Goal: Information Seeking & Learning: Learn about a topic

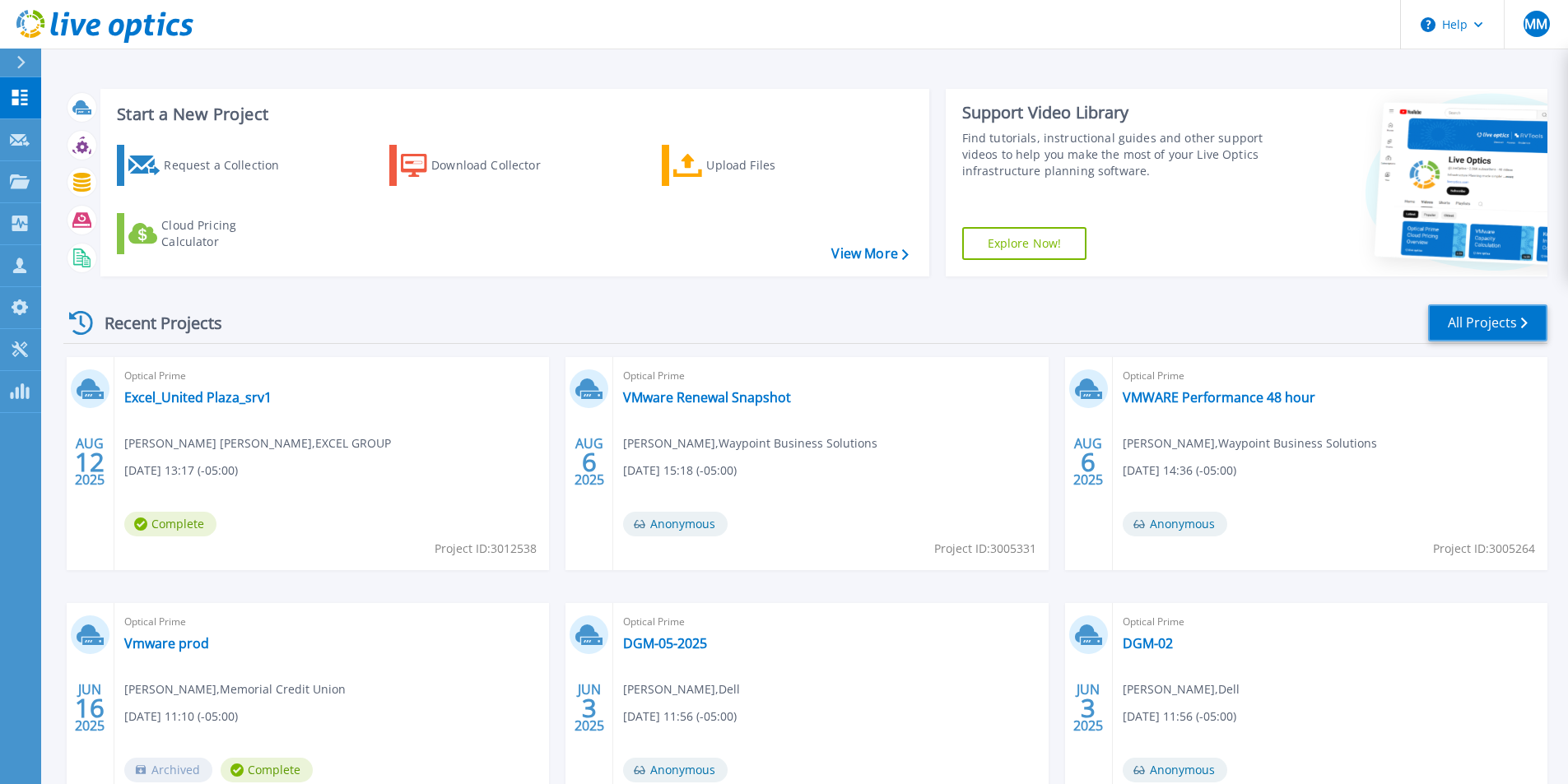
click at [1492, 321] on link "All Projects" at bounding box center [1488, 322] width 119 height 37
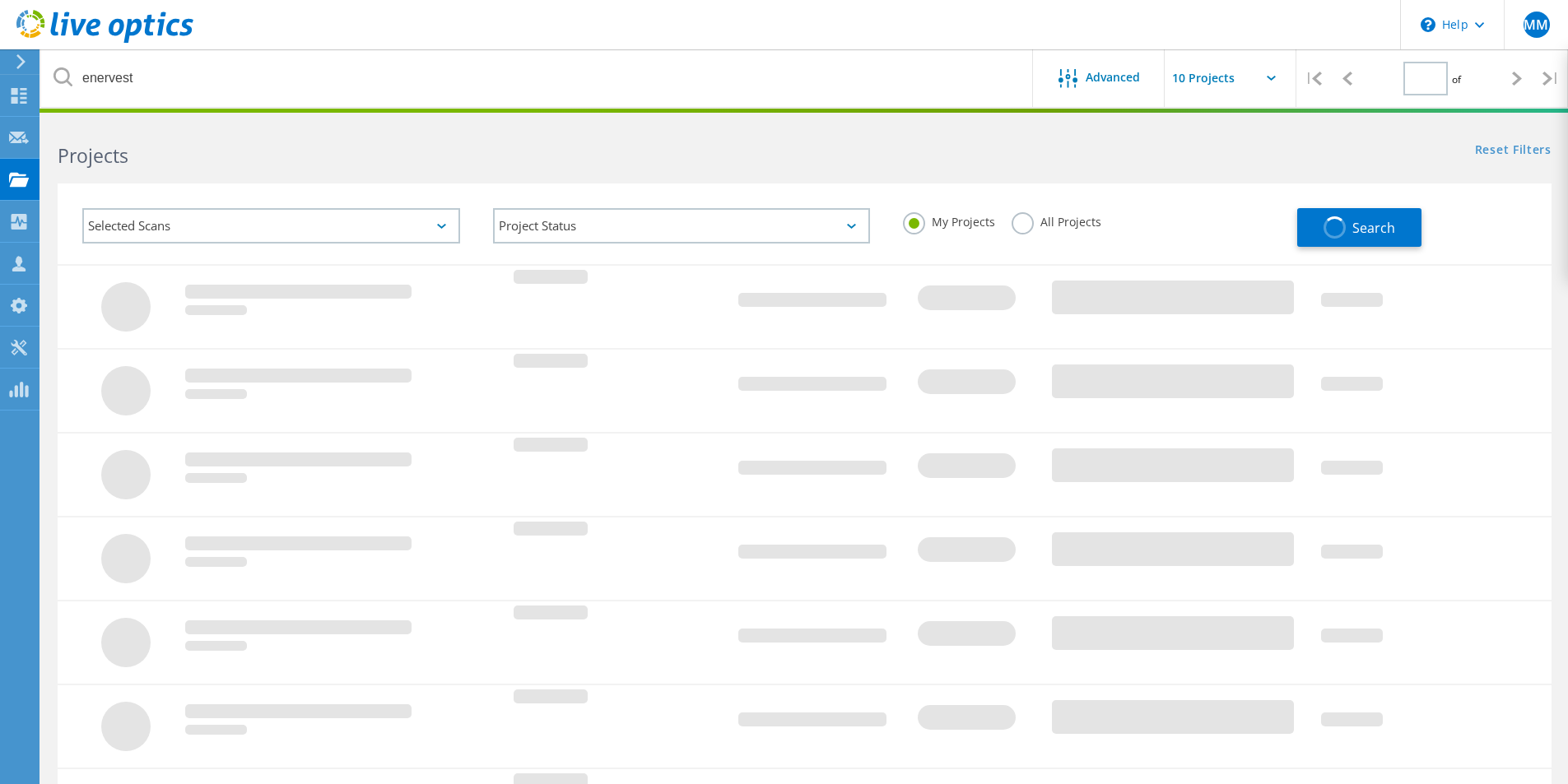
type input "1"
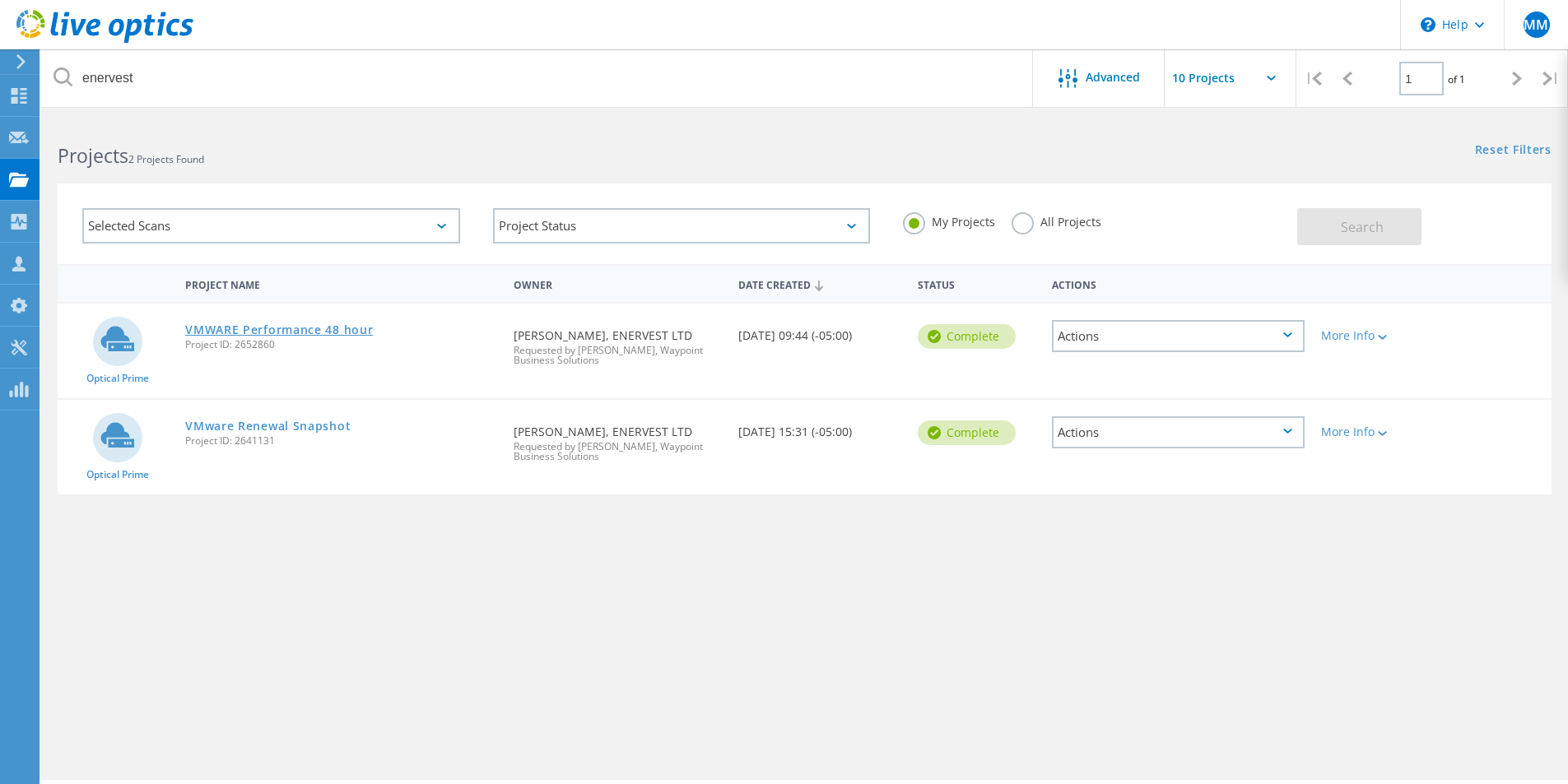
click at [295, 330] on link "VMWARE Performance 48 hour" at bounding box center [279, 329] width 188 height 11
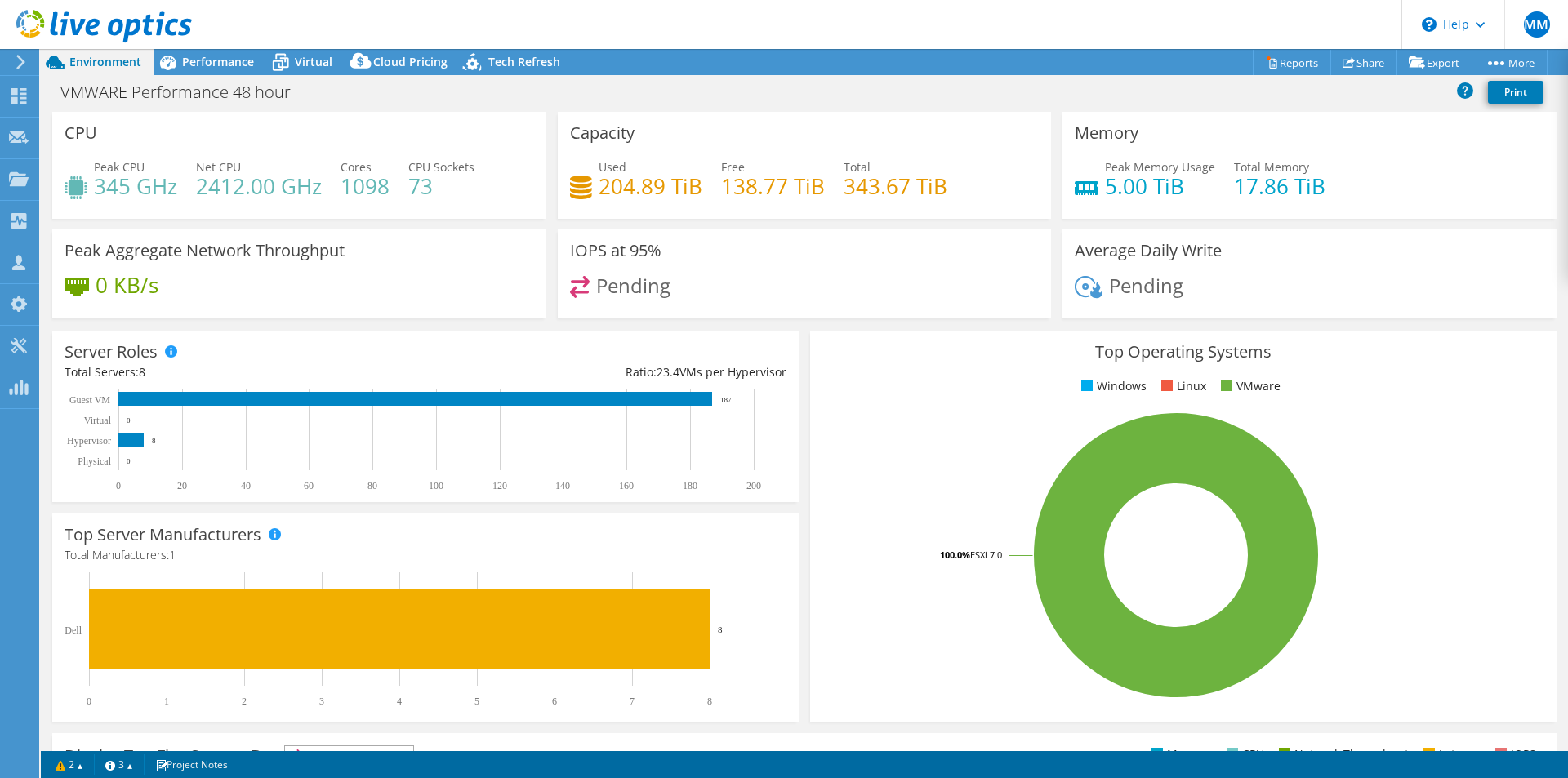
select select "USEast"
select select "USD"
click at [209, 65] on span "Performance" at bounding box center [218, 62] width 72 height 15
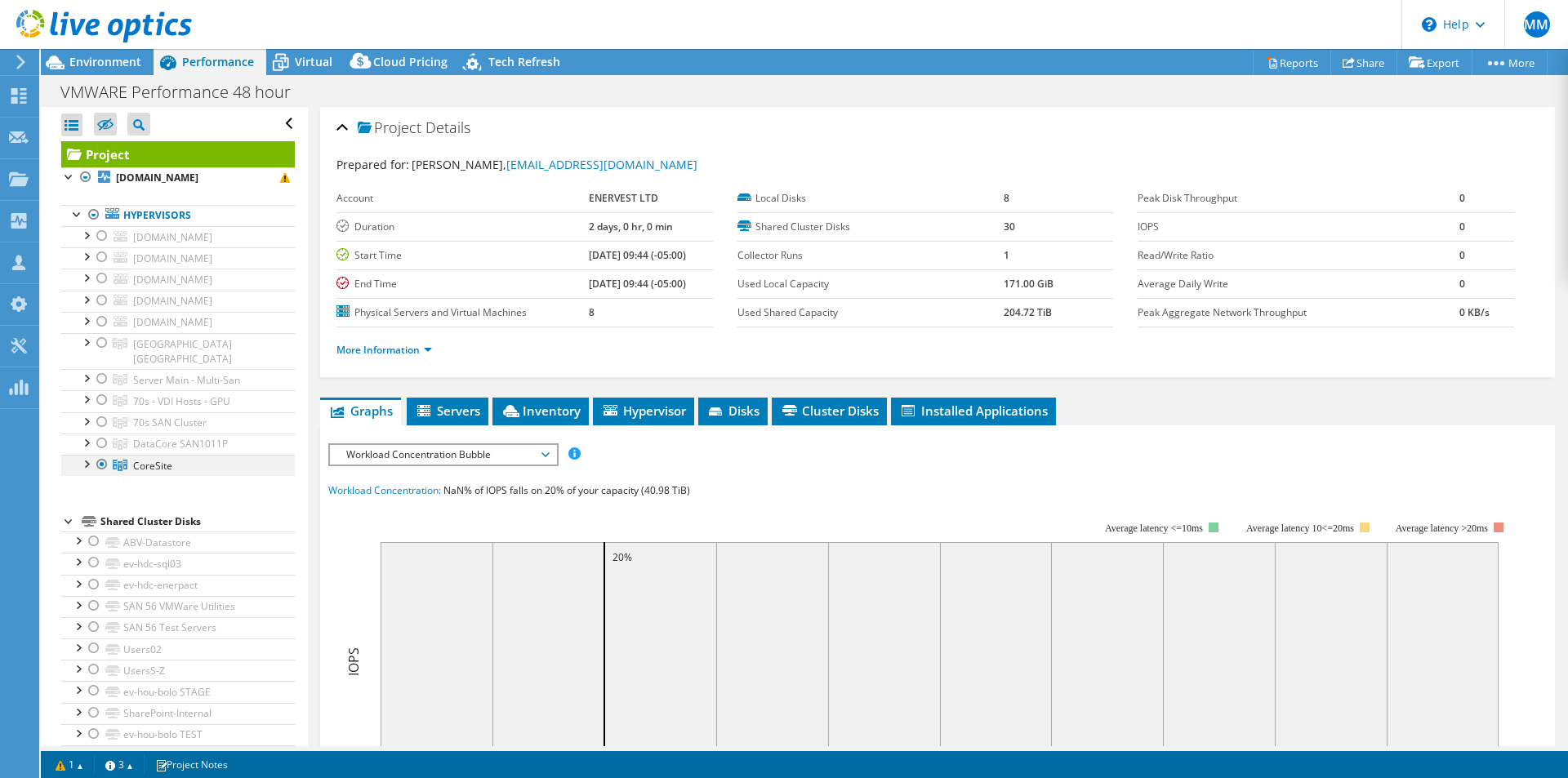
click at [86, 455] on div at bounding box center [85, 463] width 16 height 16
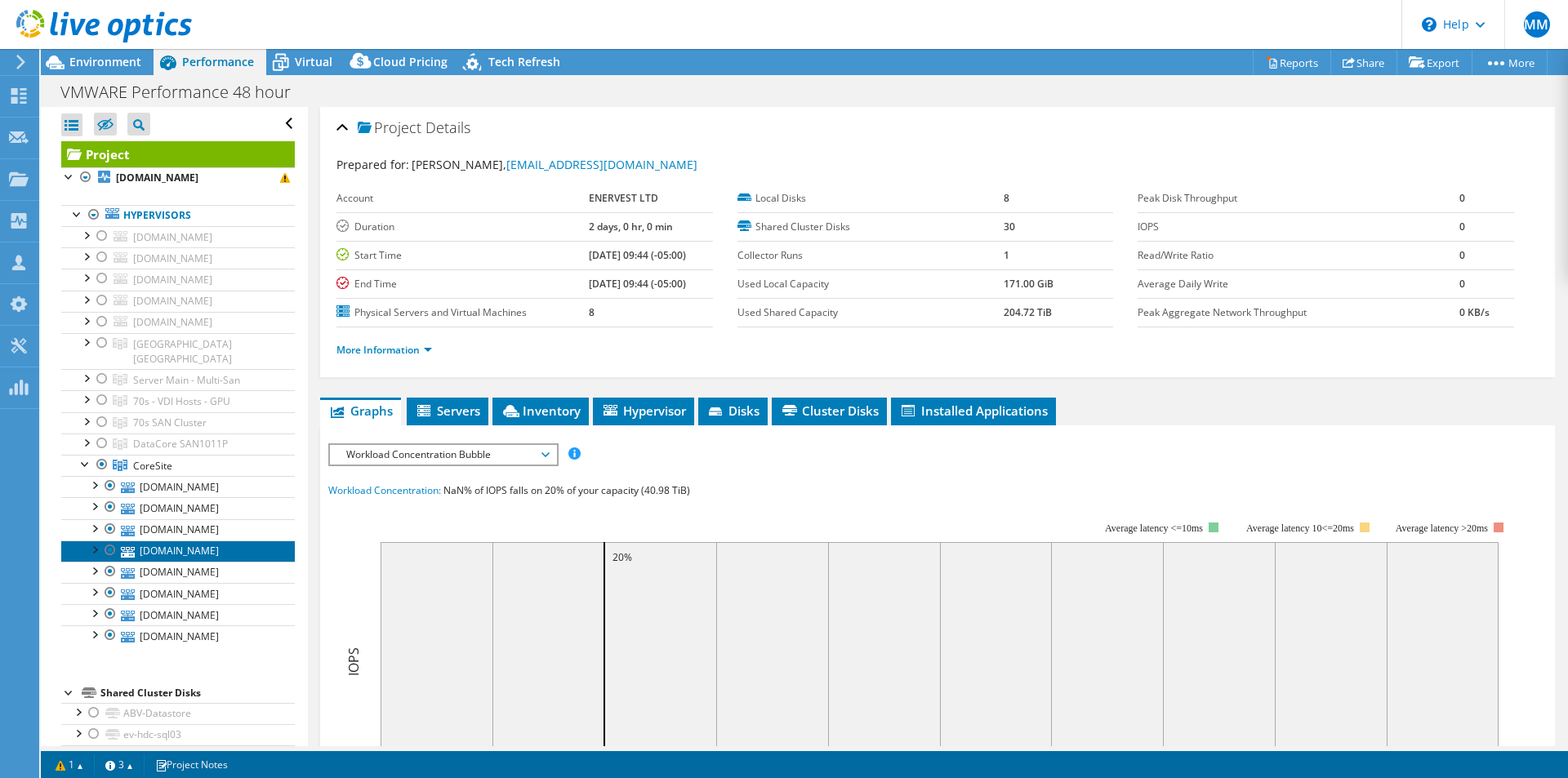
click at [199, 540] on link "[DOMAIN_NAME]" at bounding box center [178, 551] width 233 height 21
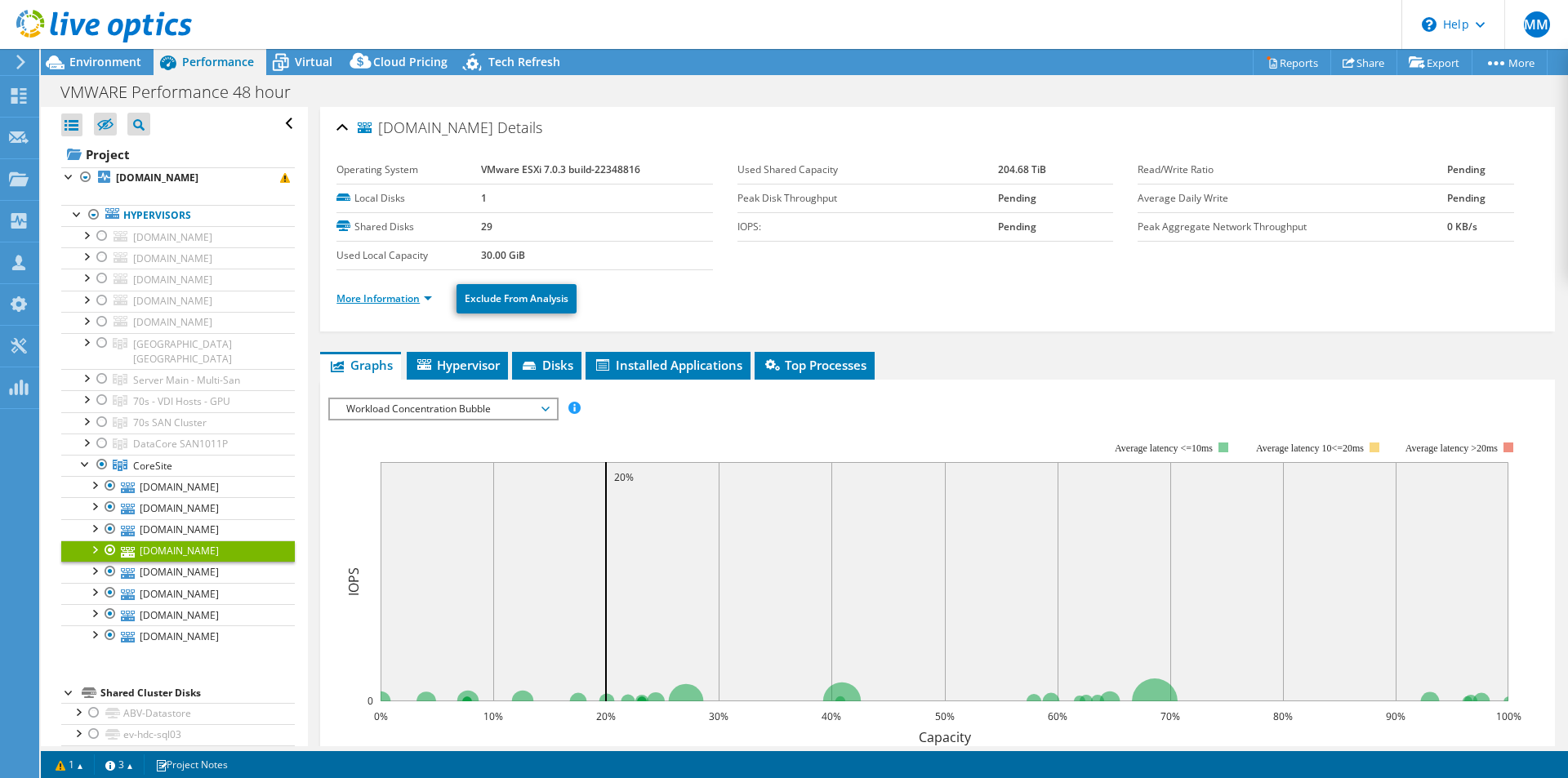
click at [410, 296] on link "More Information" at bounding box center [384, 298] width 96 height 14
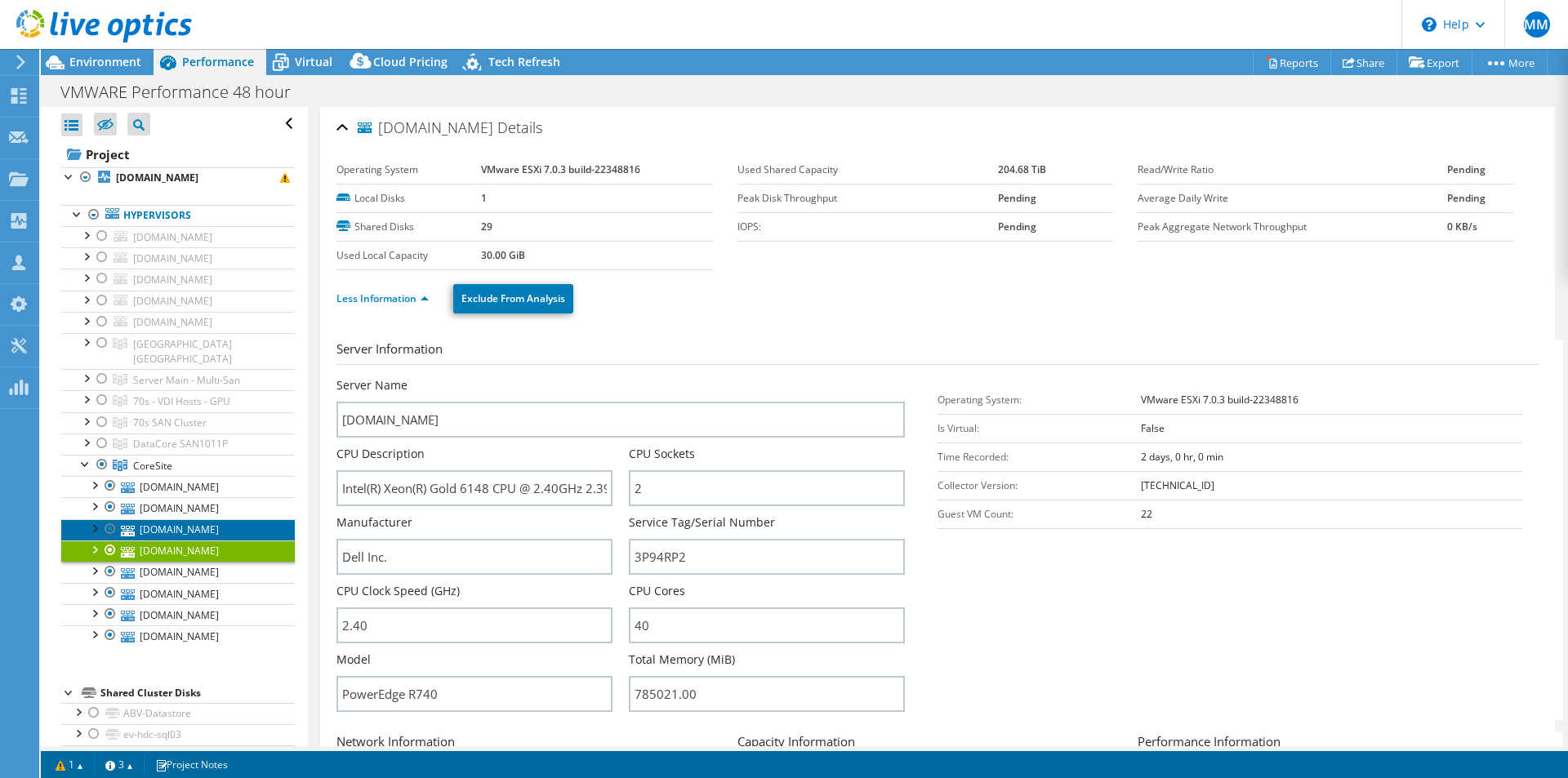
click at [200, 519] on link "[DOMAIN_NAME]" at bounding box center [178, 529] width 233 height 21
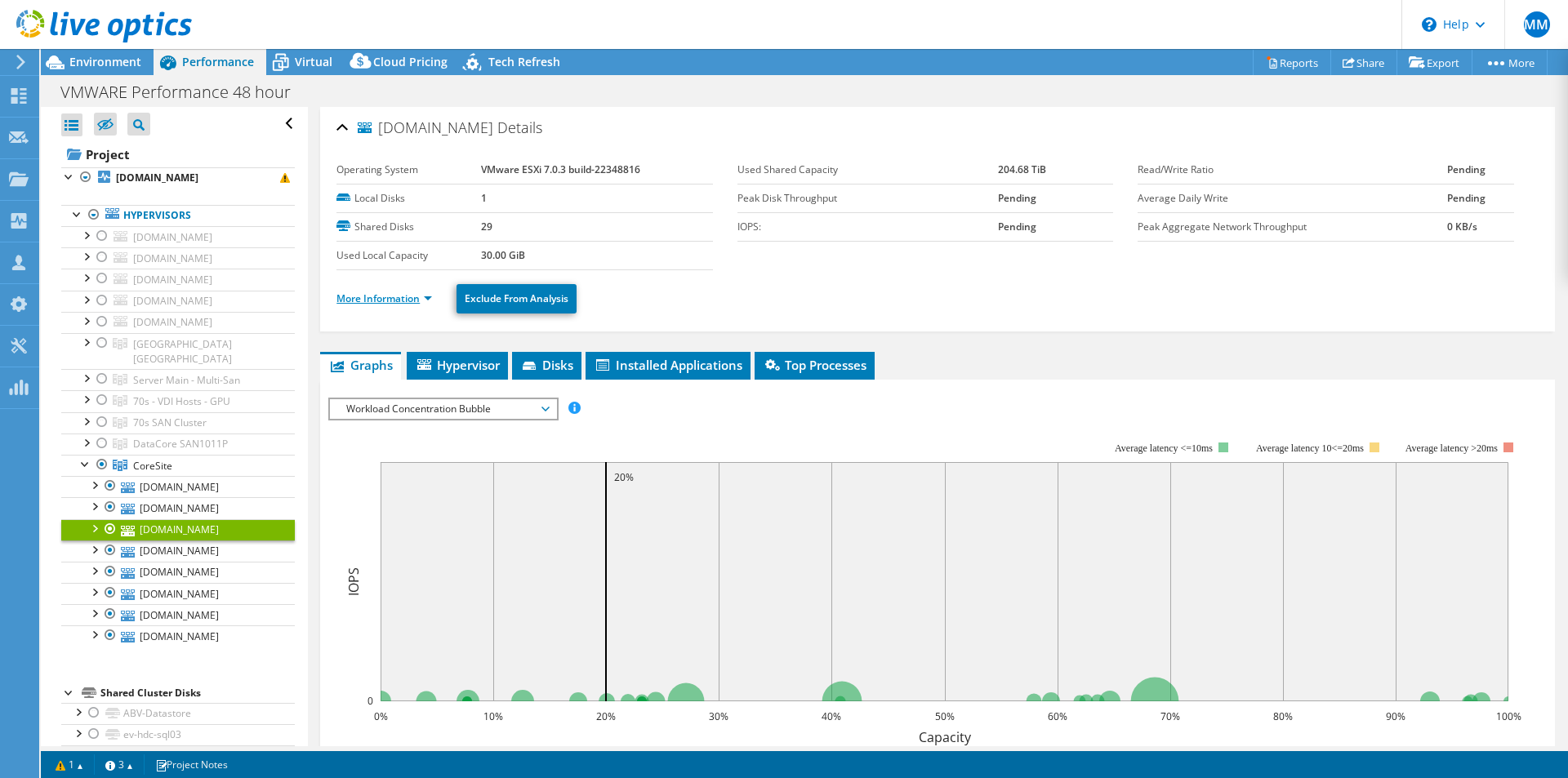
click at [406, 303] on link "More Information" at bounding box center [384, 298] width 96 height 14
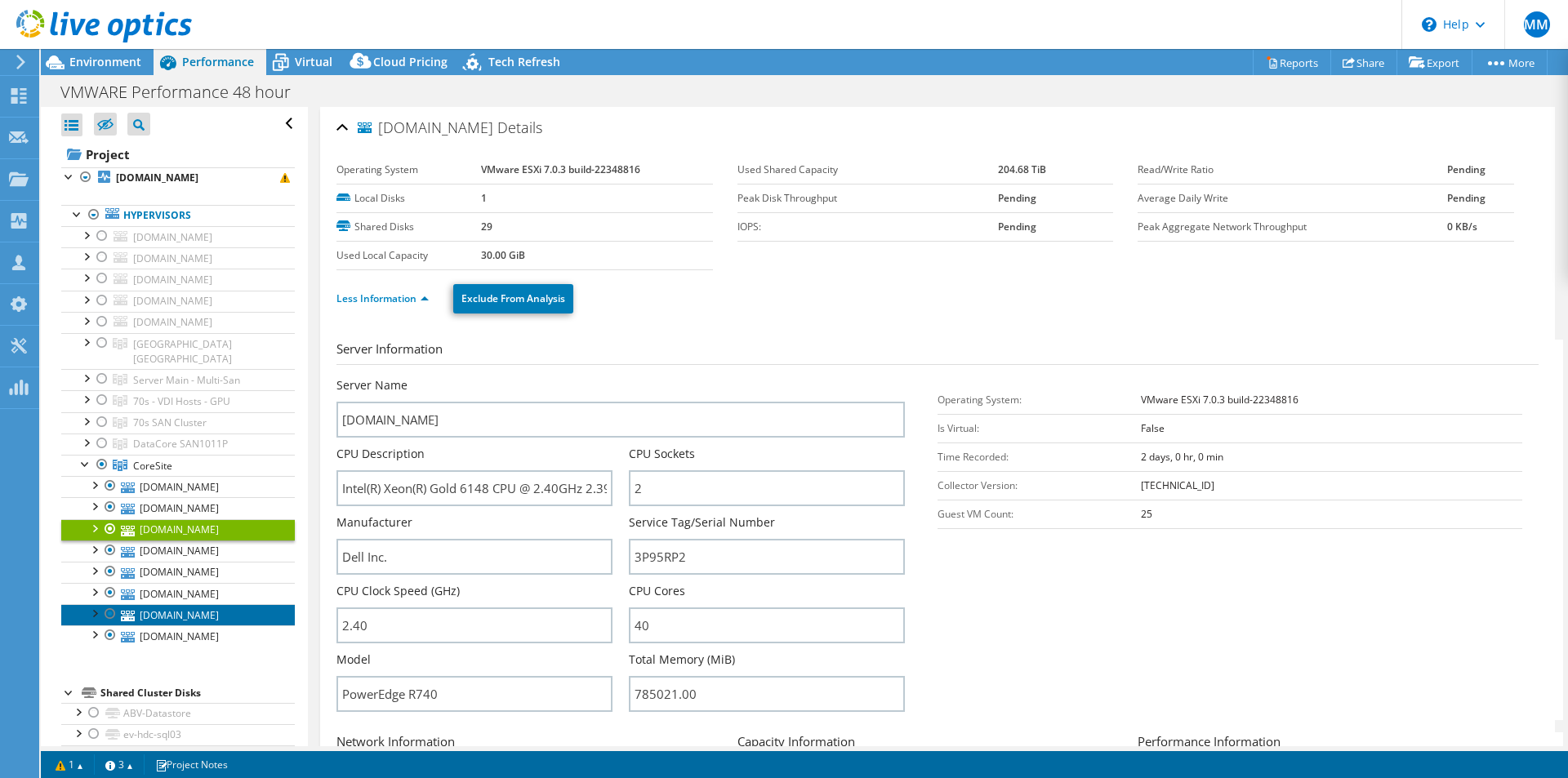
click at [182, 604] on link "[DOMAIN_NAME]" at bounding box center [178, 615] width 233 height 21
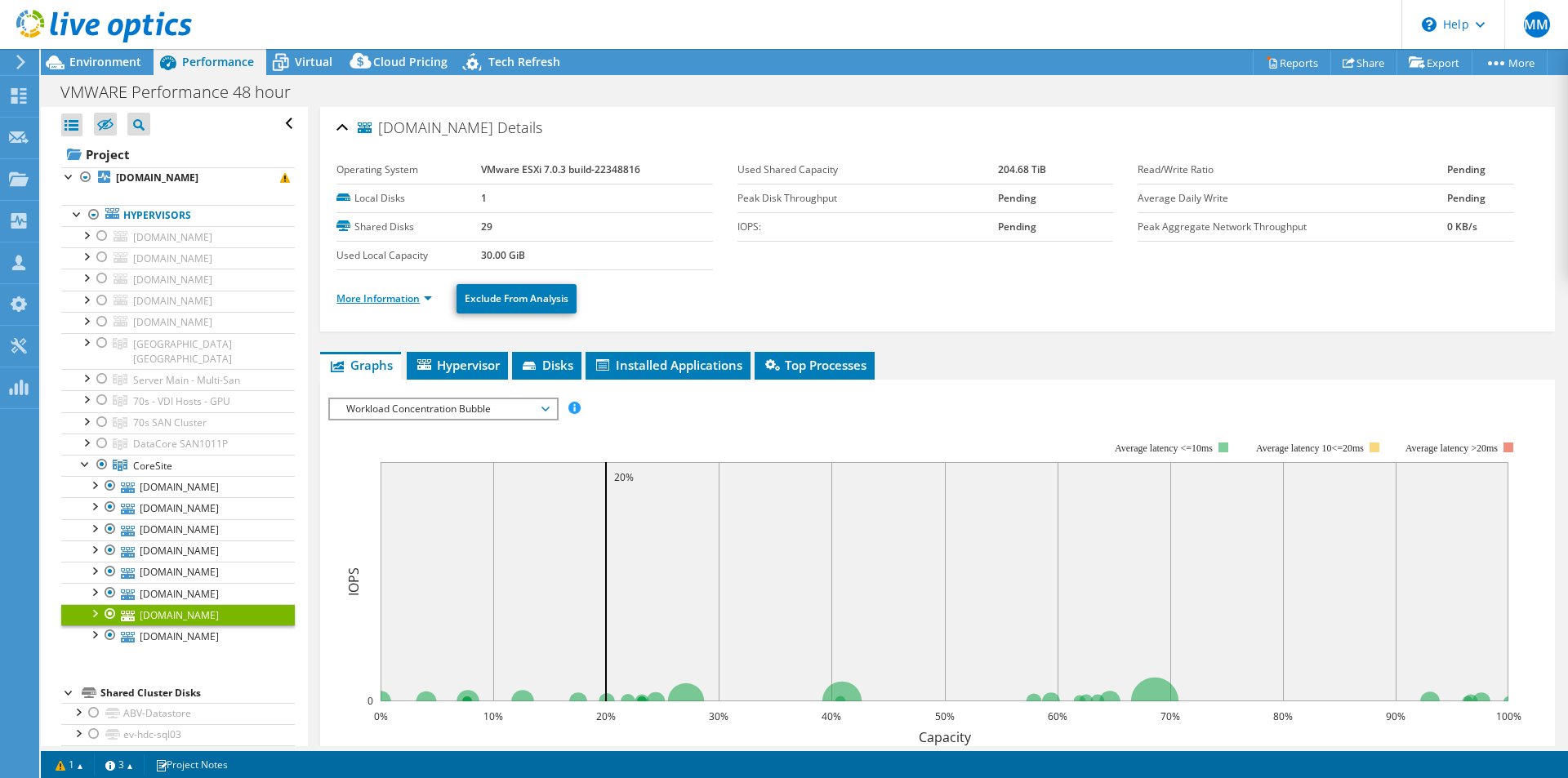
click at [416, 297] on link "More Information" at bounding box center [384, 298] width 96 height 14
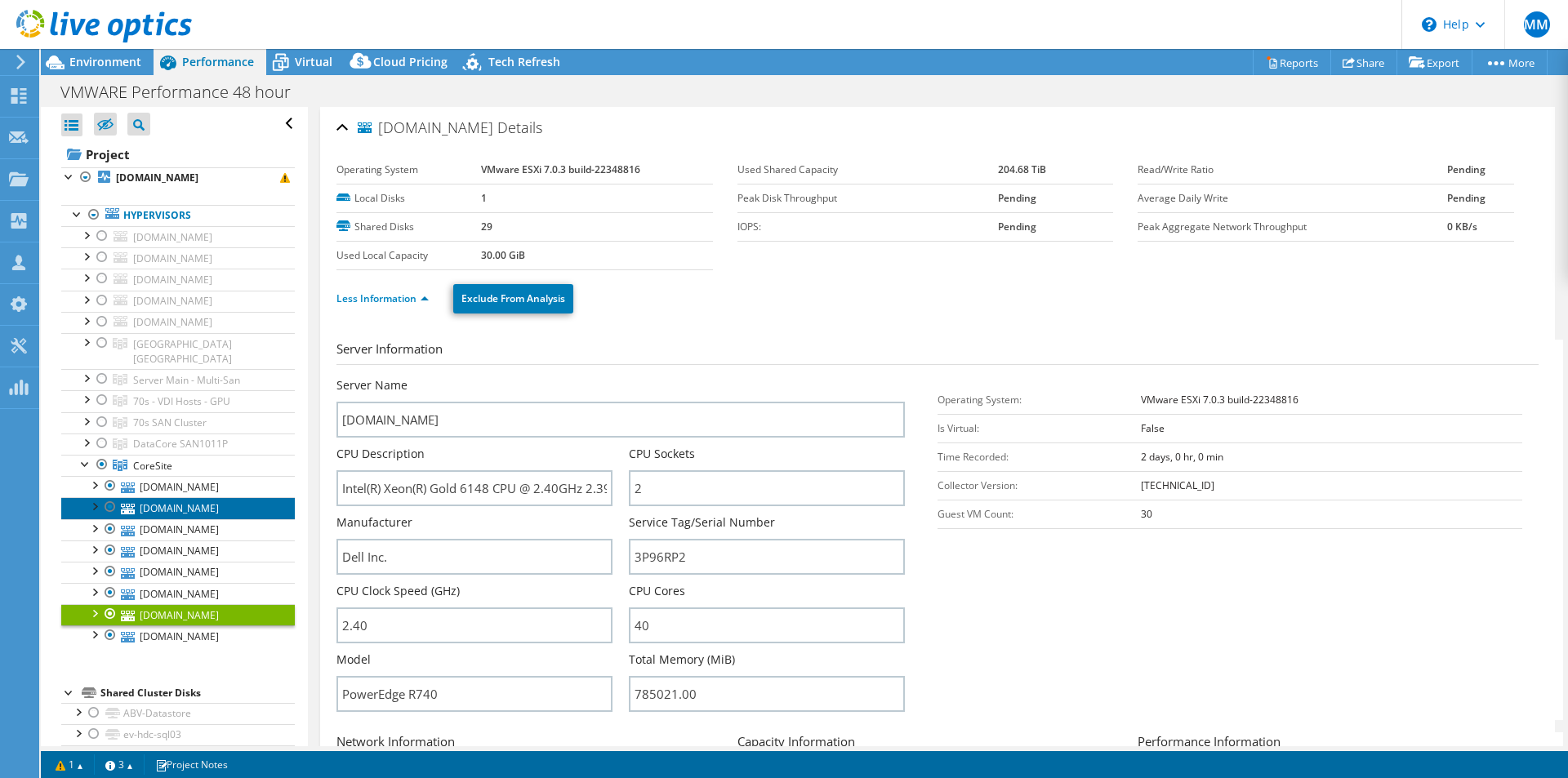
click at [186, 498] on link "[DOMAIN_NAME]" at bounding box center [178, 508] width 233 height 21
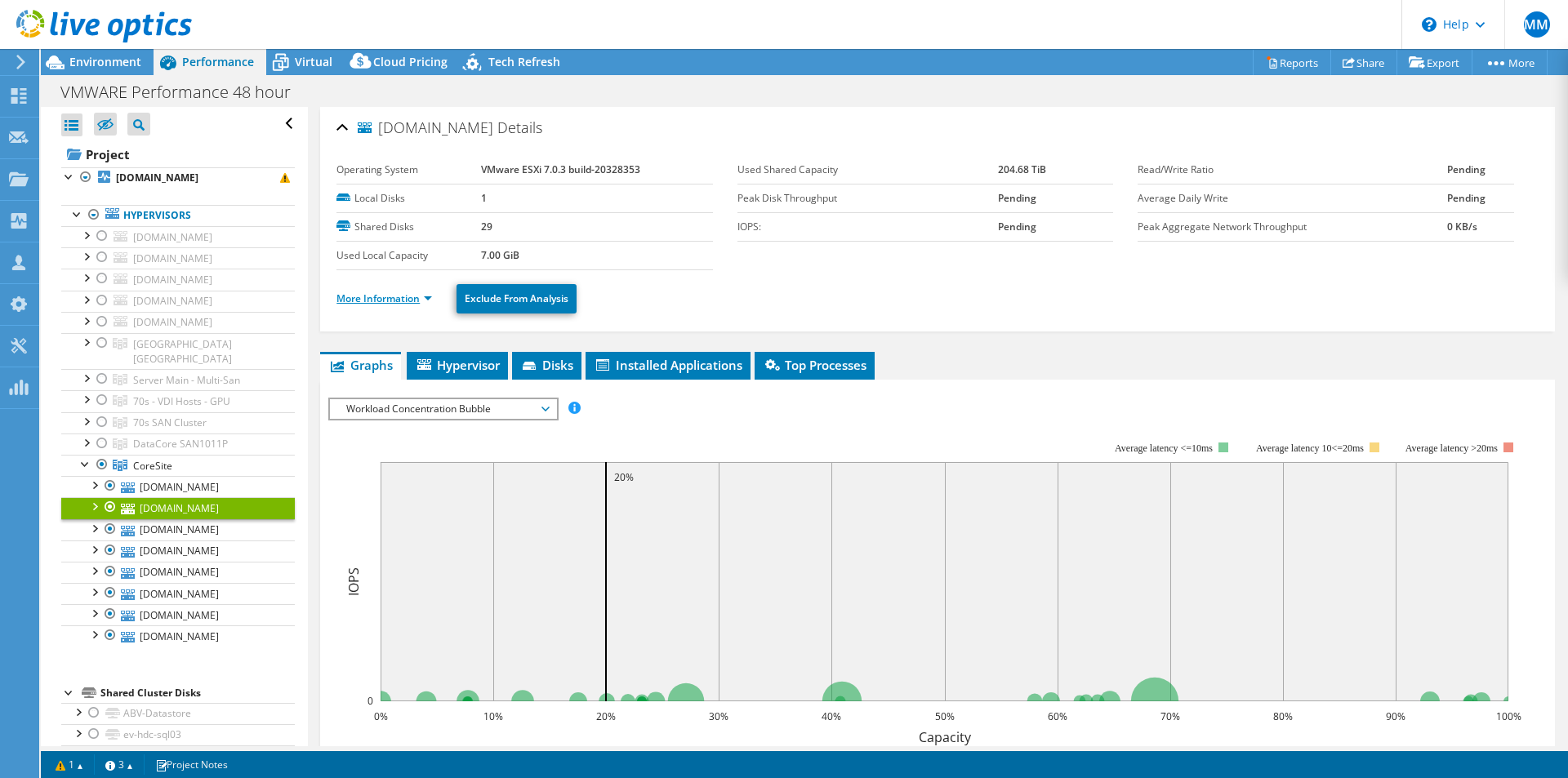
click at [396, 299] on link "More Information" at bounding box center [384, 298] width 96 height 14
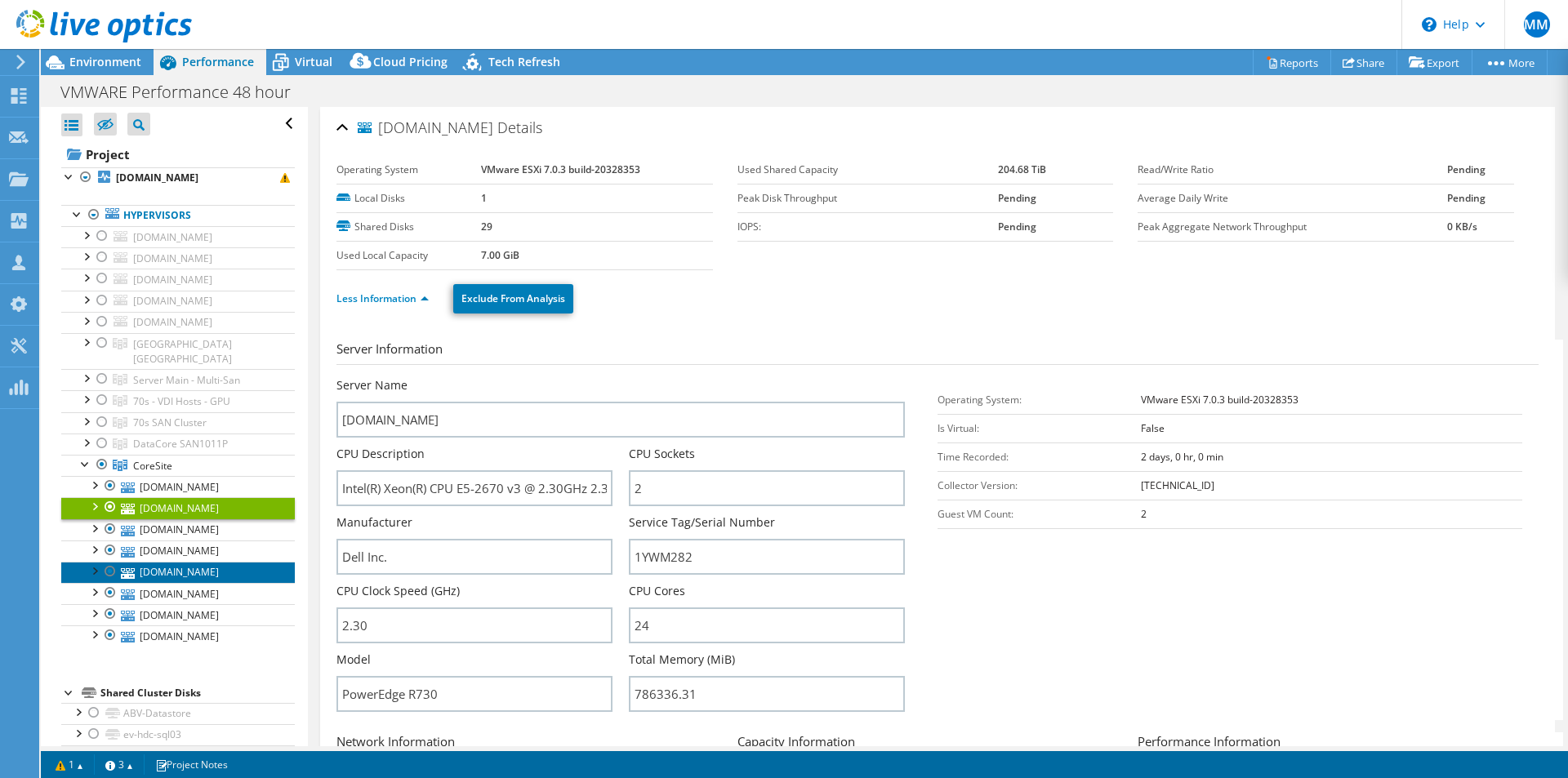
click at [204, 562] on link "[DOMAIN_NAME]" at bounding box center [178, 572] width 233 height 21
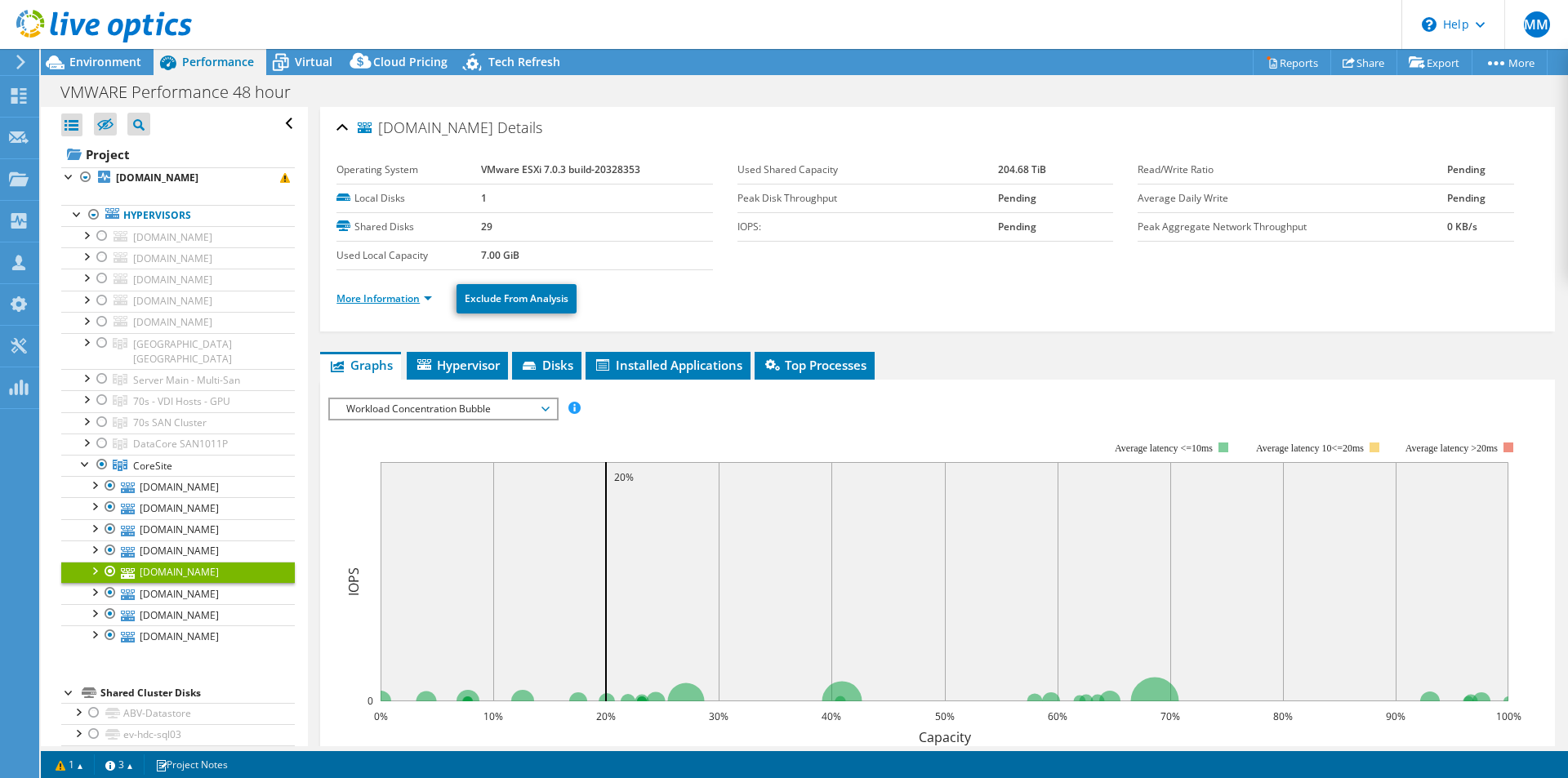
click at [410, 299] on link "More Information" at bounding box center [384, 298] width 96 height 14
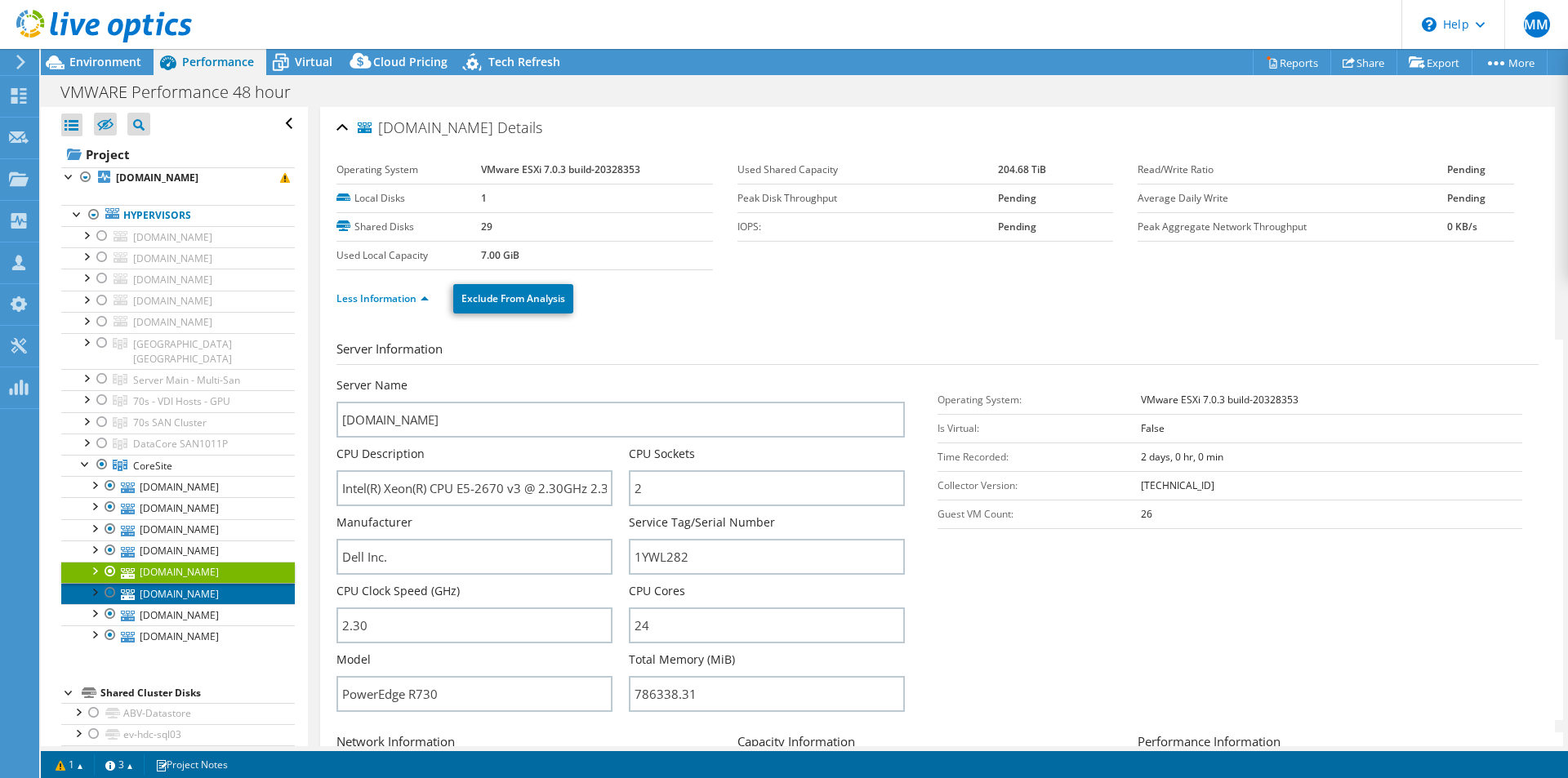
click at [181, 583] on link "[DOMAIN_NAME]" at bounding box center [178, 593] width 233 height 21
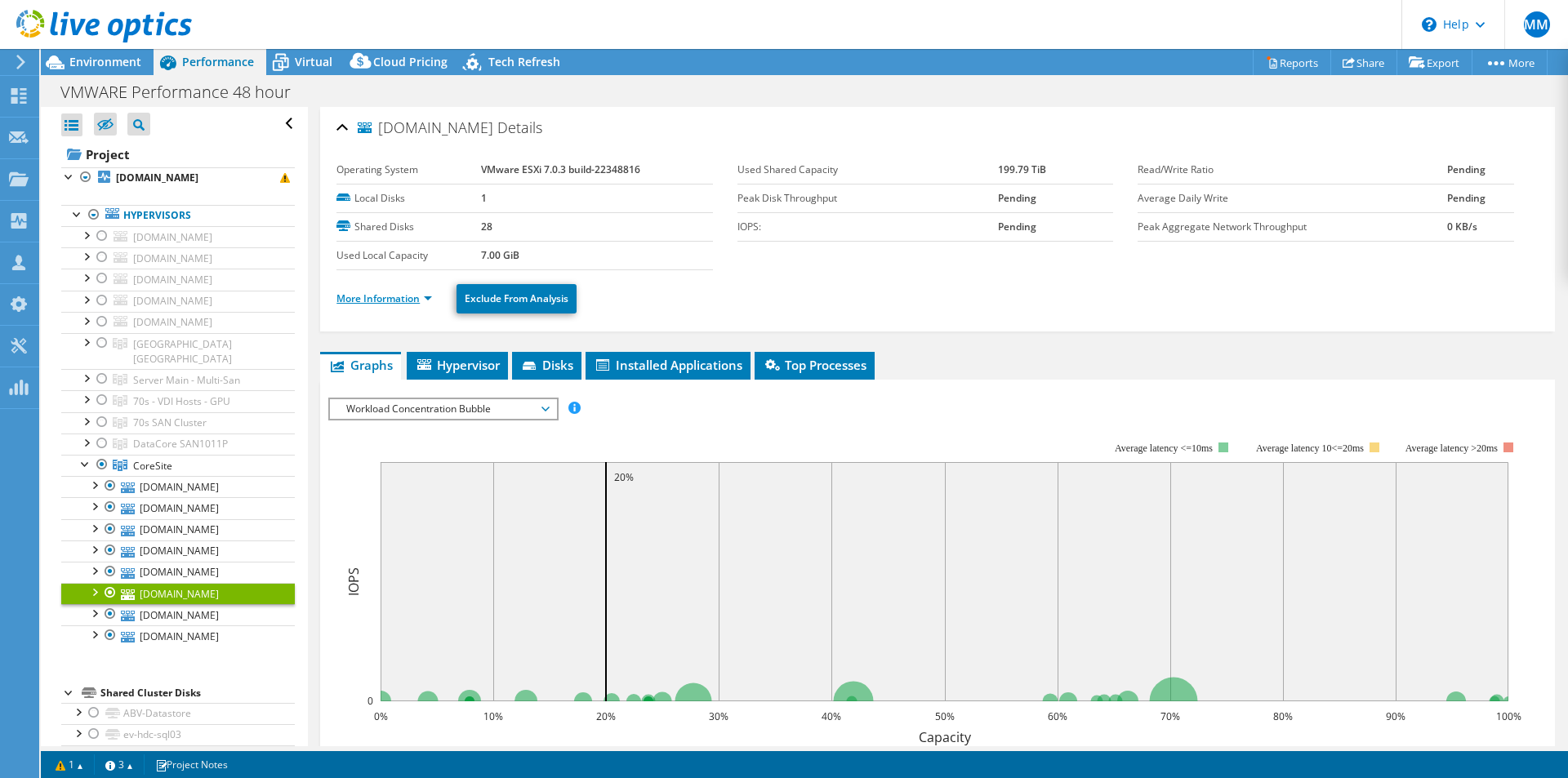
click at [401, 299] on link "More Information" at bounding box center [384, 298] width 96 height 14
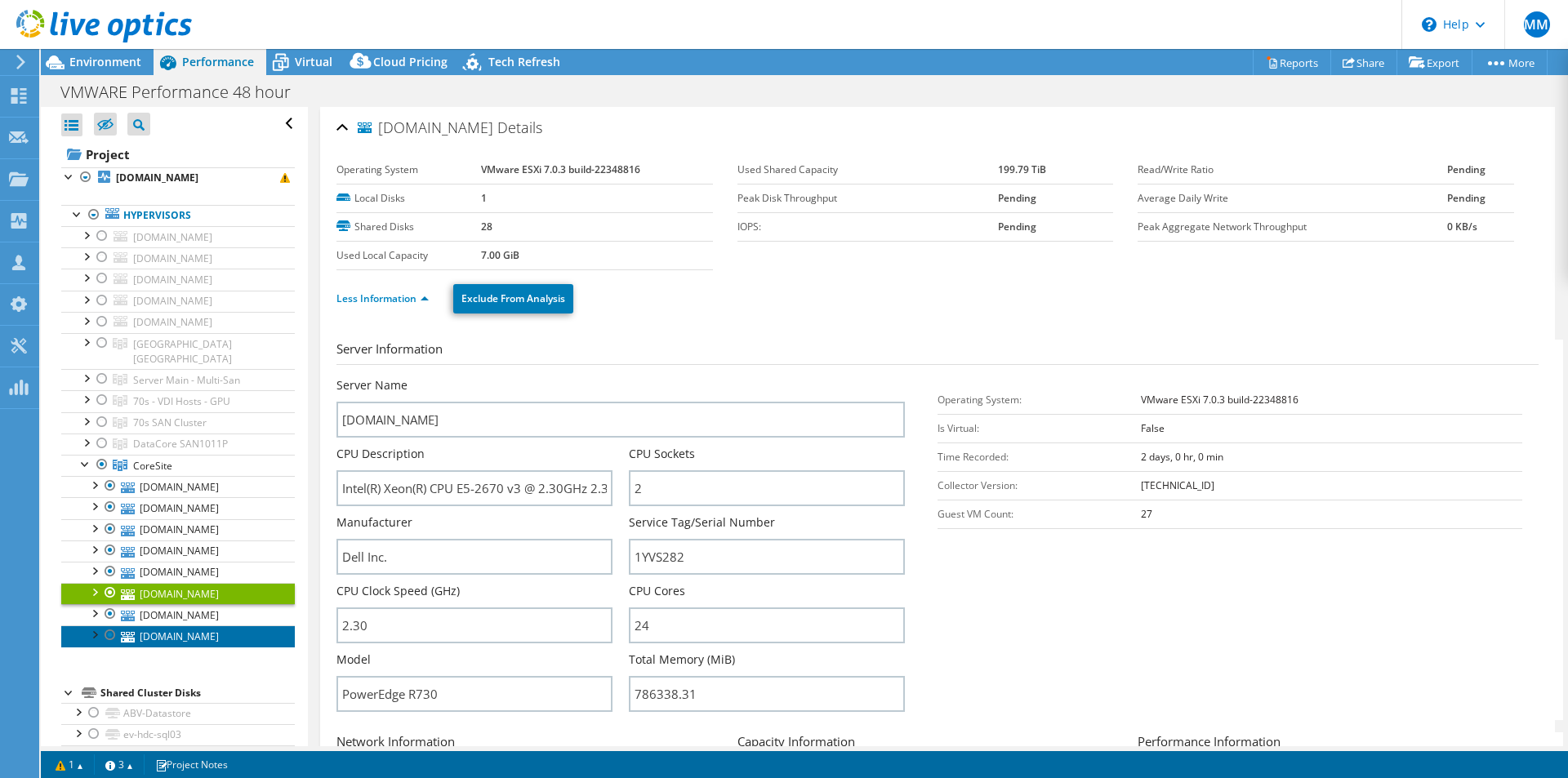
click at [203, 626] on link "[DOMAIN_NAME]" at bounding box center [178, 636] width 233 height 21
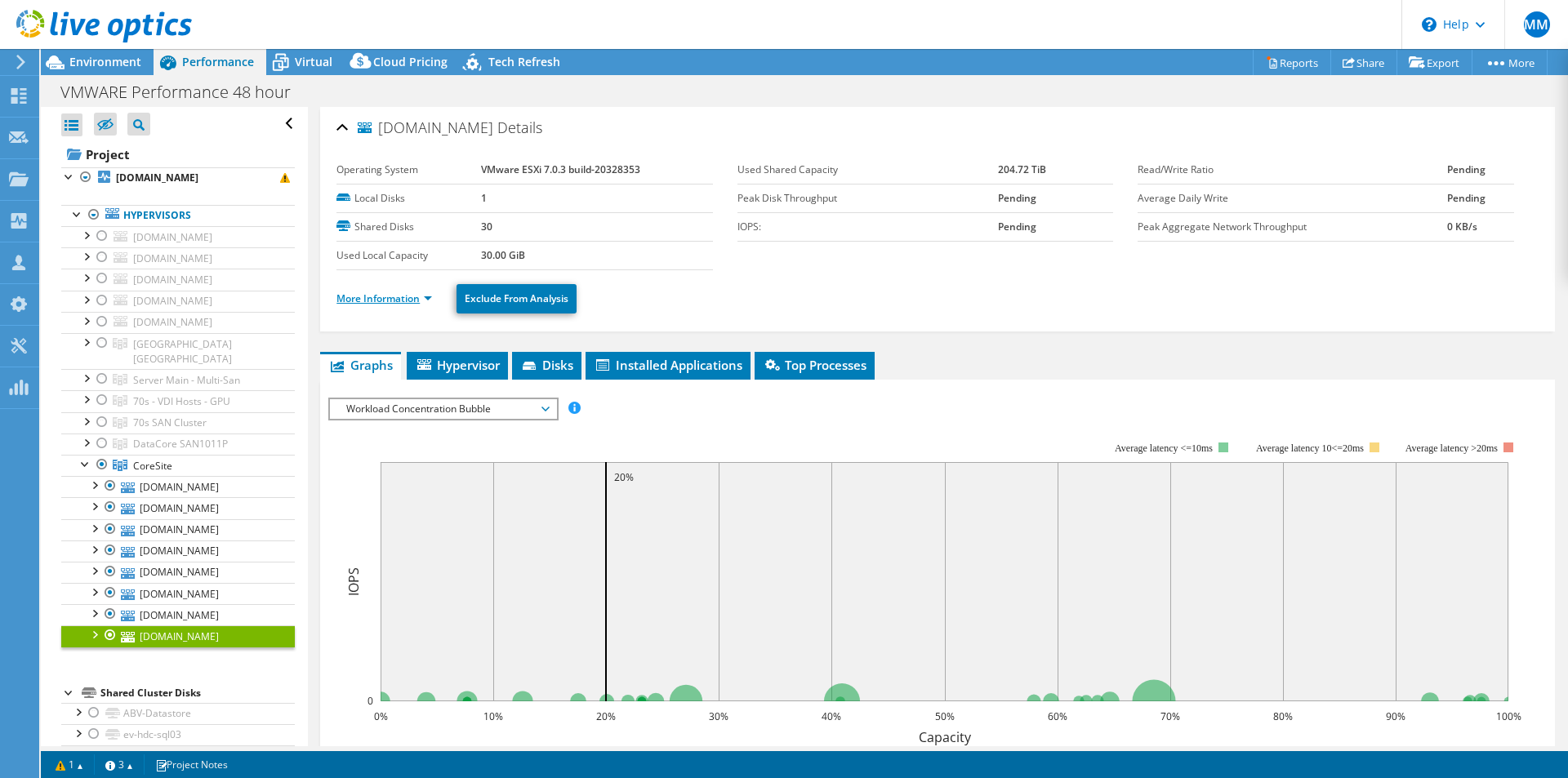
click at [398, 298] on link "More Information" at bounding box center [384, 298] width 96 height 14
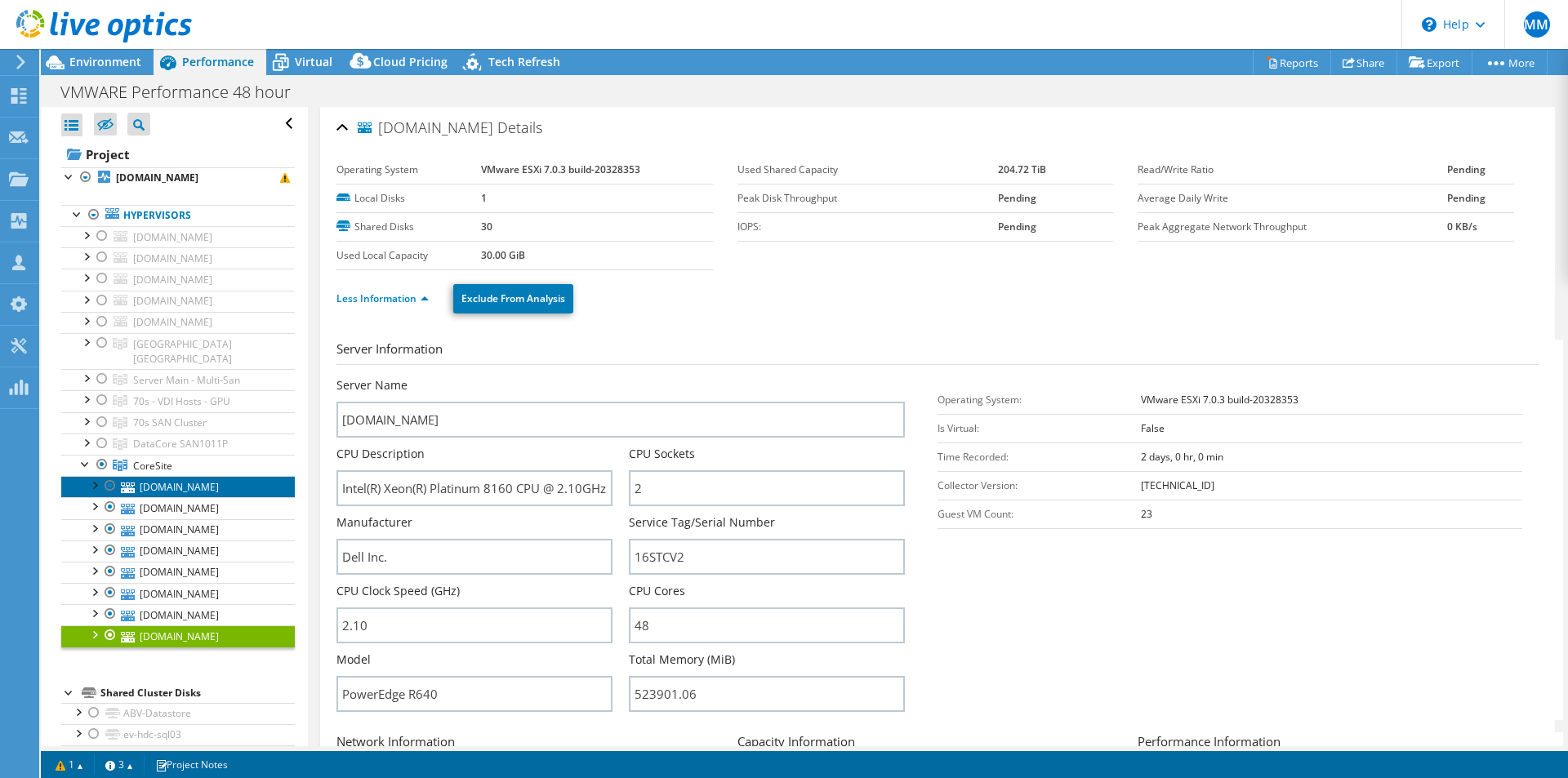
click at [177, 476] on link "[DOMAIN_NAME]" at bounding box center [178, 486] width 233 height 21
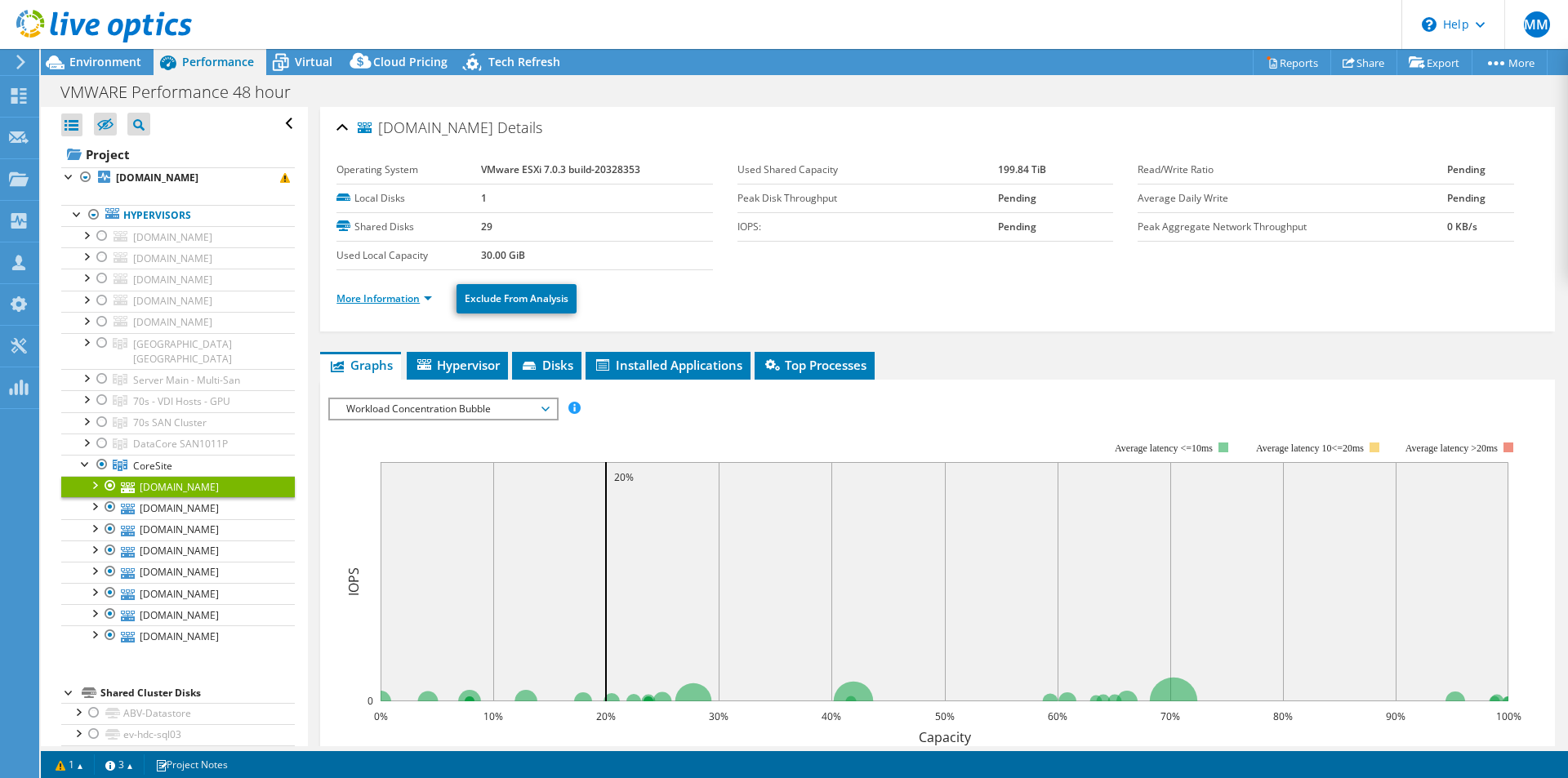
click at [395, 303] on link "More Information" at bounding box center [384, 298] width 96 height 14
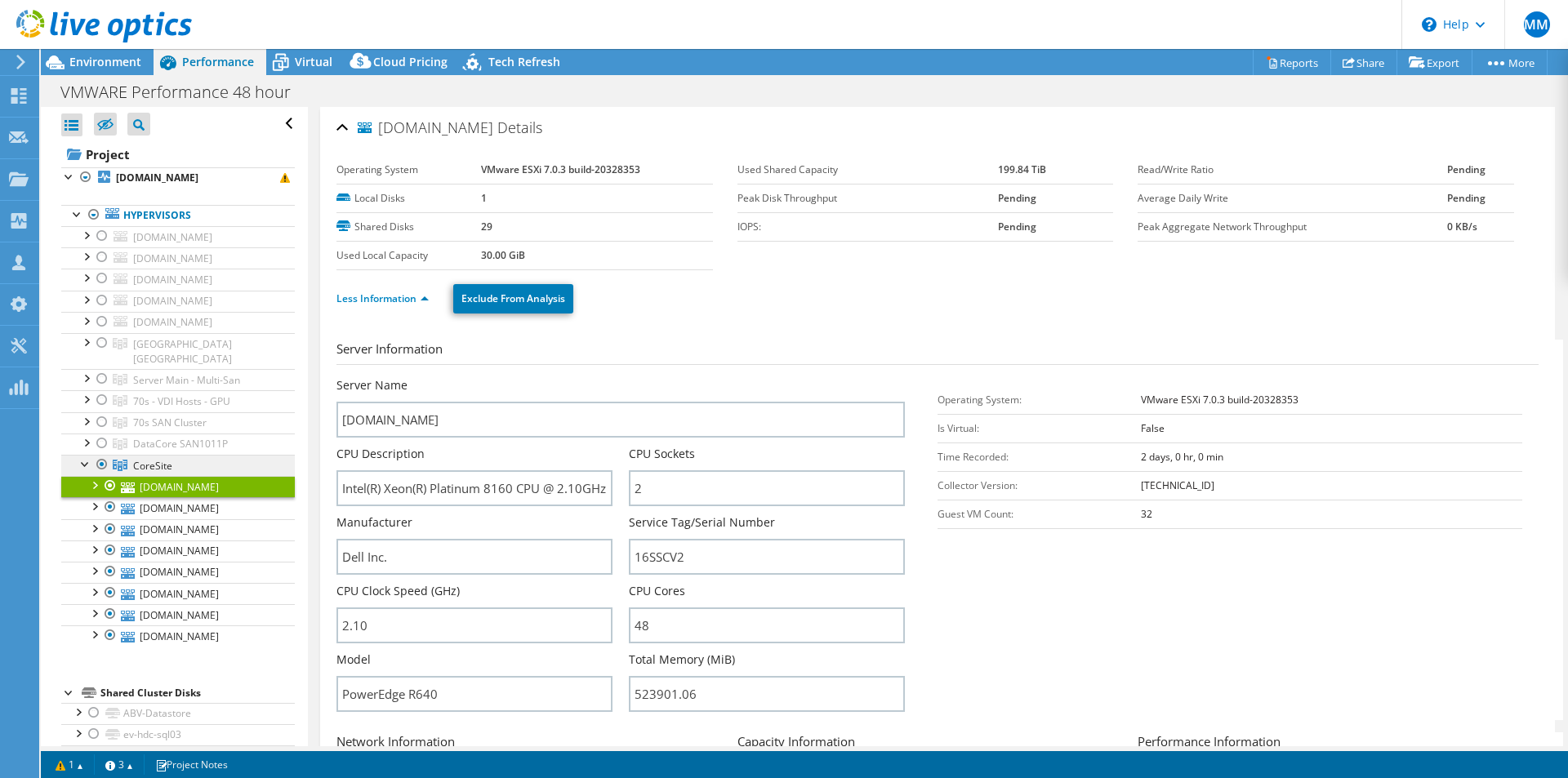
click at [154, 459] on span "CoreSite" at bounding box center [153, 466] width 39 height 14
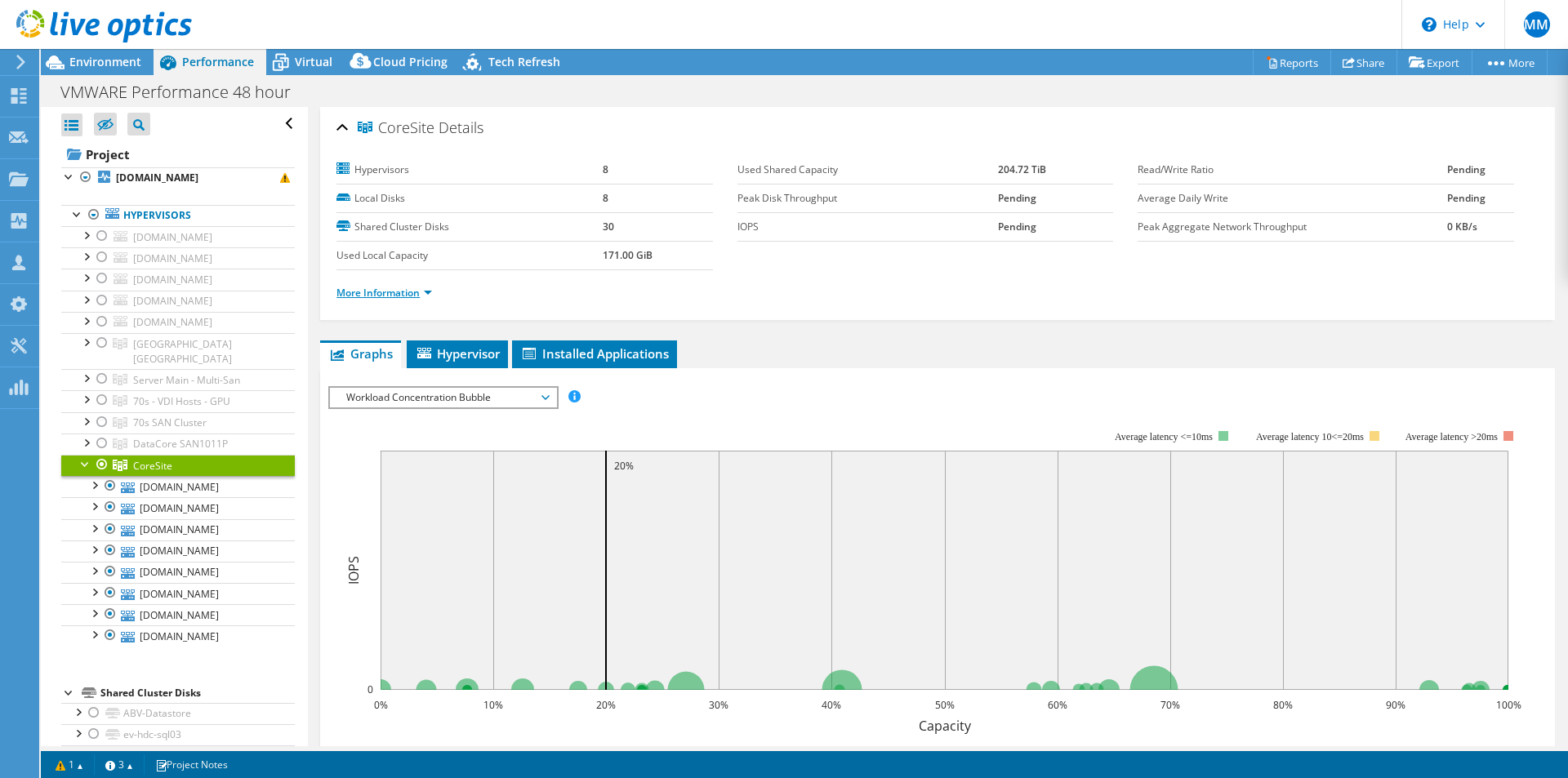
click at [401, 291] on link "More Information" at bounding box center [384, 292] width 96 height 14
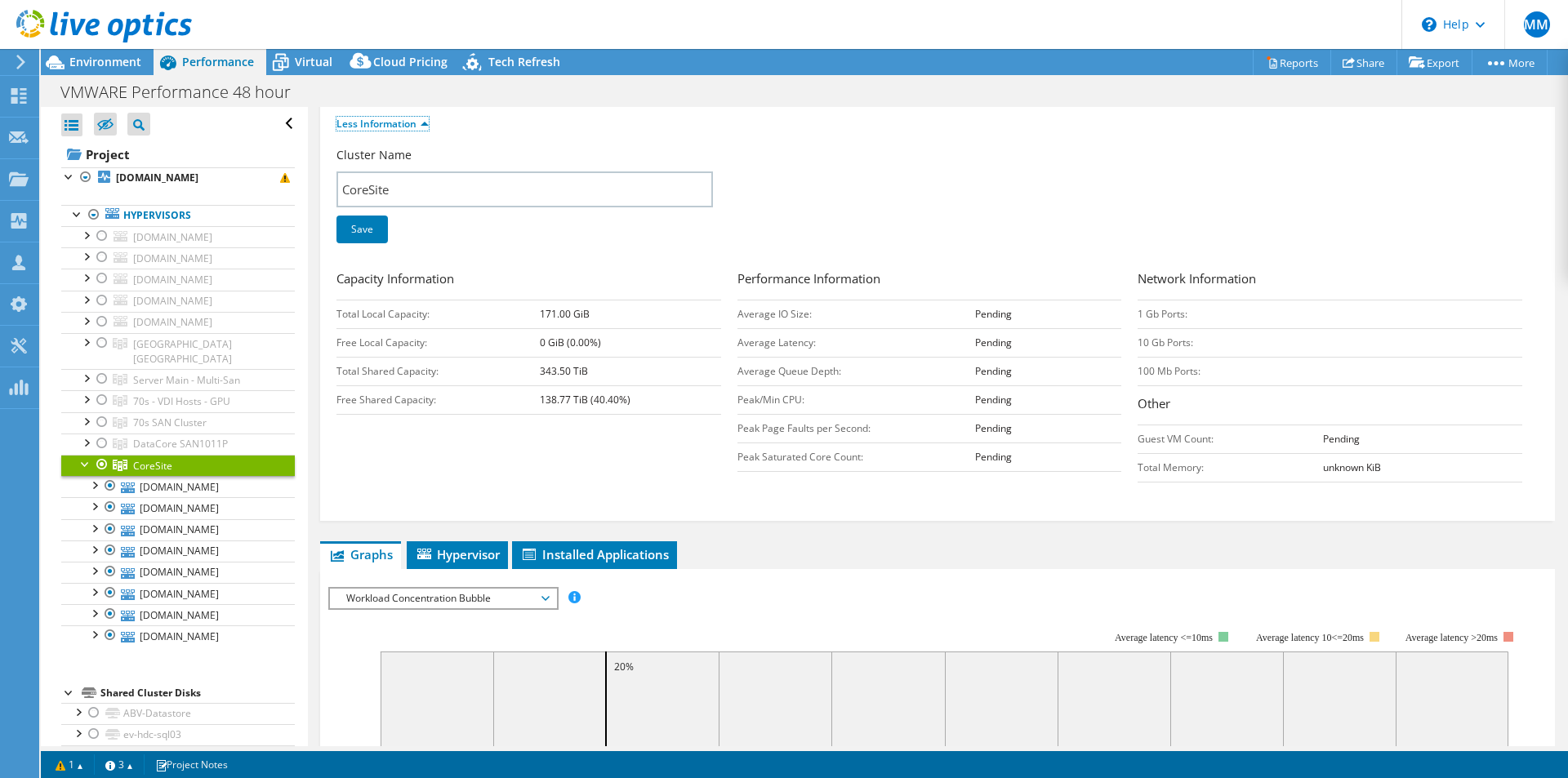
scroll to position [191, 0]
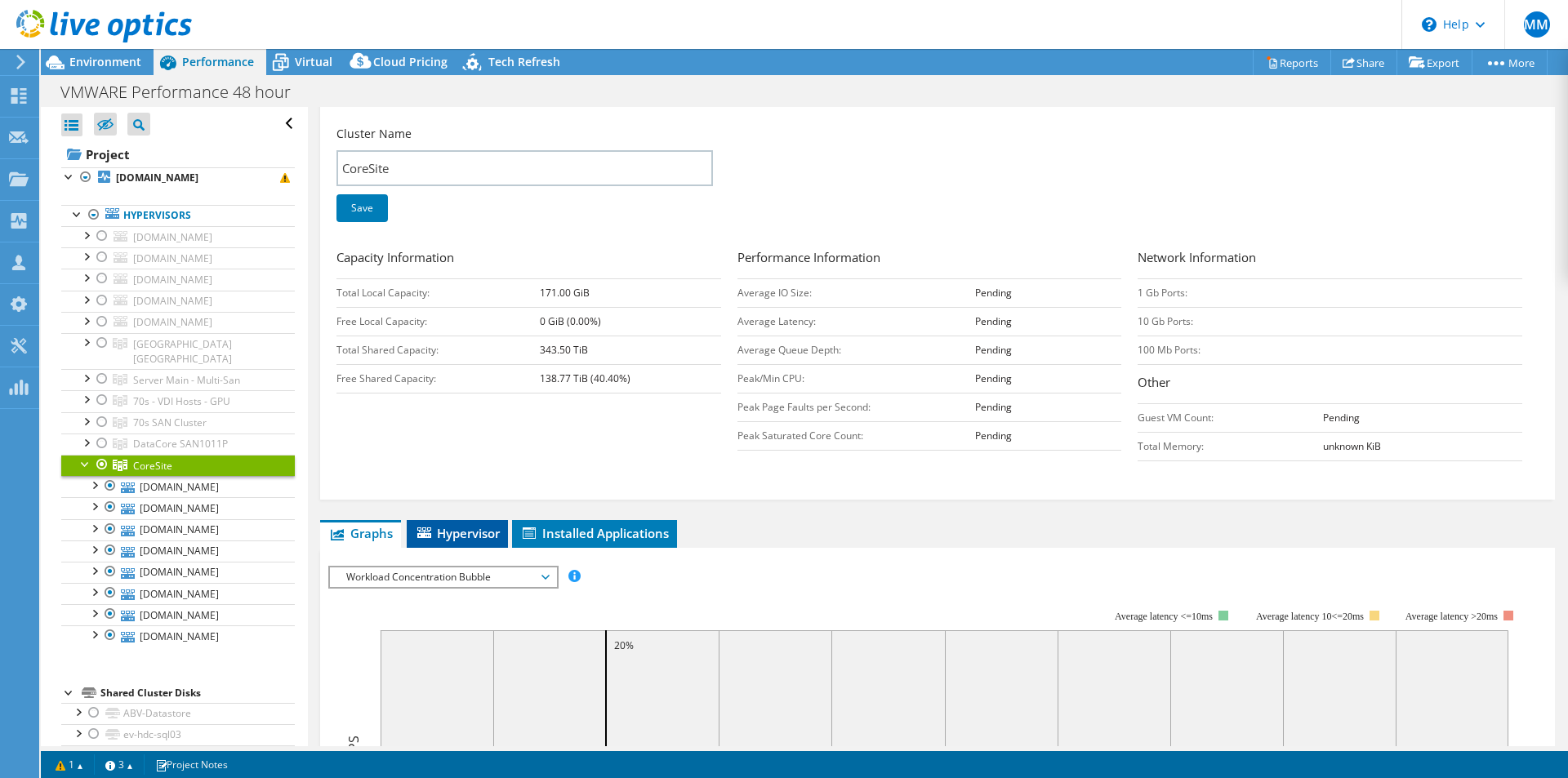
click at [476, 540] on span "Hypervisor" at bounding box center [457, 533] width 85 height 16
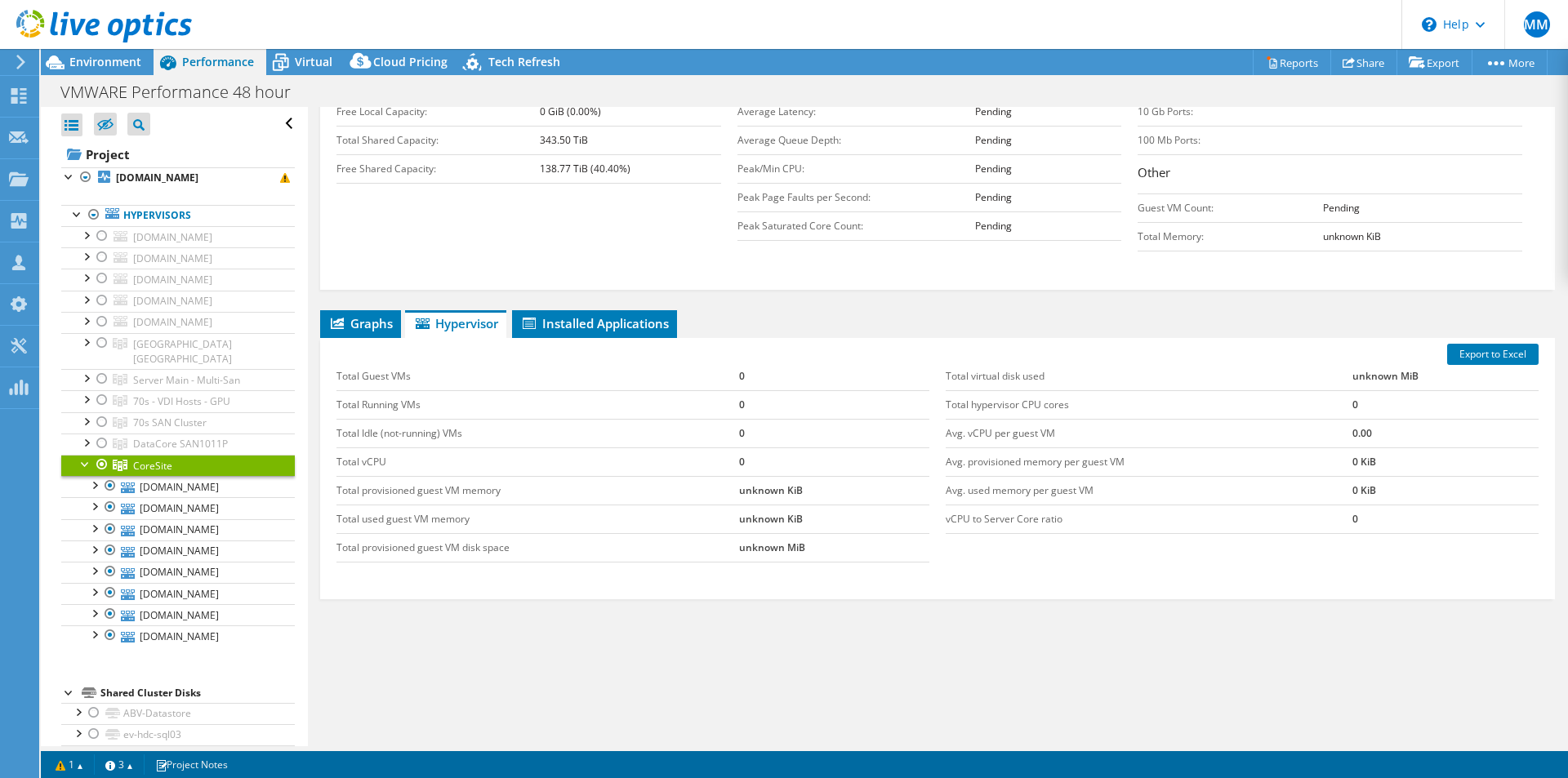
scroll to position [401, 0]
click at [355, 321] on span "Graphs" at bounding box center [360, 322] width 64 height 16
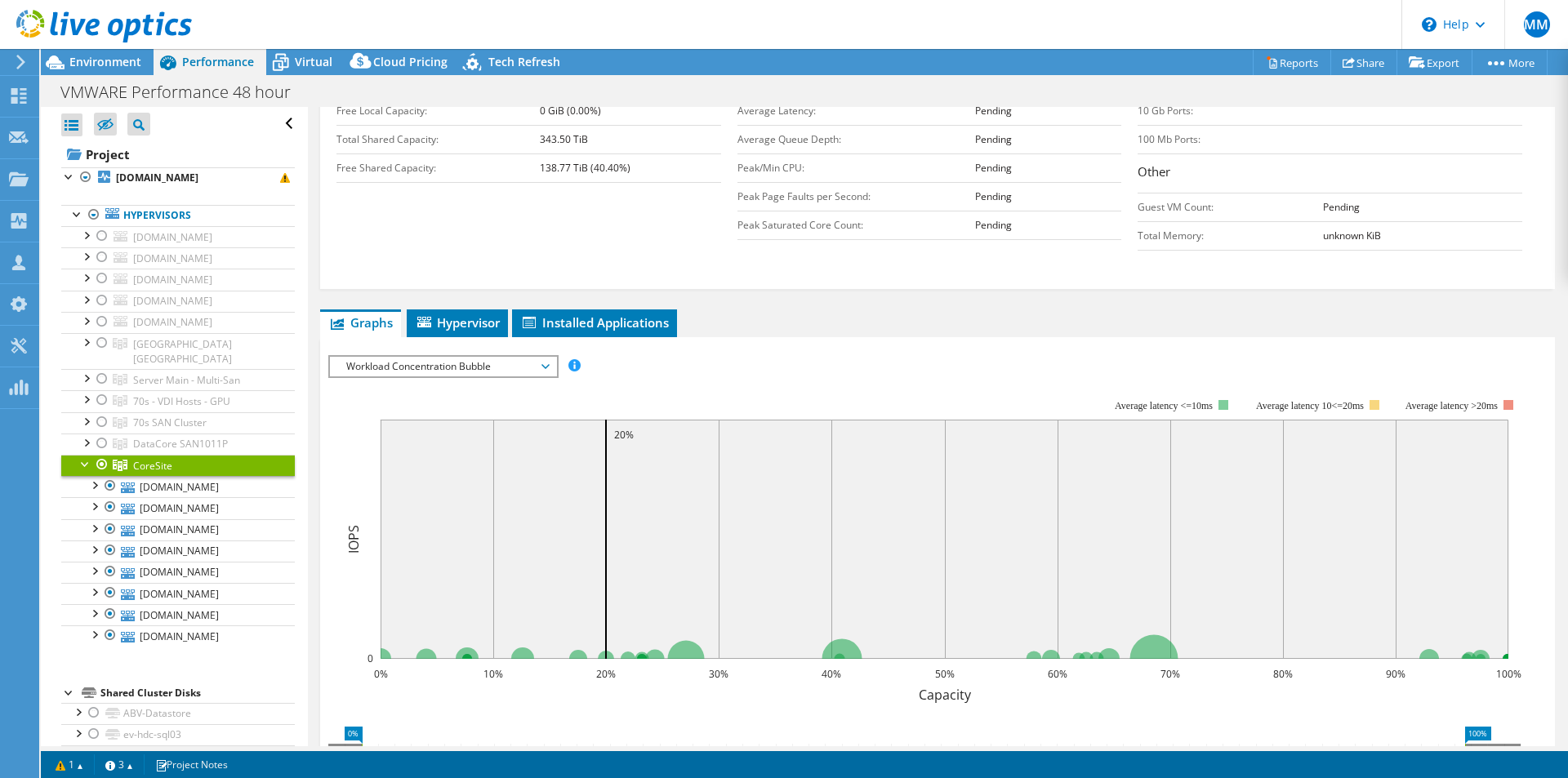
scroll to position [693, 0]
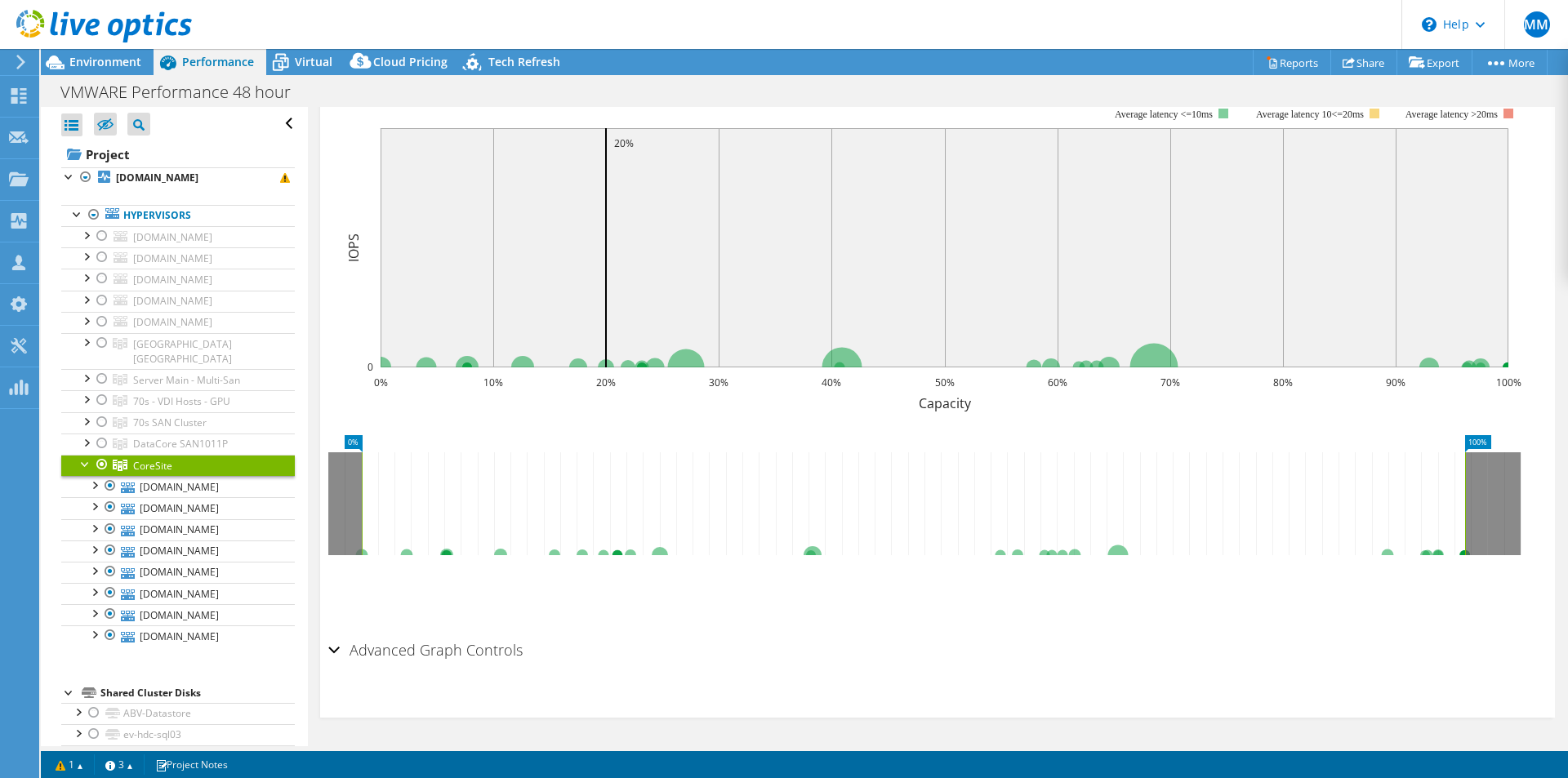
click at [334, 652] on div "Advanced Graph Controls" at bounding box center [937, 651] width 1218 height 35
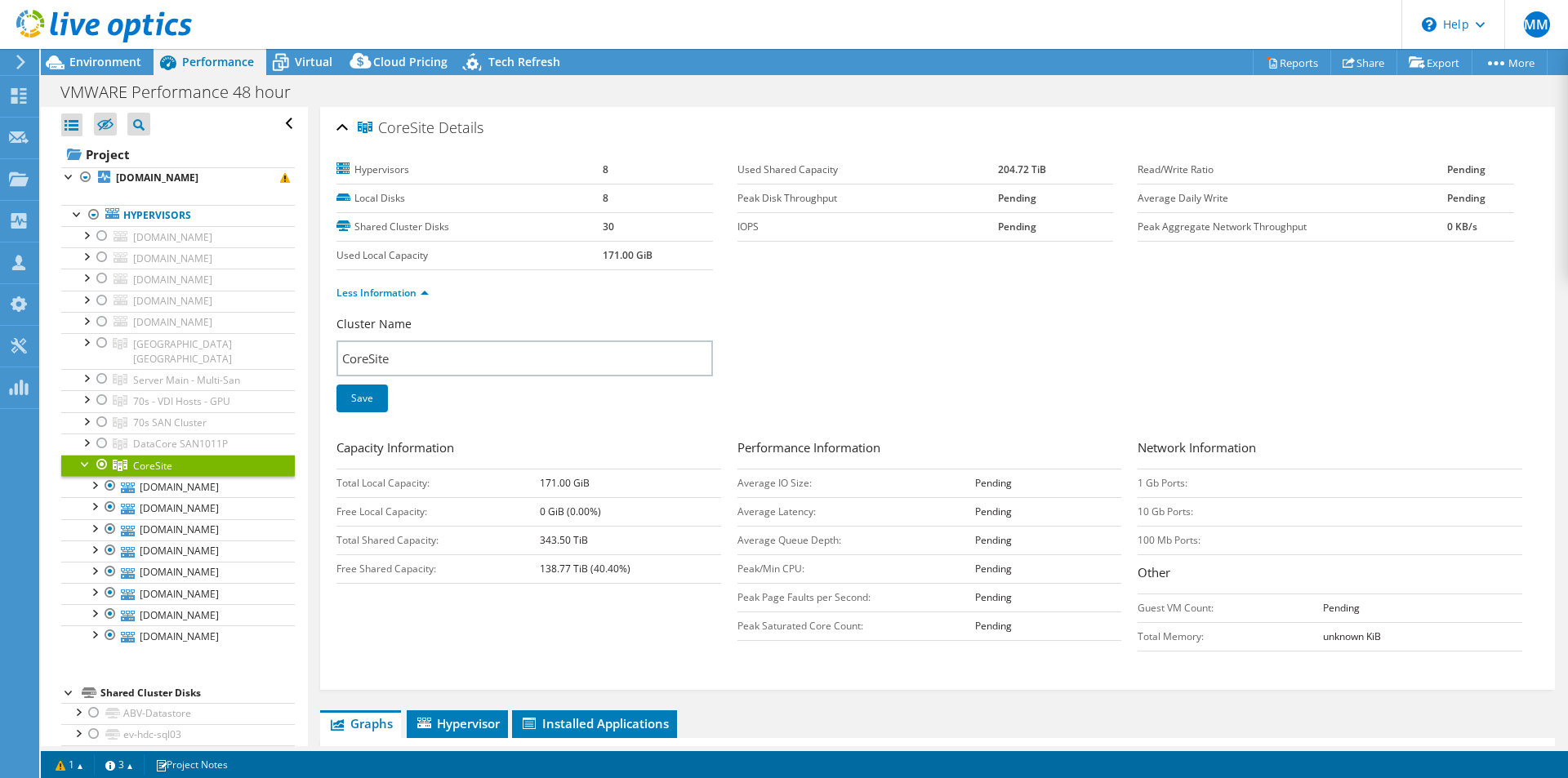
scroll to position [381, 0]
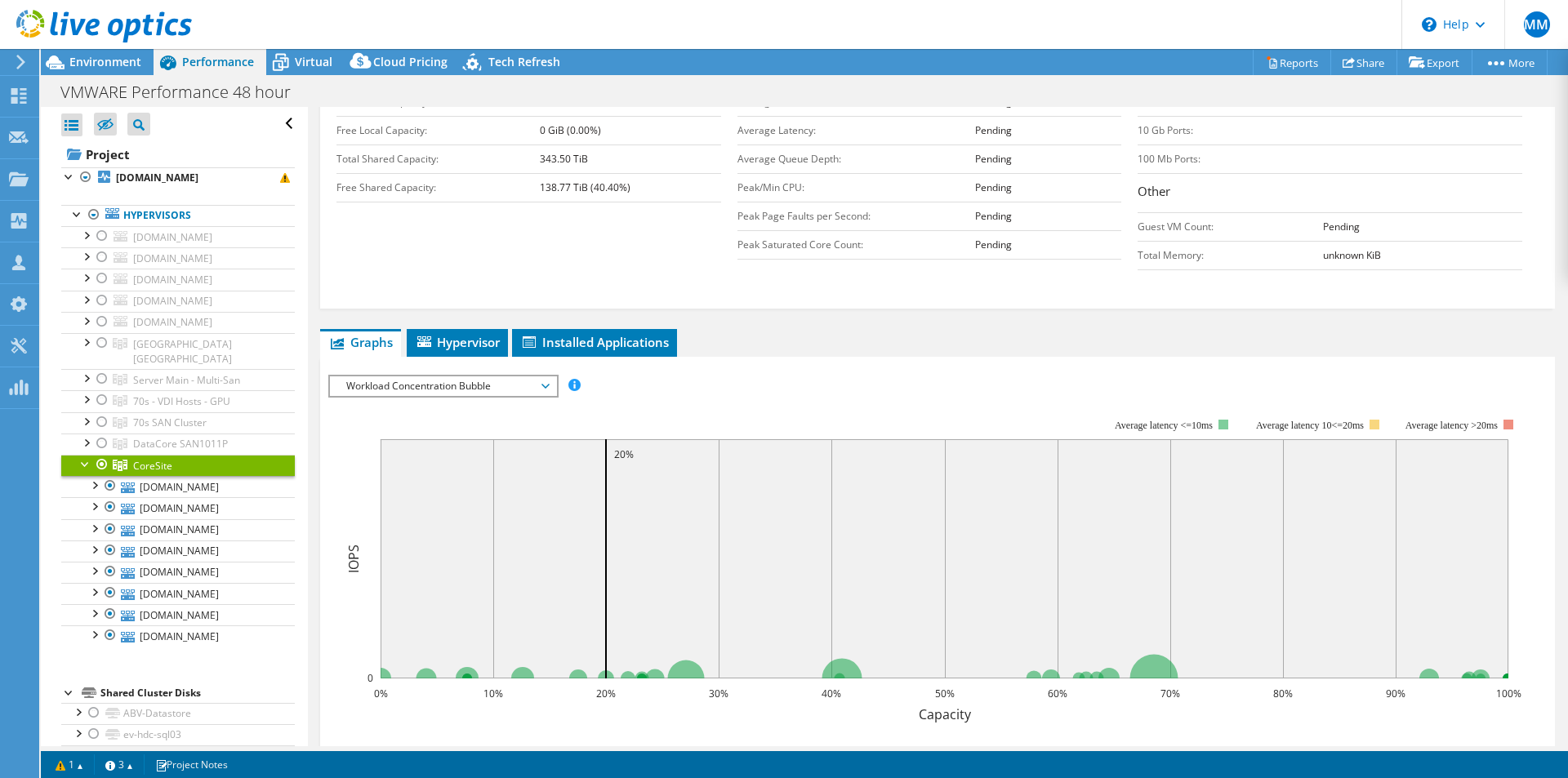
click at [509, 386] on span "Workload Concentration Bubble" at bounding box center [442, 386] width 209 height 20
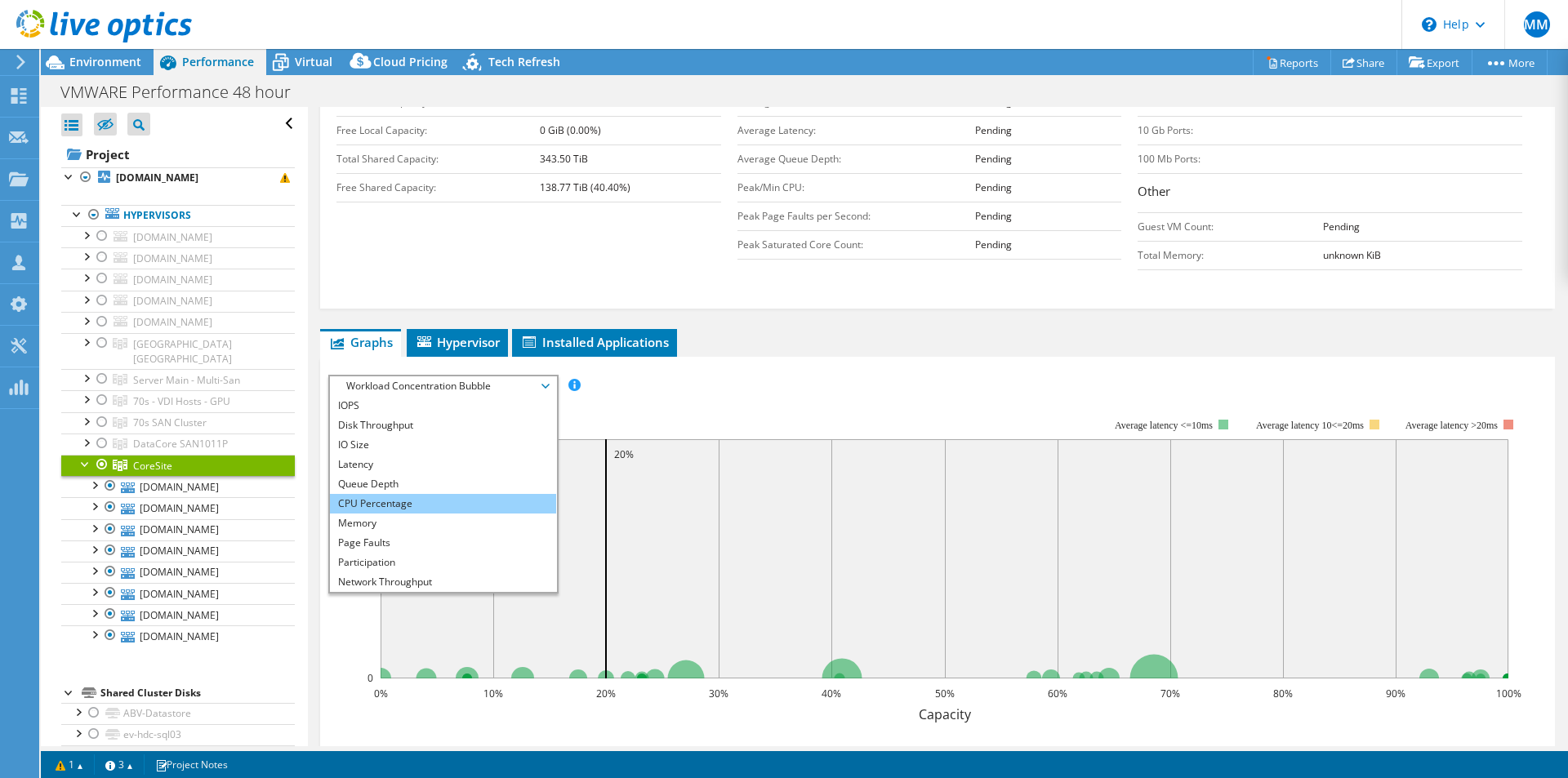
click at [420, 499] on li "CPU Percentage" at bounding box center [443, 504] width 227 height 20
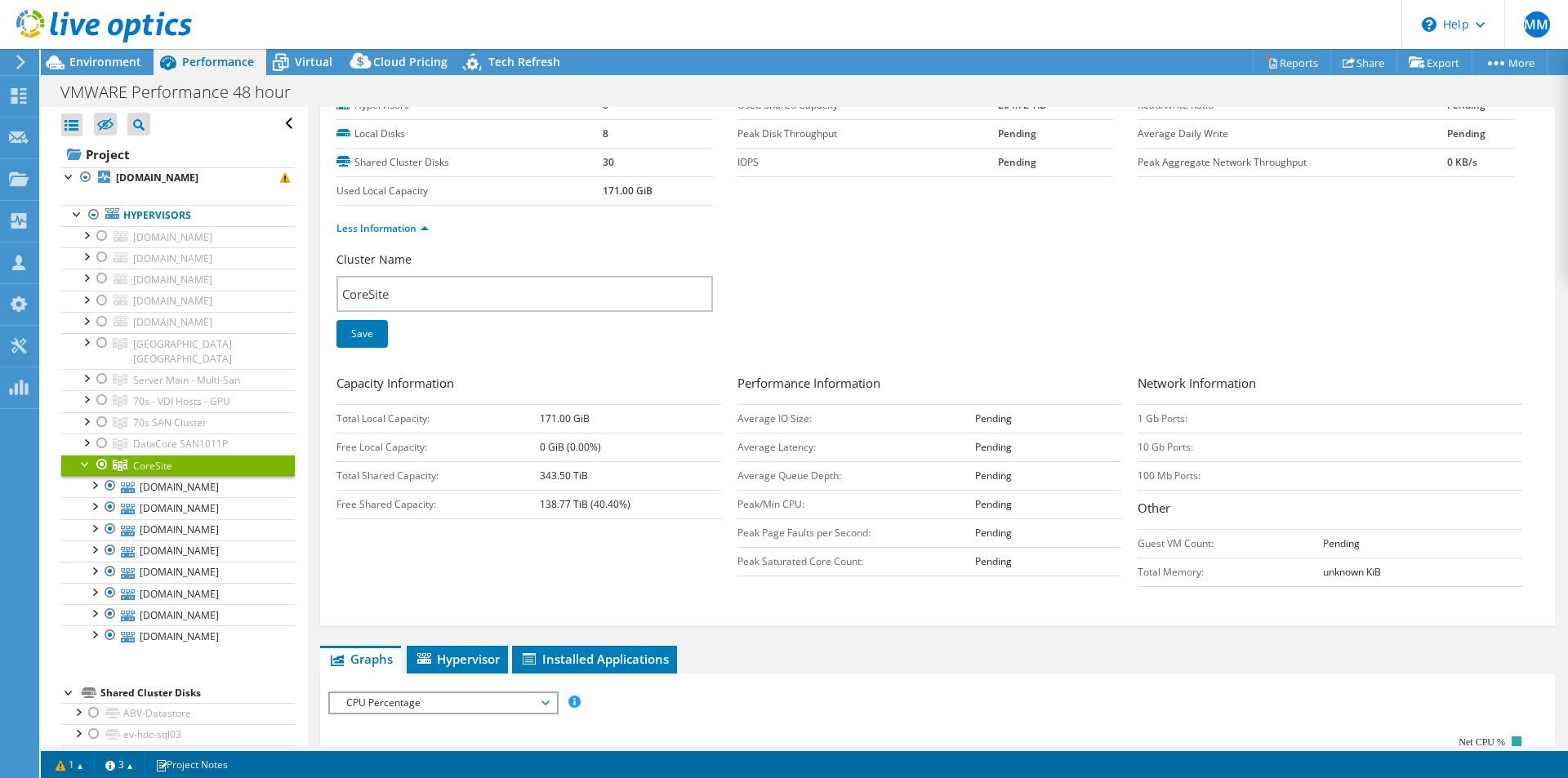
scroll to position [0, 0]
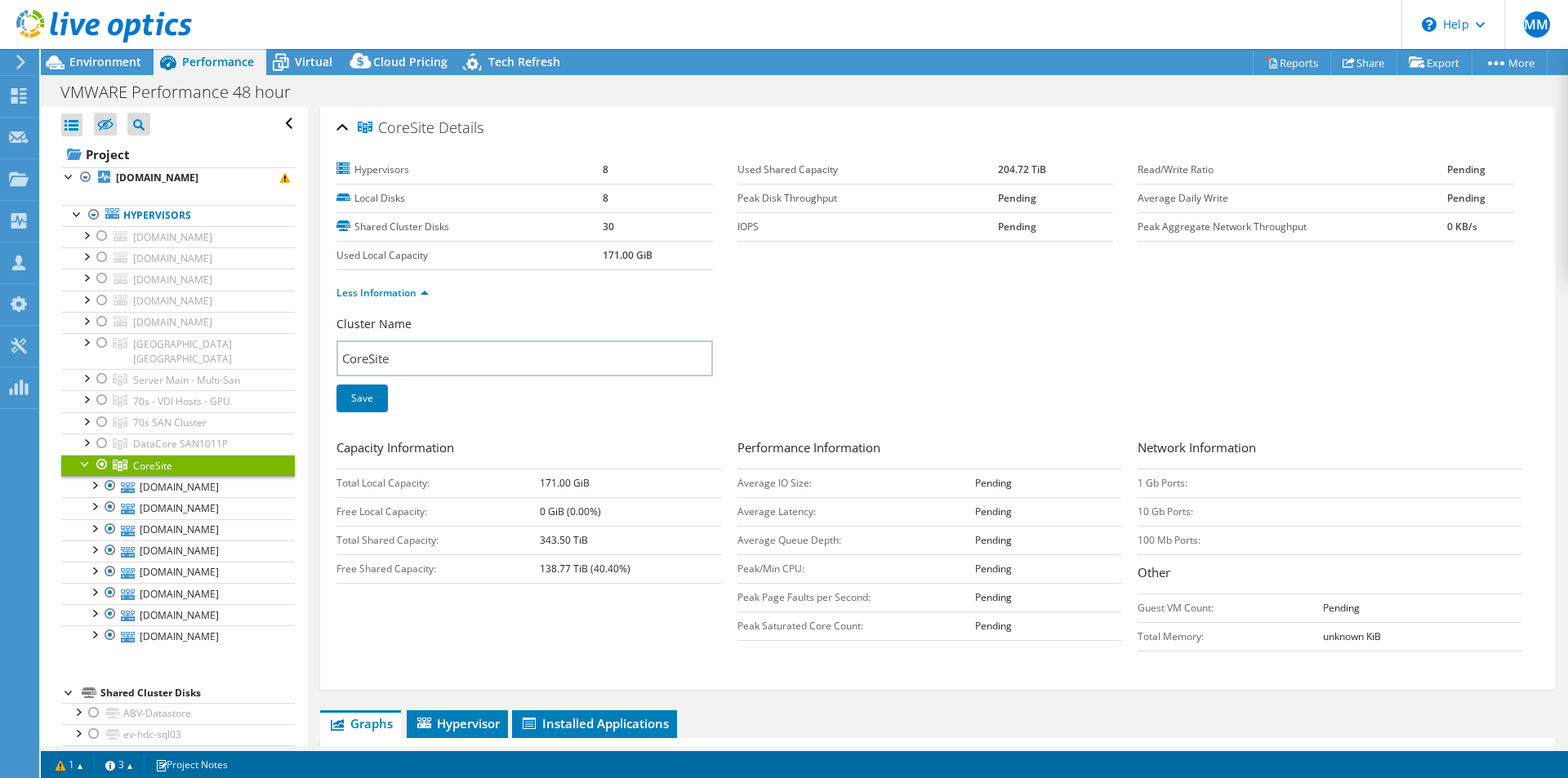
click at [85, 455] on div at bounding box center [85, 463] width 16 height 16
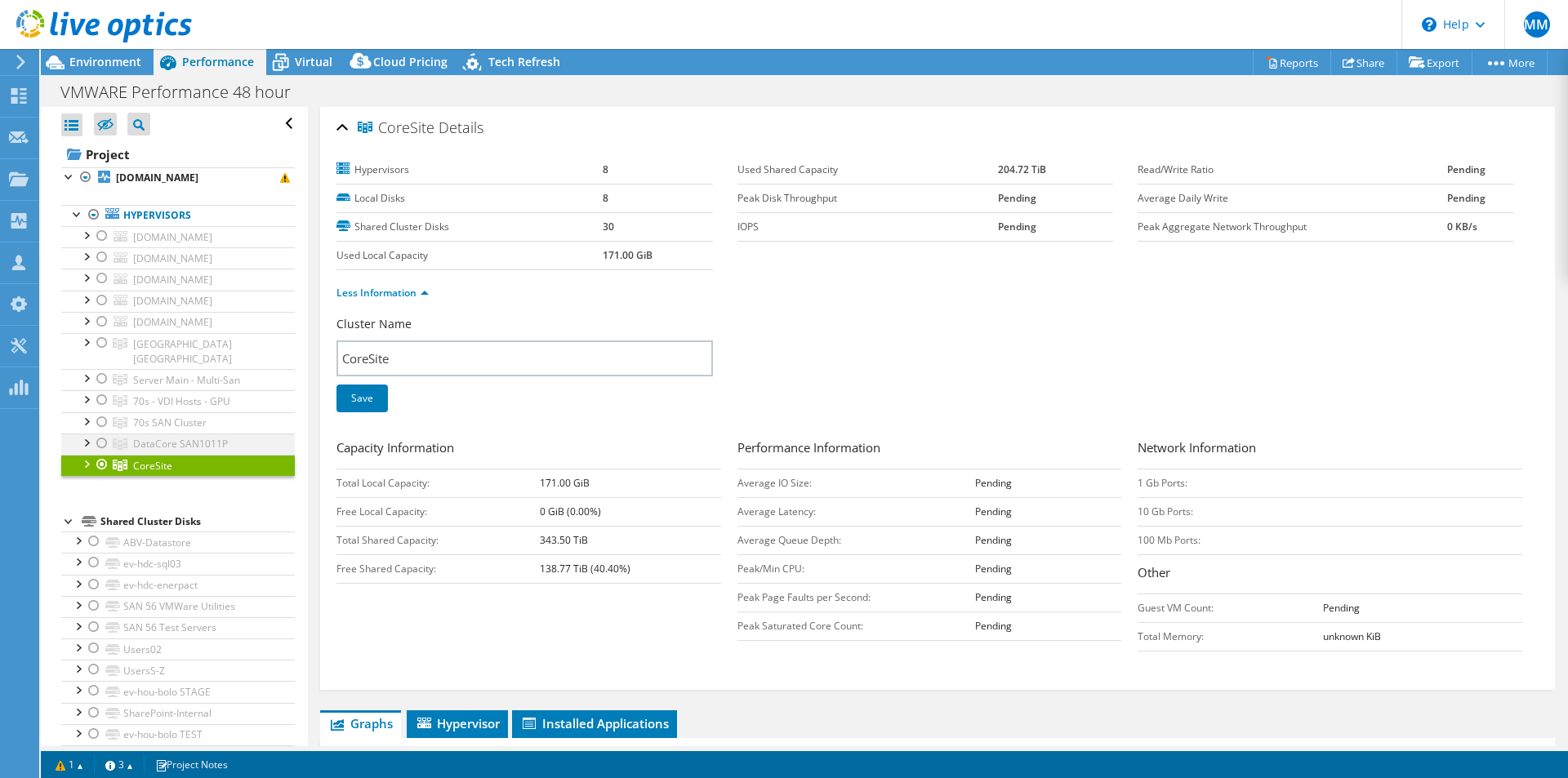
click at [91, 433] on div at bounding box center [85, 441] width 16 height 16
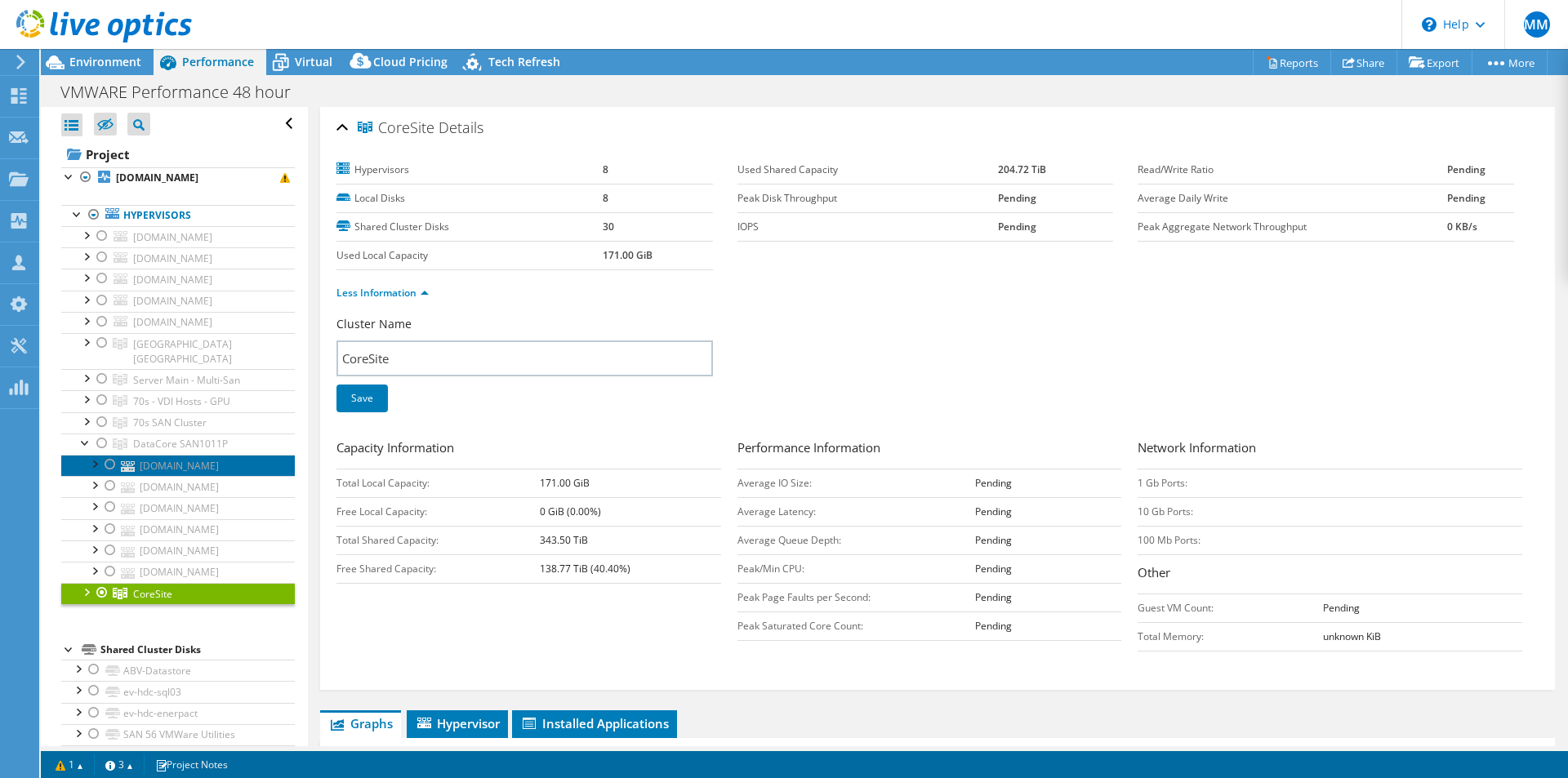
click at [190, 455] on link "[DOMAIN_NAME]" at bounding box center [178, 465] width 233 height 21
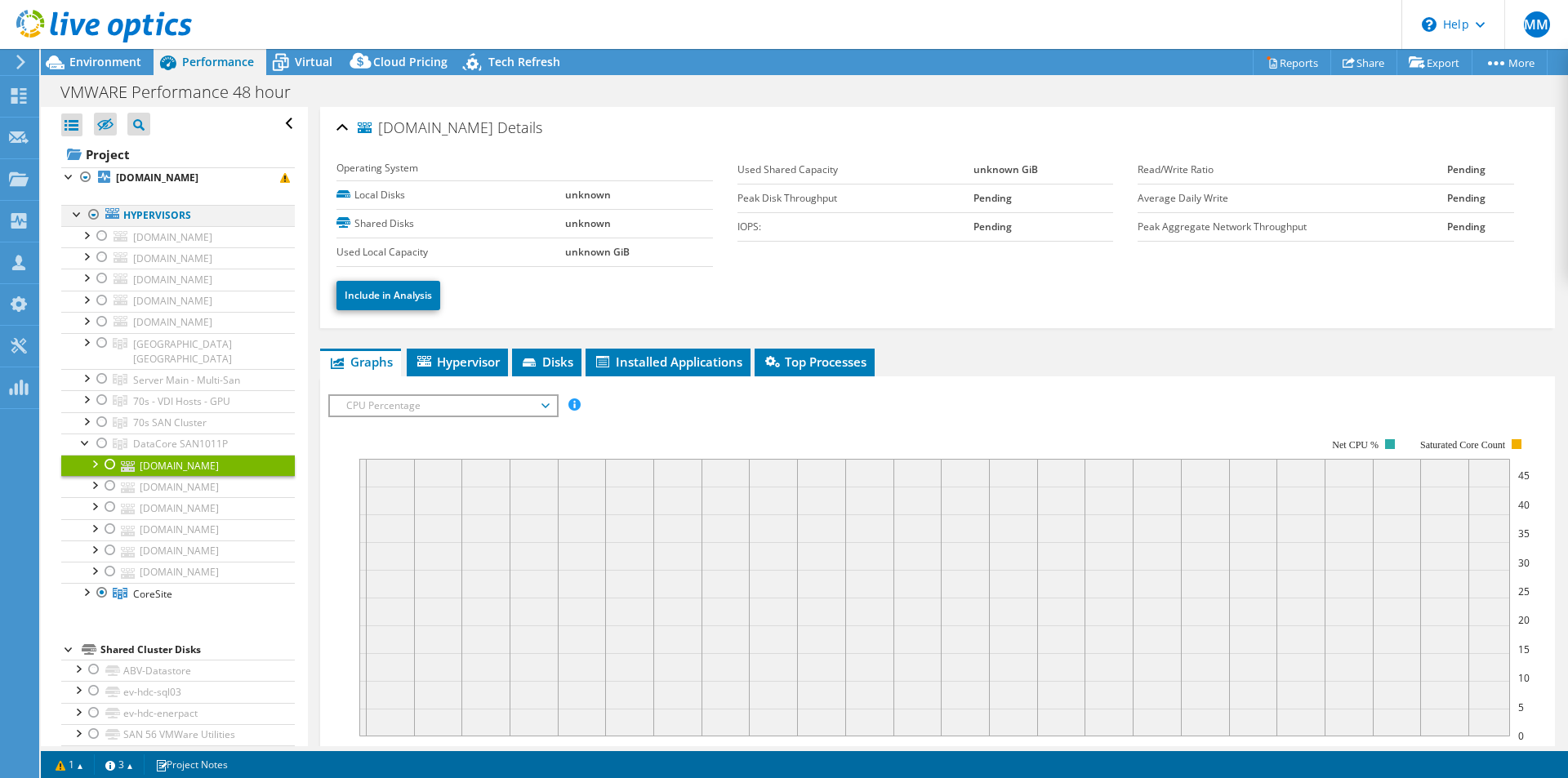
click at [97, 215] on div at bounding box center [93, 215] width 16 height 20
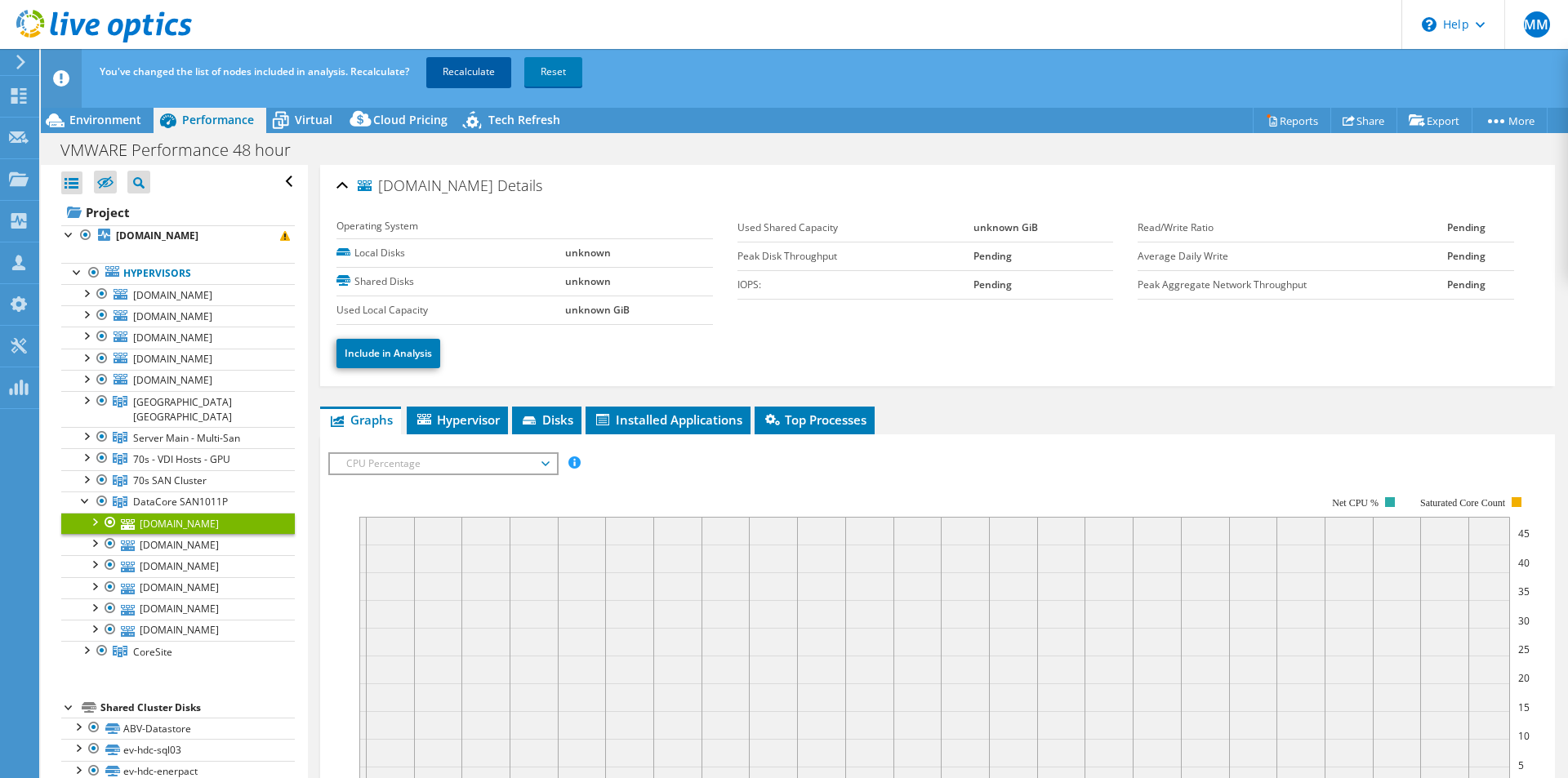
click at [444, 70] on link "Recalculate" at bounding box center [469, 72] width 85 height 29
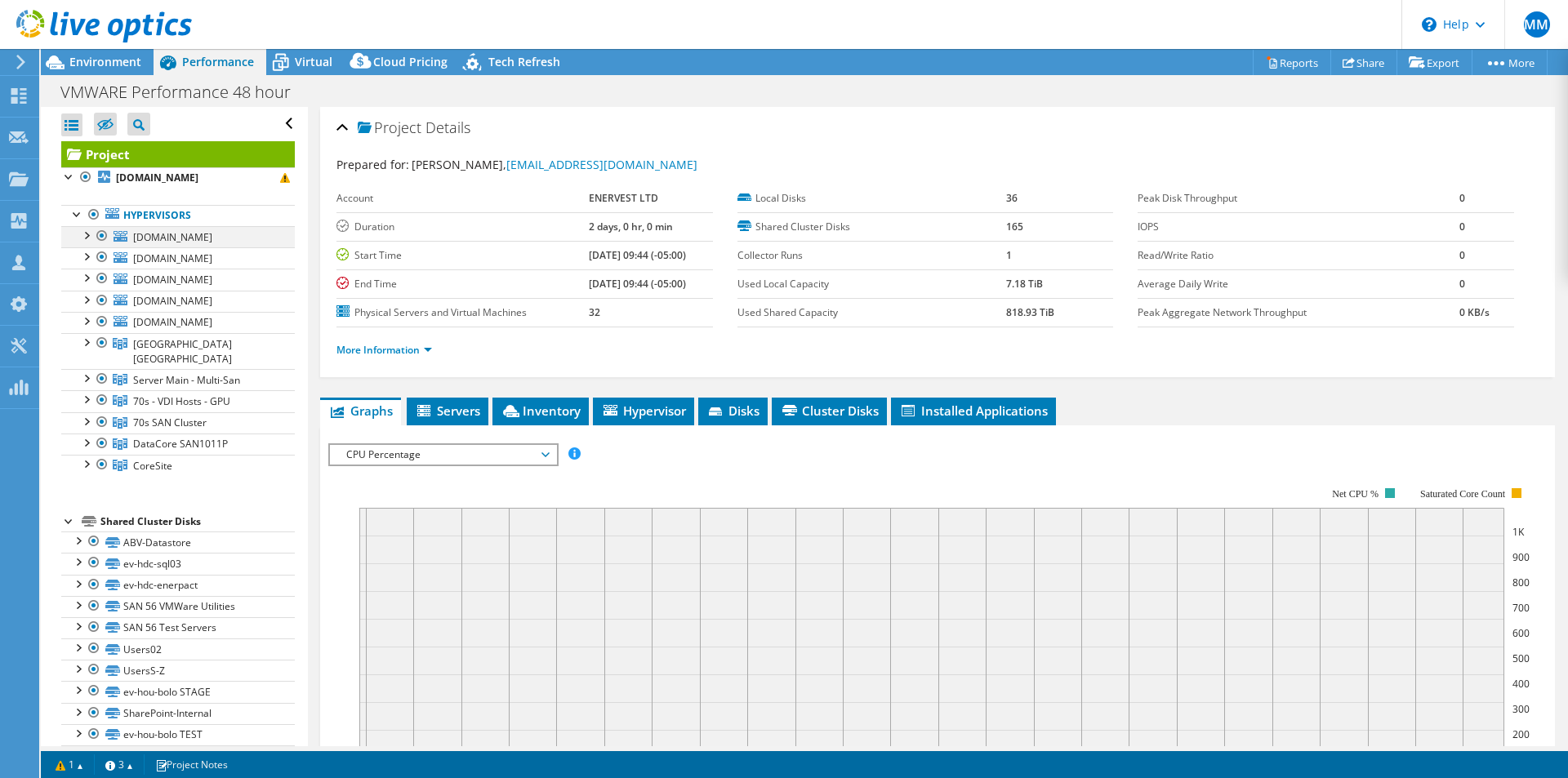
click at [88, 236] on div at bounding box center [85, 234] width 16 height 16
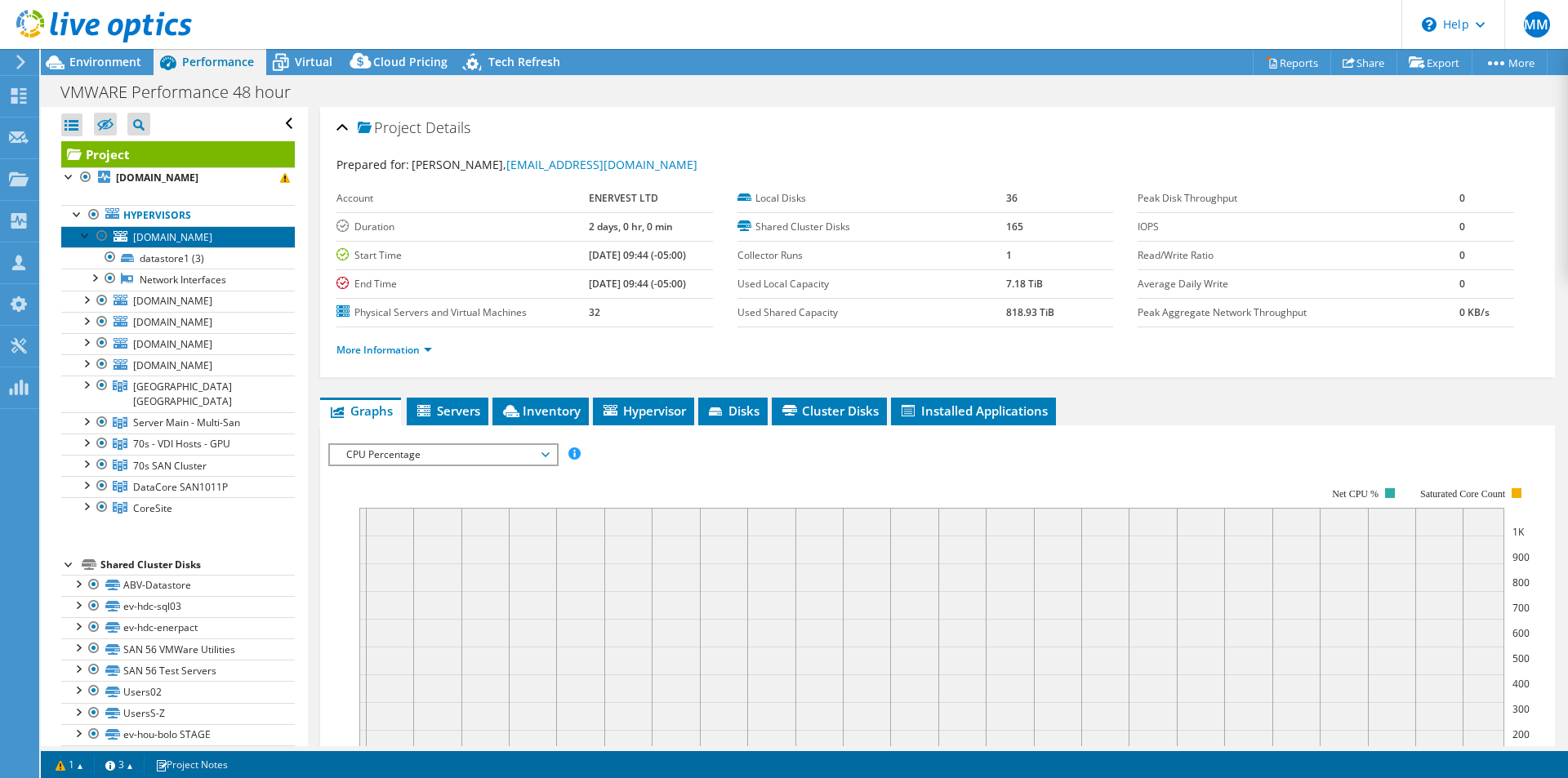
click at [194, 233] on span "[DOMAIN_NAME]" at bounding box center [173, 237] width 80 height 14
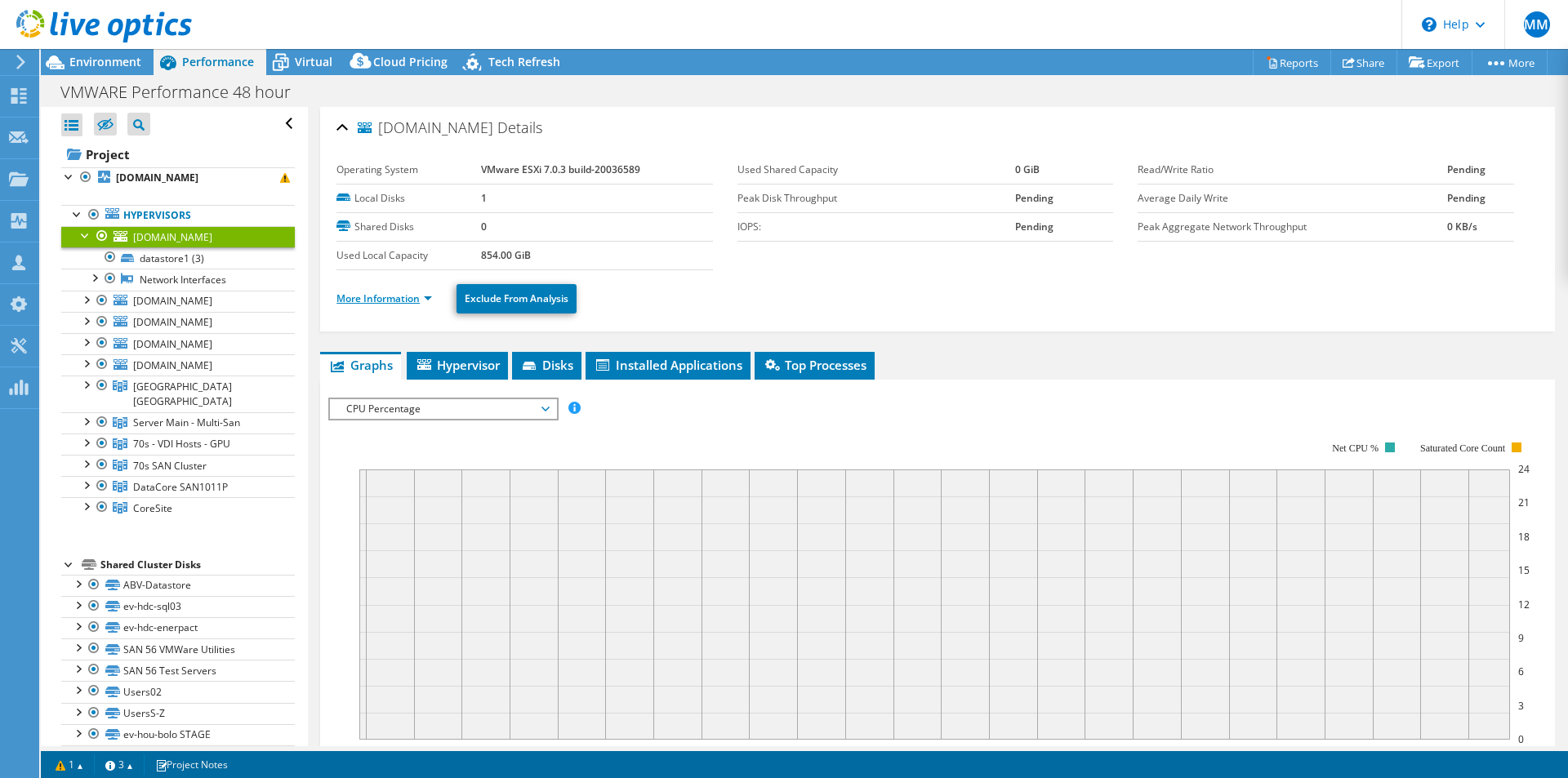
click at [409, 304] on link "More Information" at bounding box center [384, 298] width 96 height 14
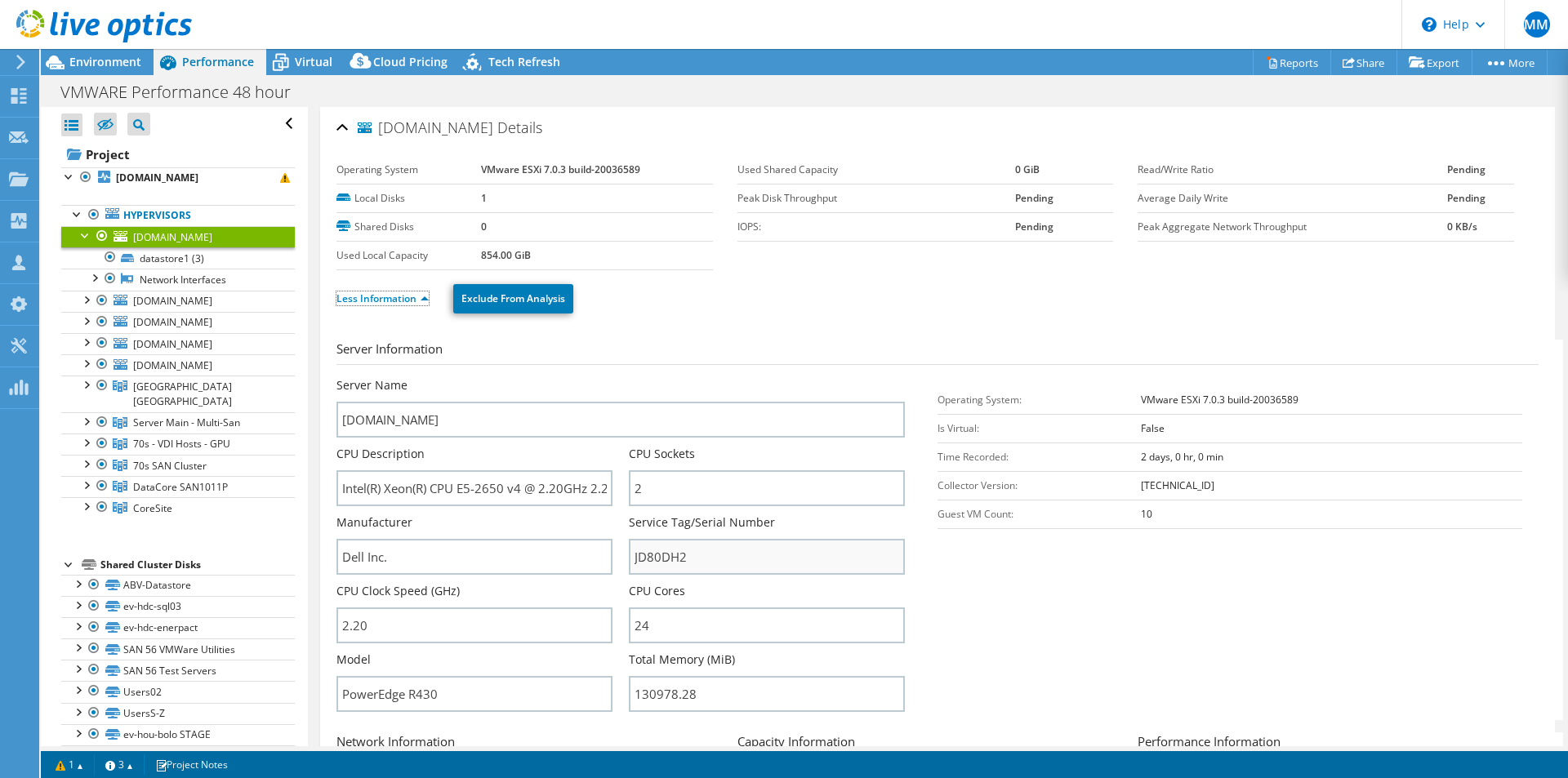
scroll to position [191, 0]
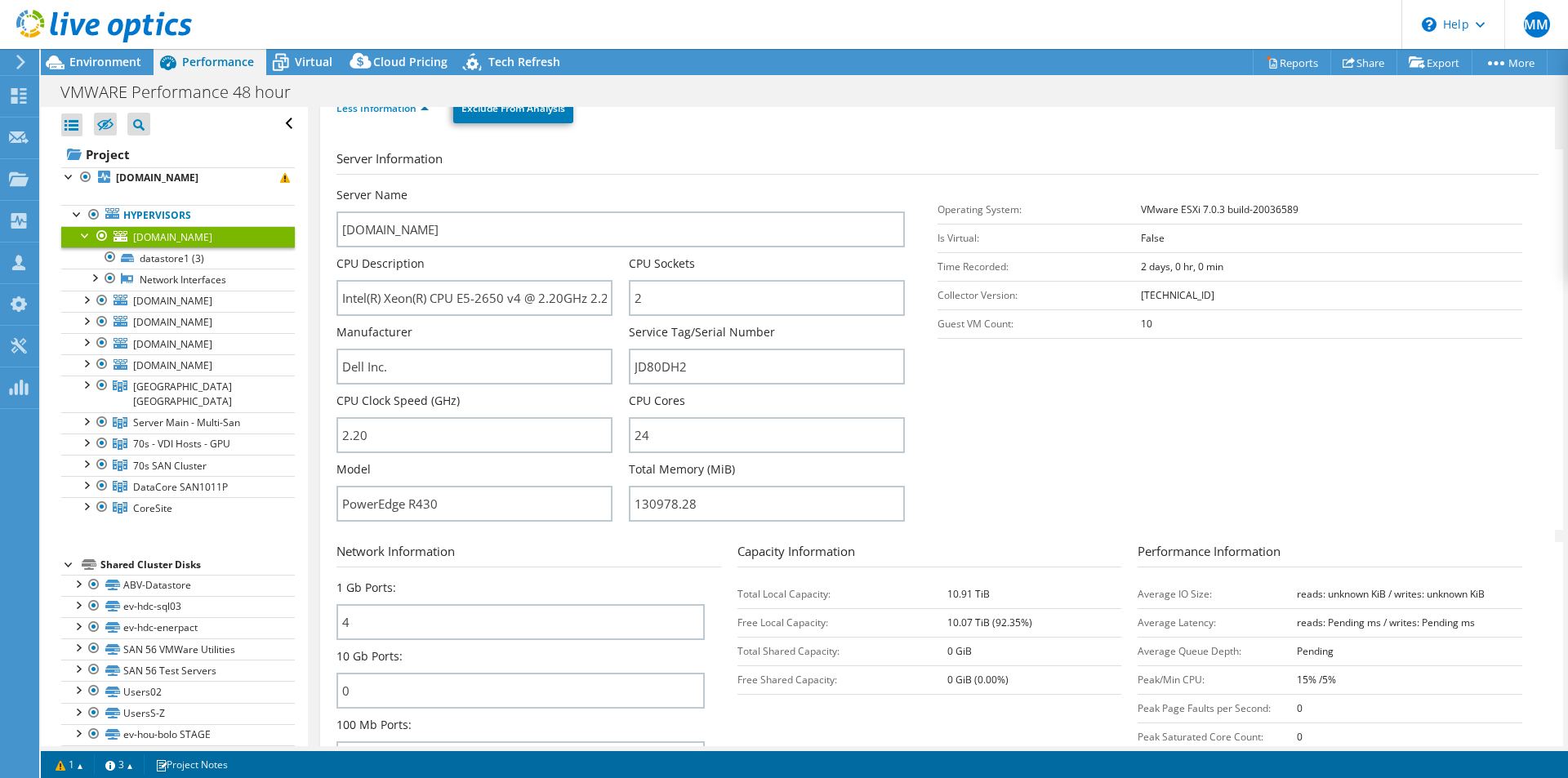
click at [84, 233] on div at bounding box center [85, 234] width 16 height 16
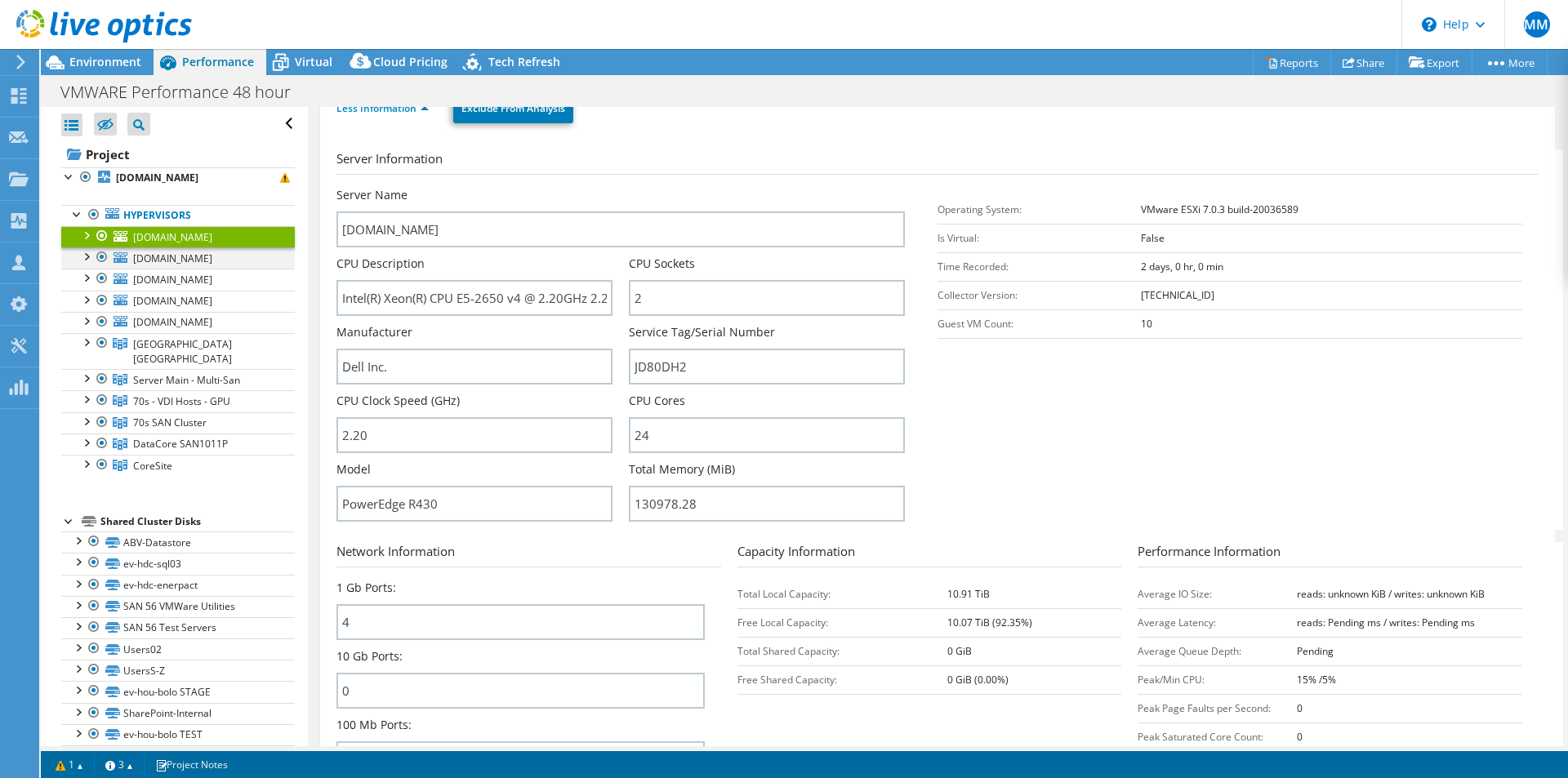
click at [85, 254] on div at bounding box center [85, 255] width 16 height 16
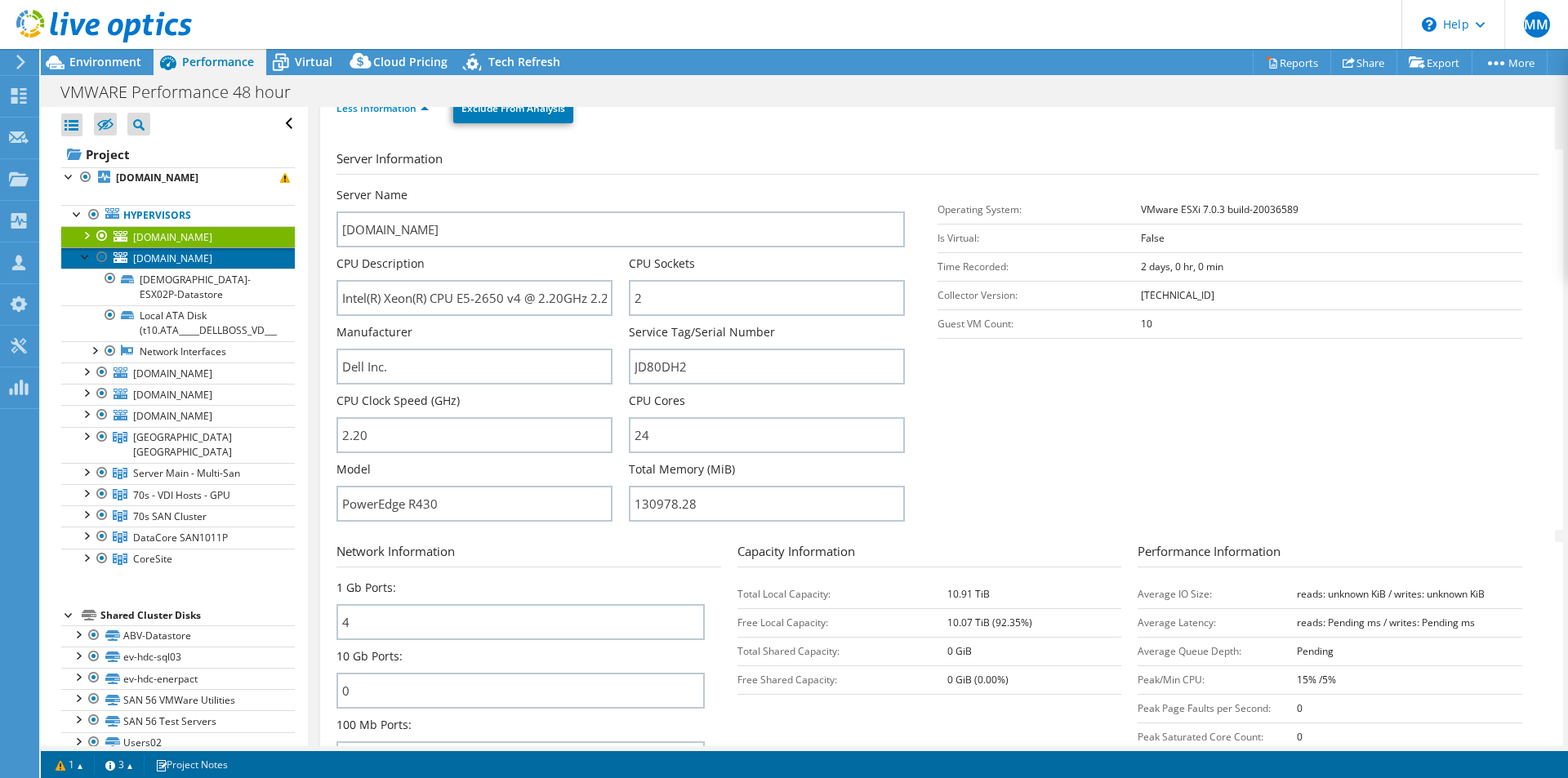
click at [204, 260] on span "[DOMAIN_NAME]" at bounding box center [173, 258] width 80 height 14
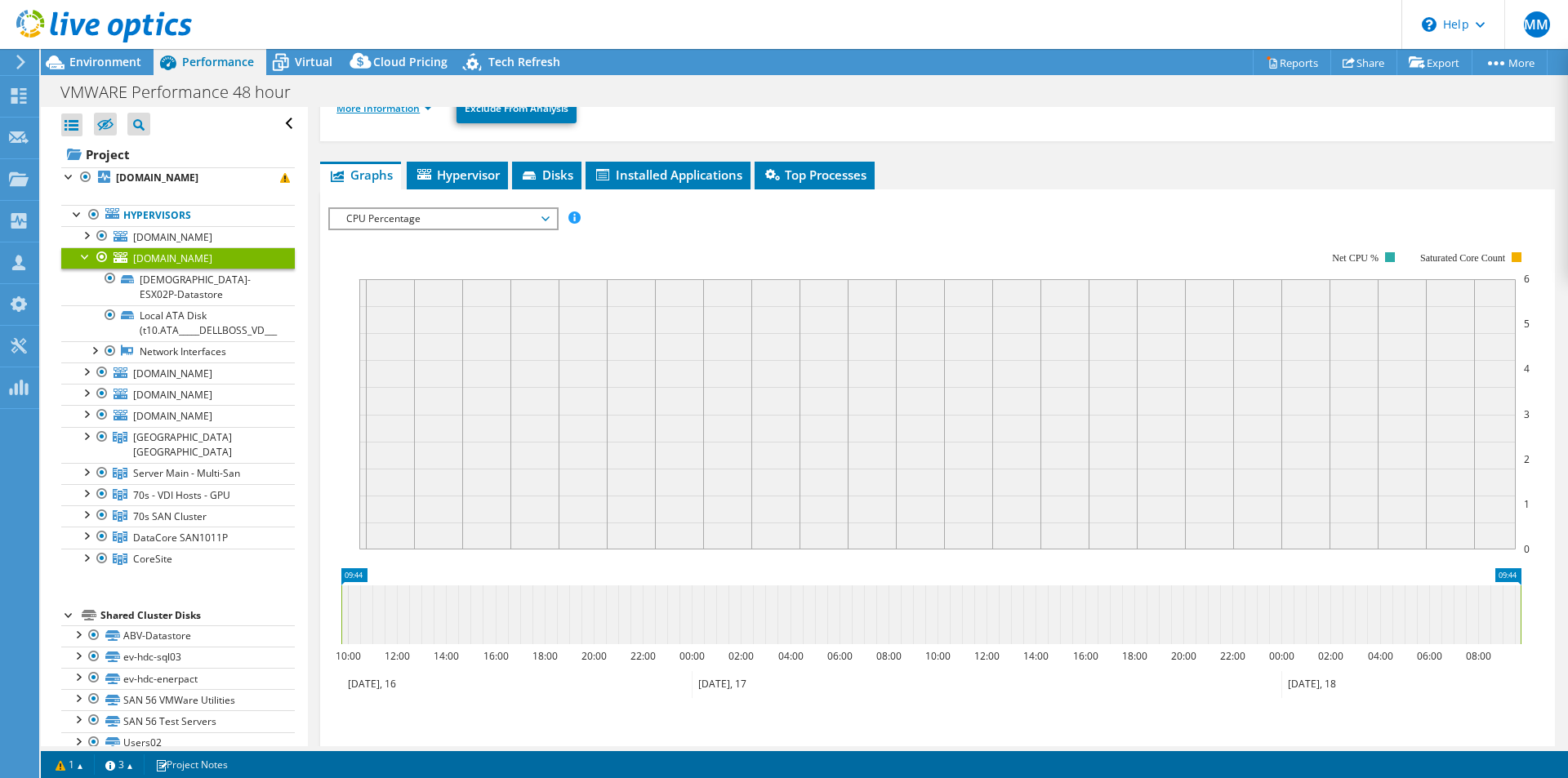
click at [405, 113] on link "More Information" at bounding box center [384, 108] width 96 height 14
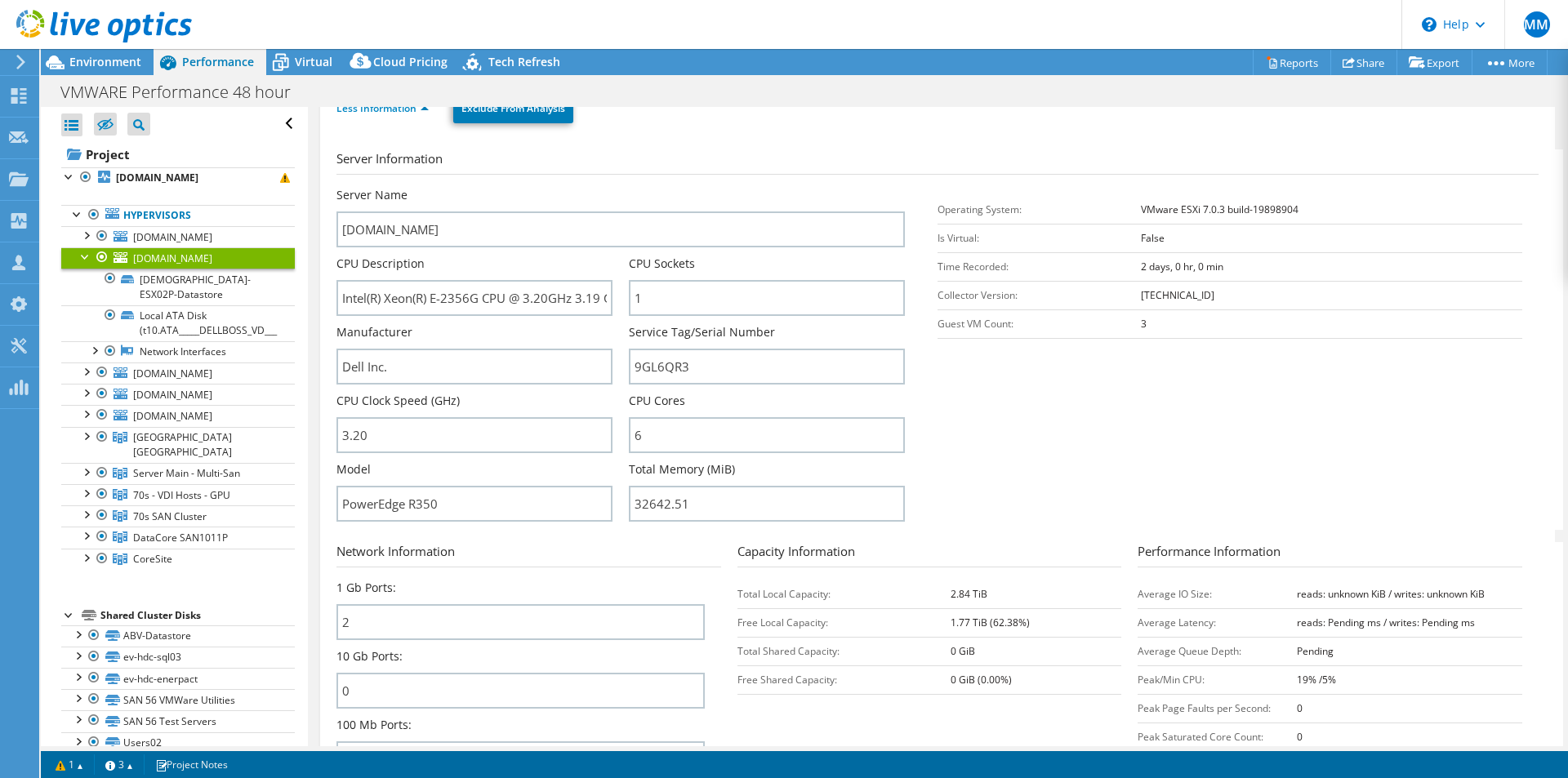
click at [85, 257] on div at bounding box center [85, 255] width 16 height 16
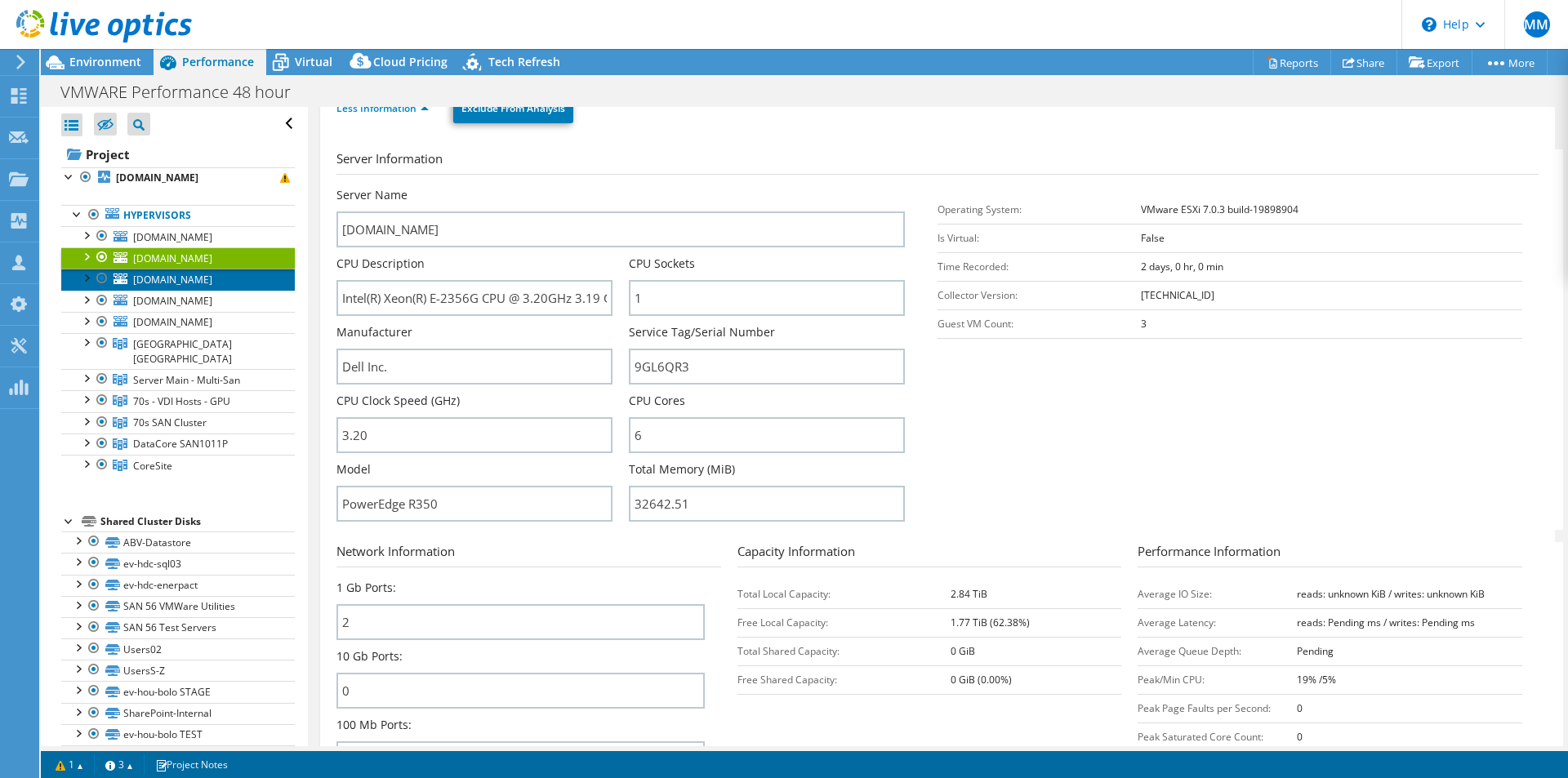
click at [155, 278] on span "[DOMAIN_NAME]" at bounding box center [173, 280] width 80 height 14
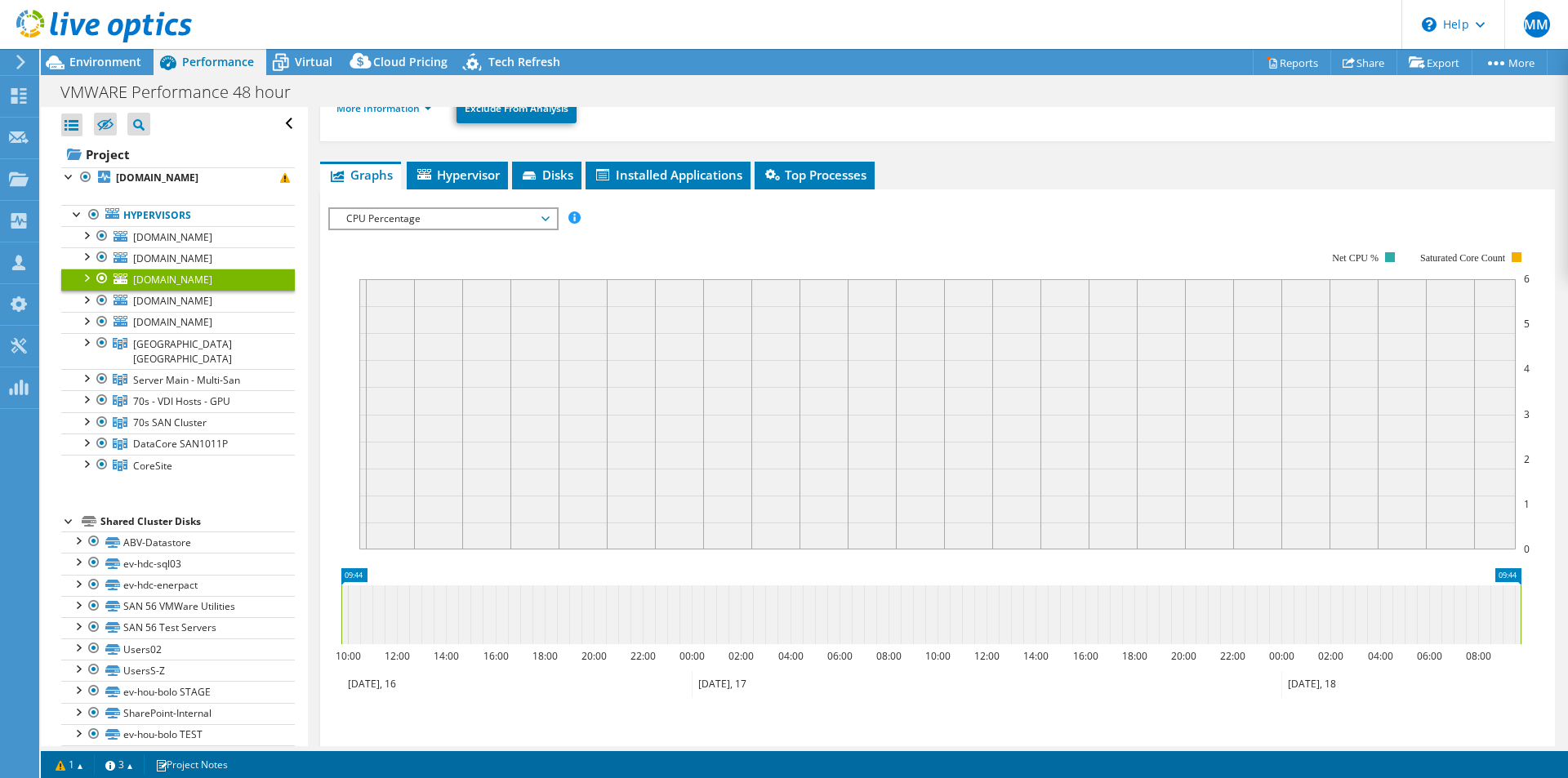
click at [91, 276] on div at bounding box center [85, 276] width 16 height 16
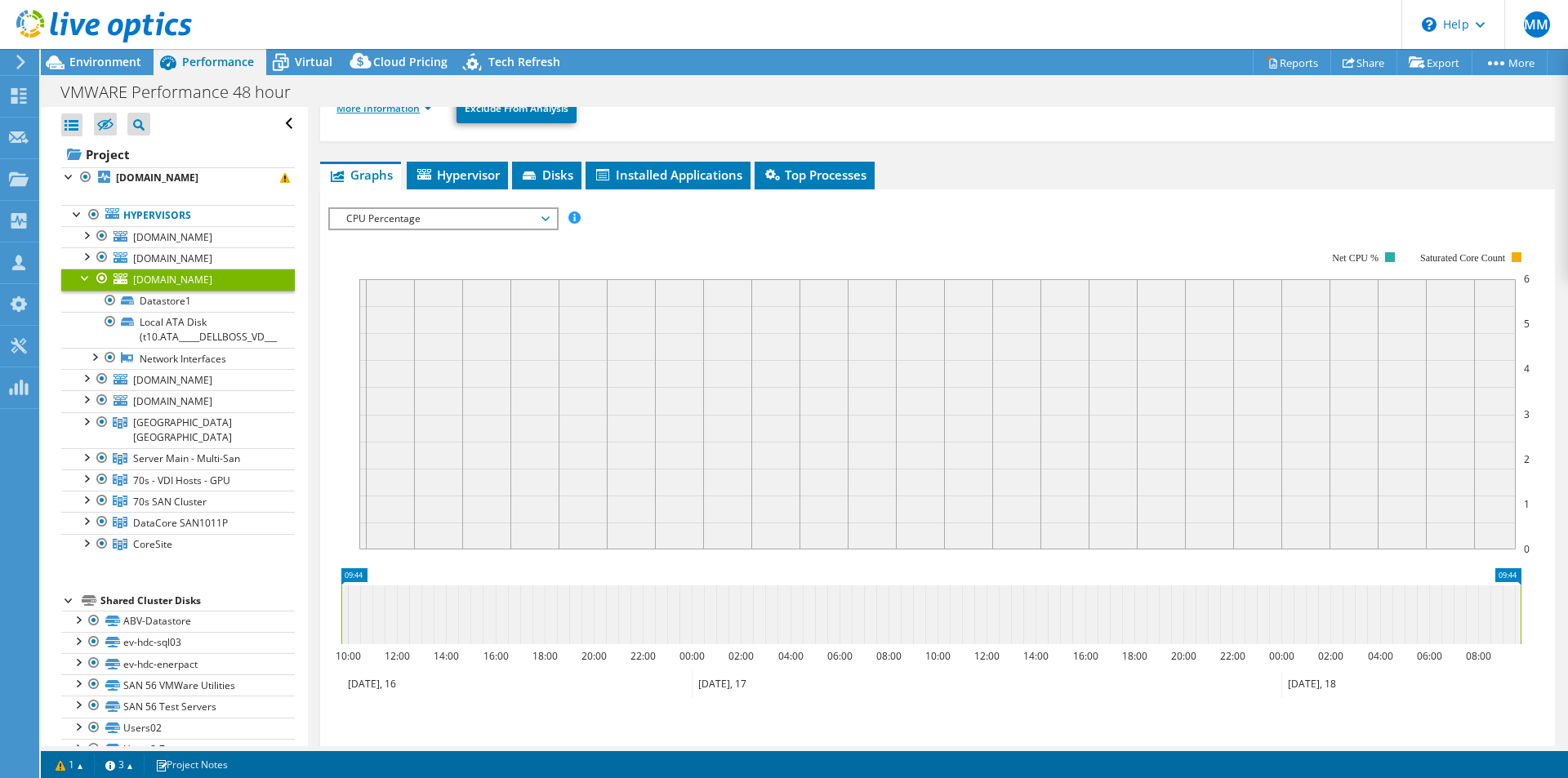
click at [391, 109] on link "More Information" at bounding box center [384, 108] width 96 height 14
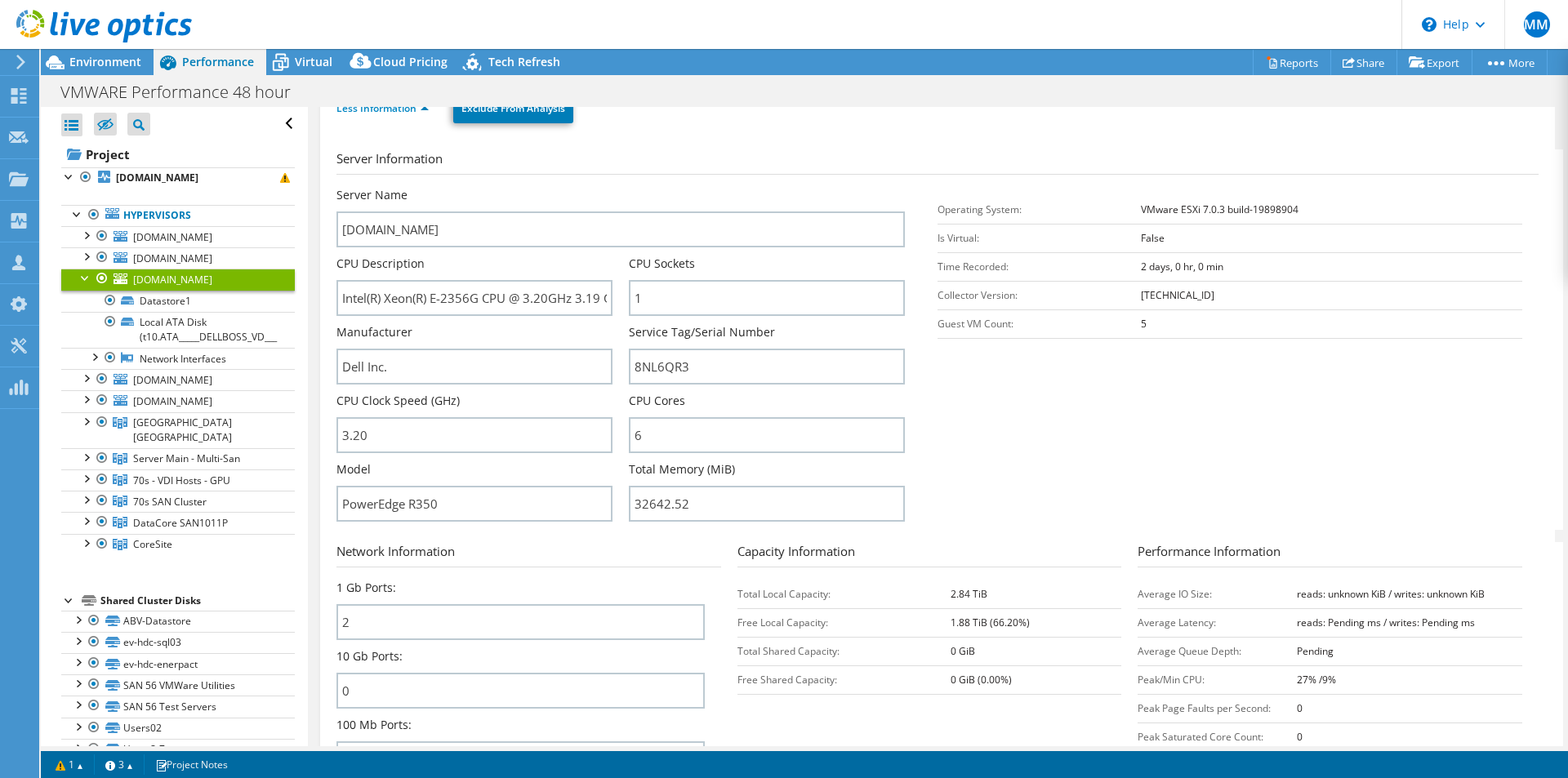
click at [84, 274] on div at bounding box center [85, 276] width 16 height 16
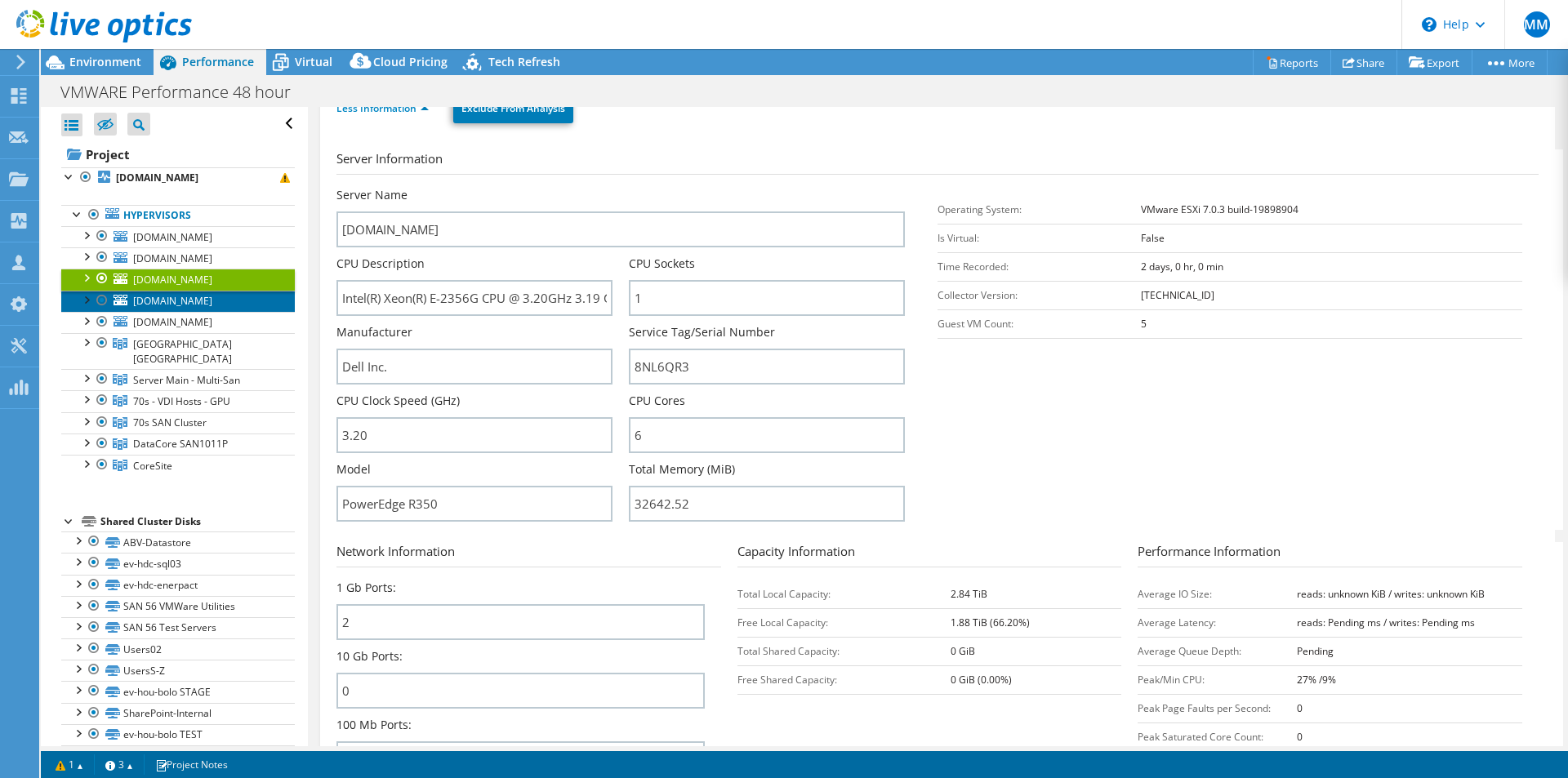
click at [157, 299] on span "[DOMAIN_NAME]" at bounding box center [173, 301] width 80 height 14
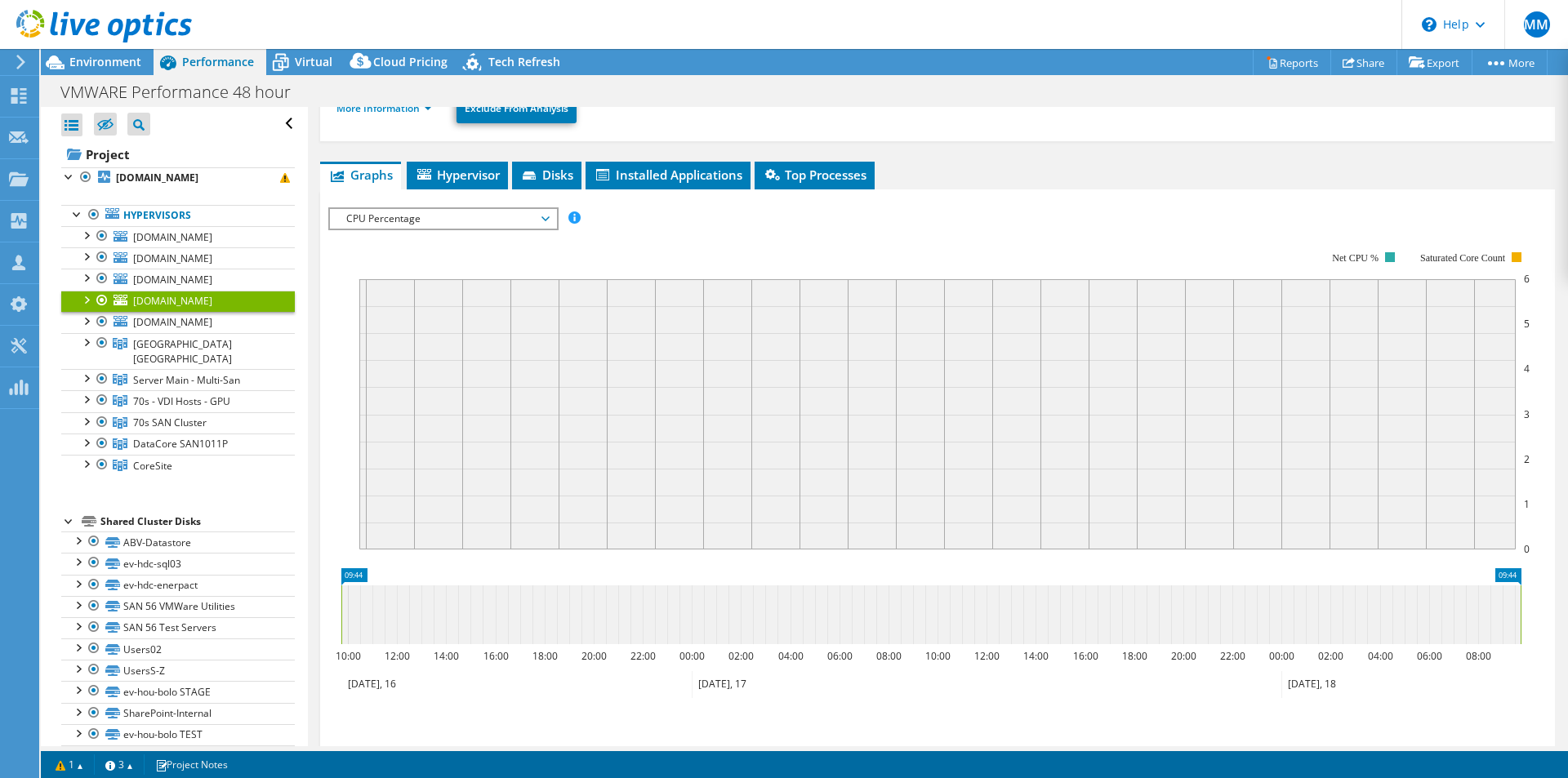
click at [91, 301] on div at bounding box center [85, 298] width 16 height 16
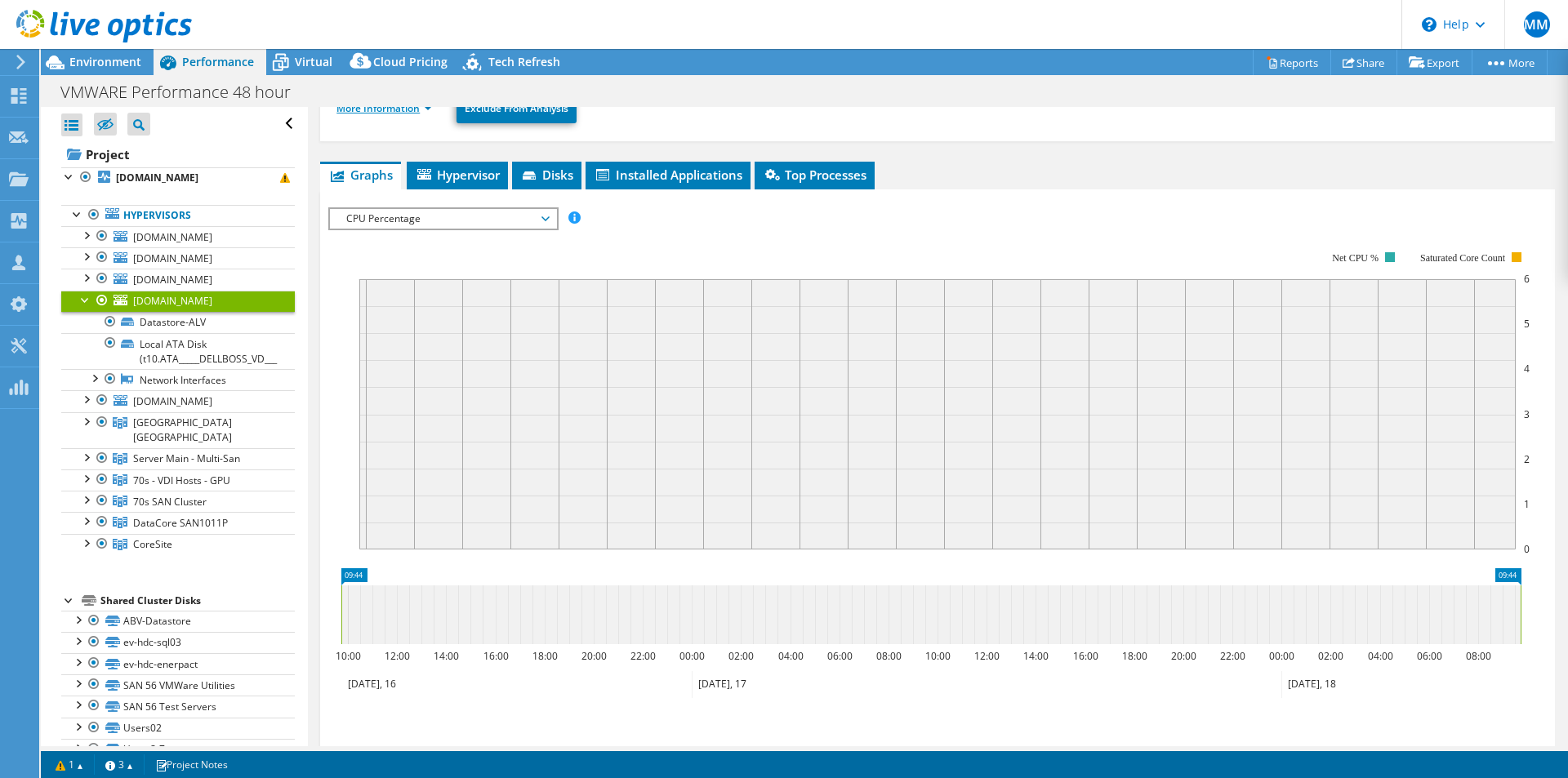
click at [411, 113] on link "More Information" at bounding box center [384, 108] width 96 height 14
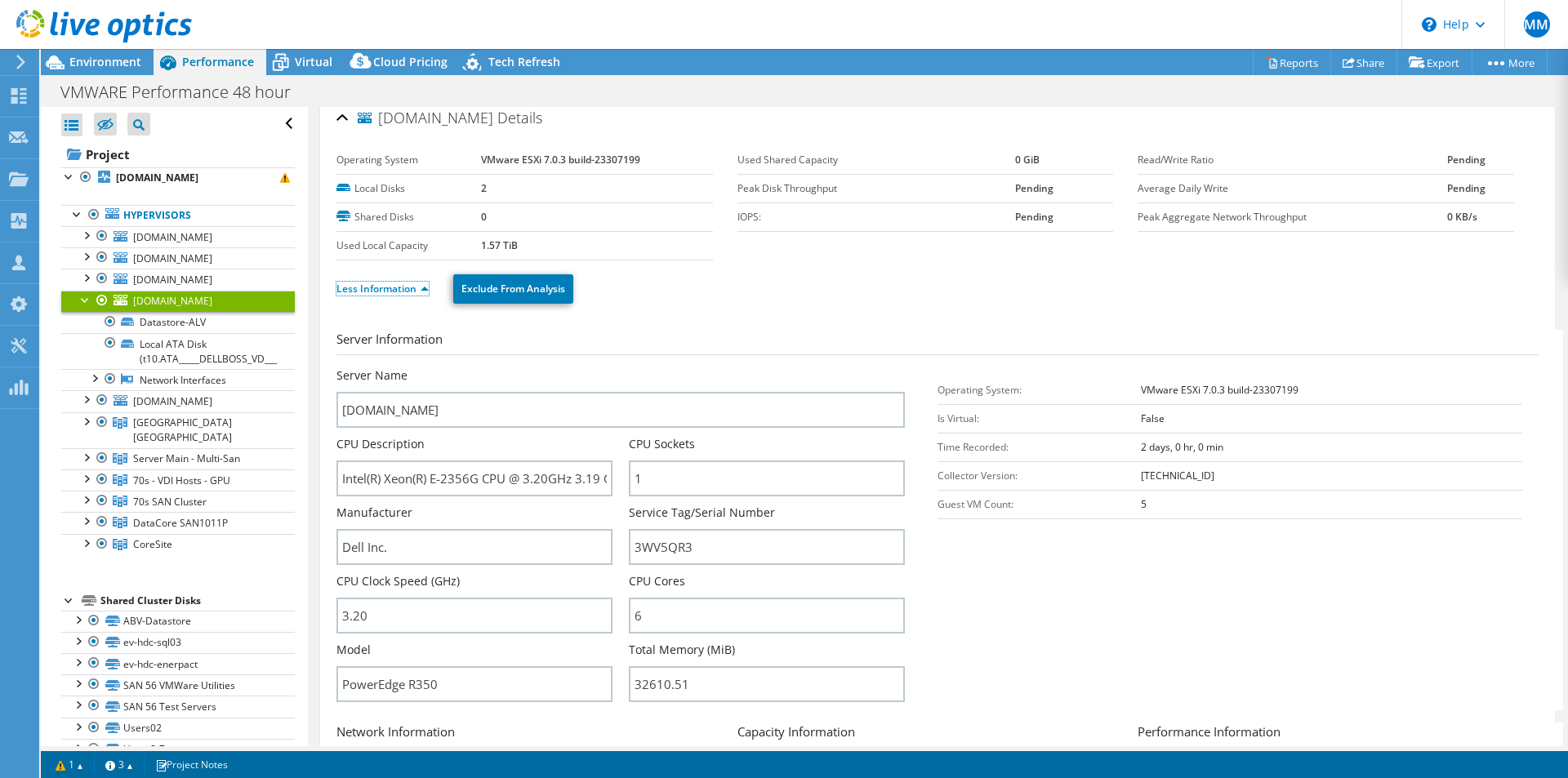
scroll to position [0, 0]
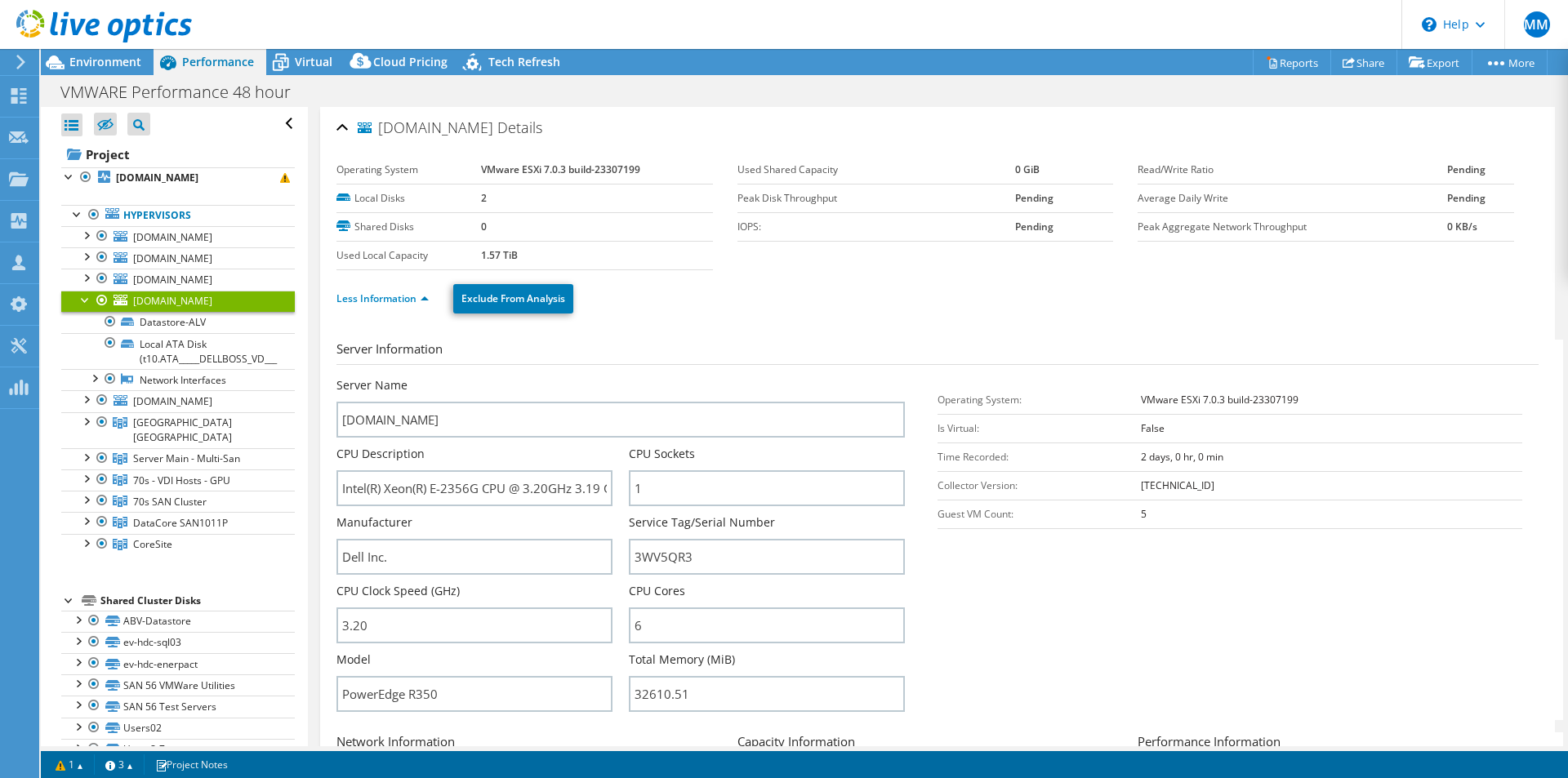
click at [85, 297] on div at bounding box center [85, 298] width 16 height 16
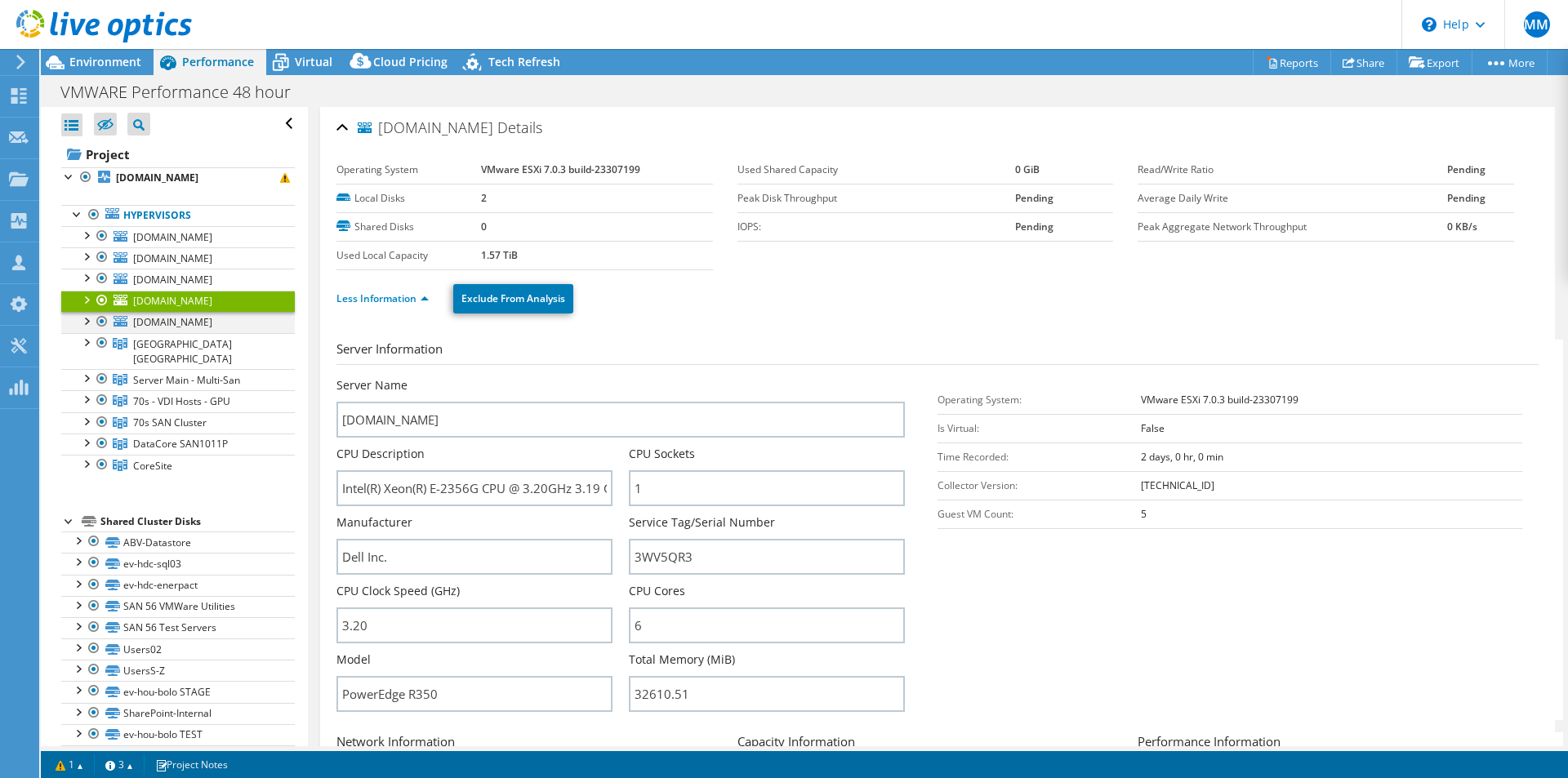
click at [85, 322] on div at bounding box center [85, 320] width 16 height 16
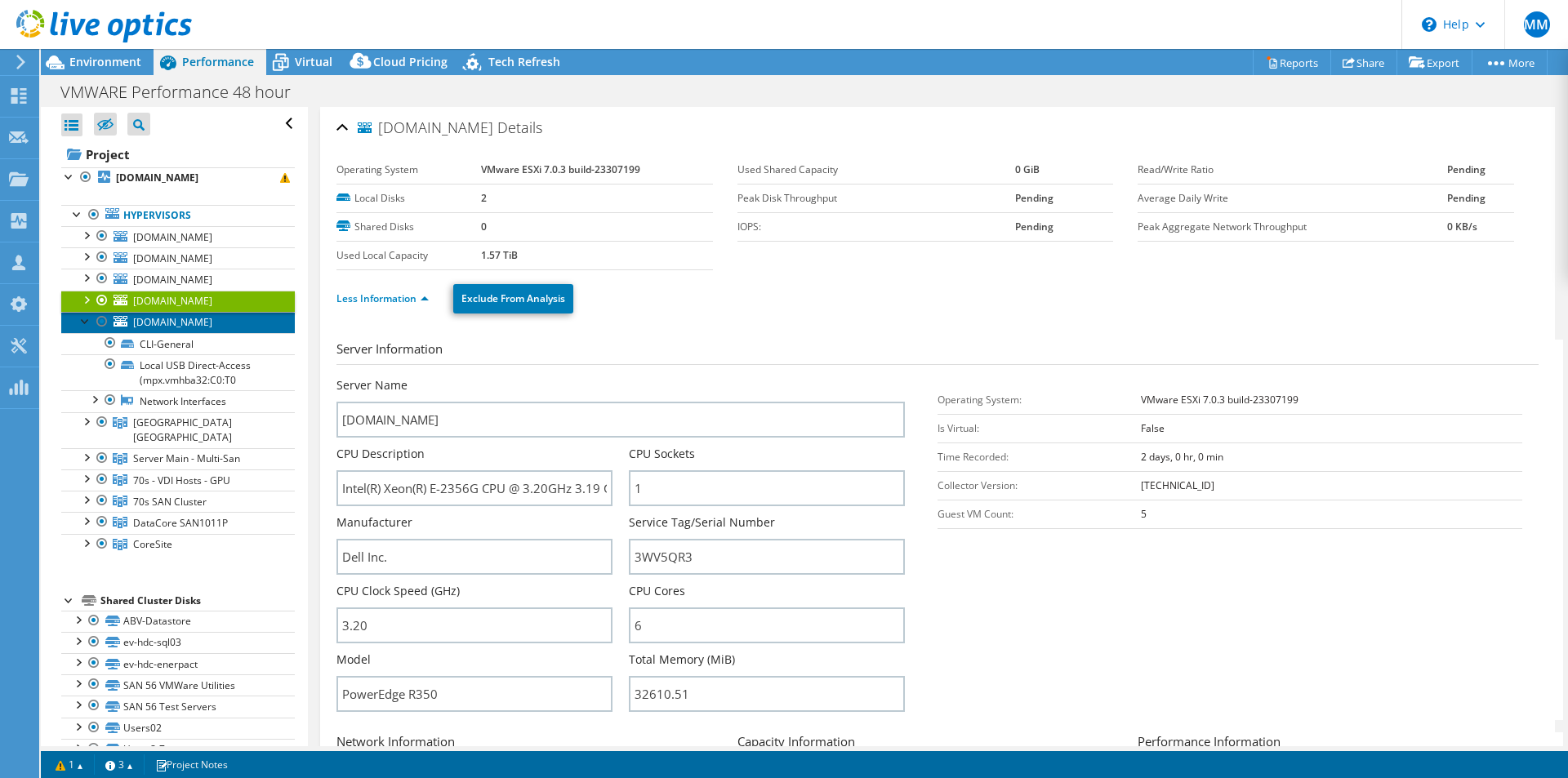
click at [188, 323] on span "[DOMAIN_NAME]" at bounding box center [173, 322] width 80 height 14
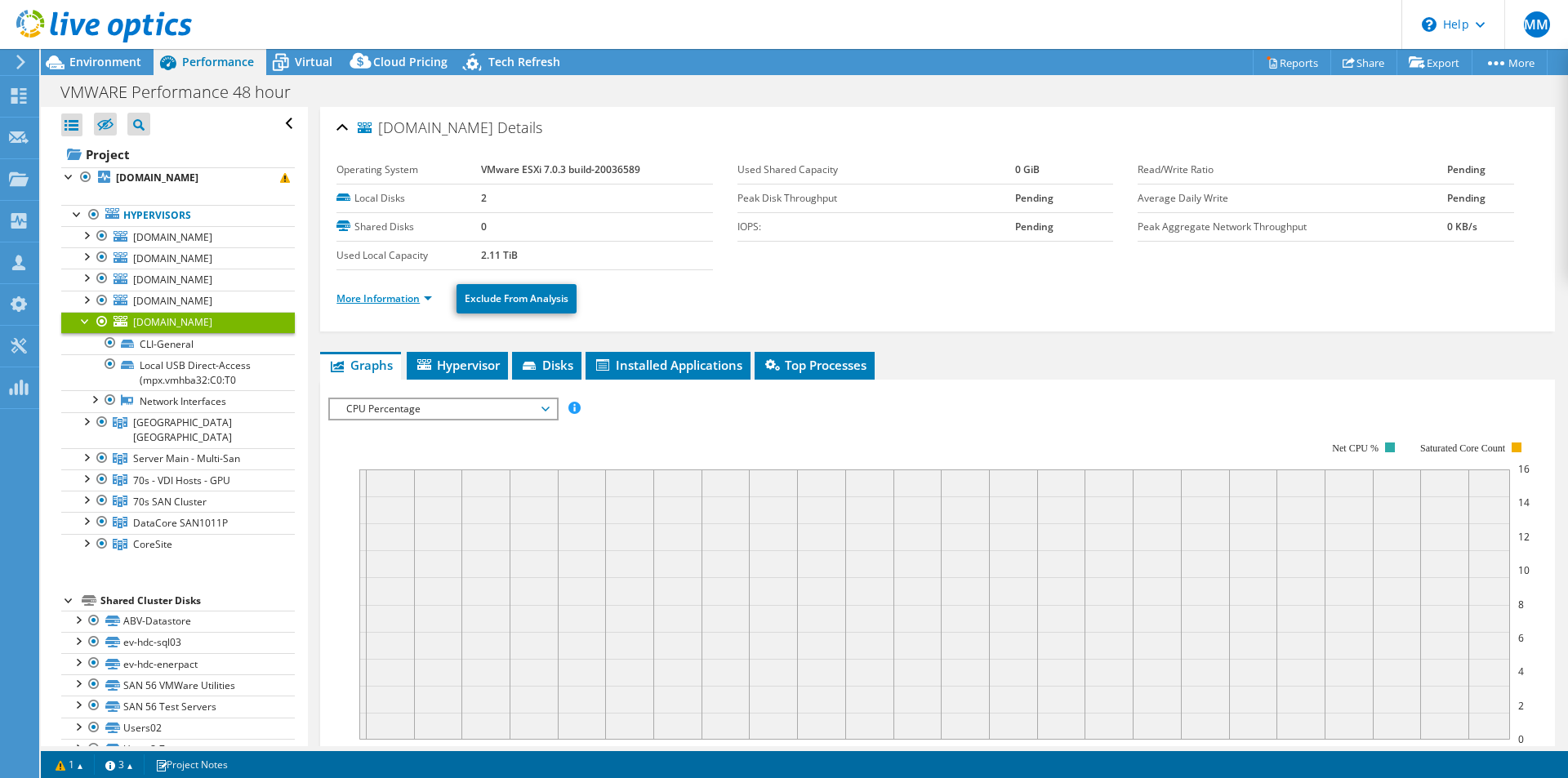
click at [386, 297] on link "More Information" at bounding box center [384, 298] width 96 height 14
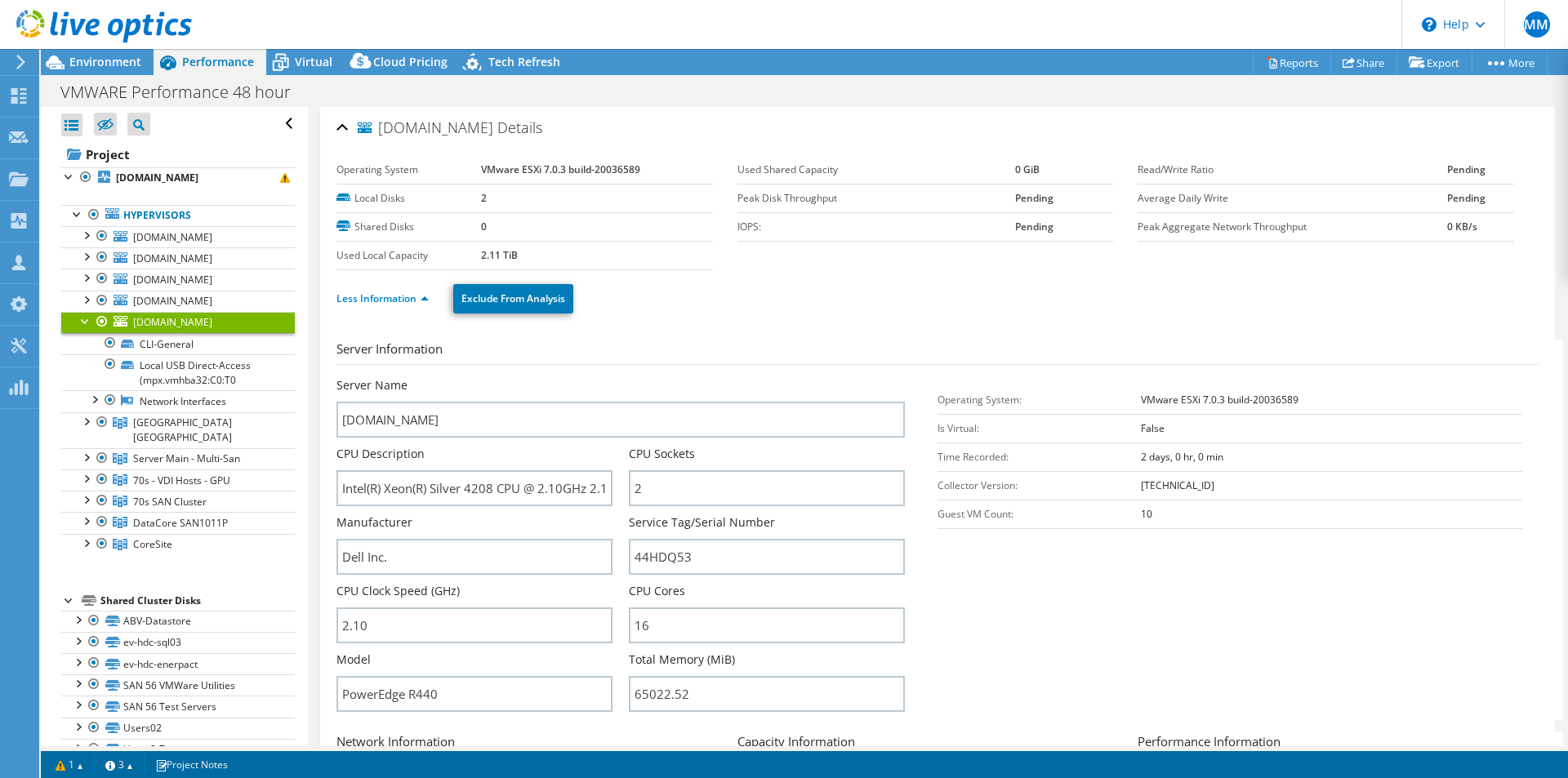
click at [84, 321] on div at bounding box center [85, 320] width 16 height 16
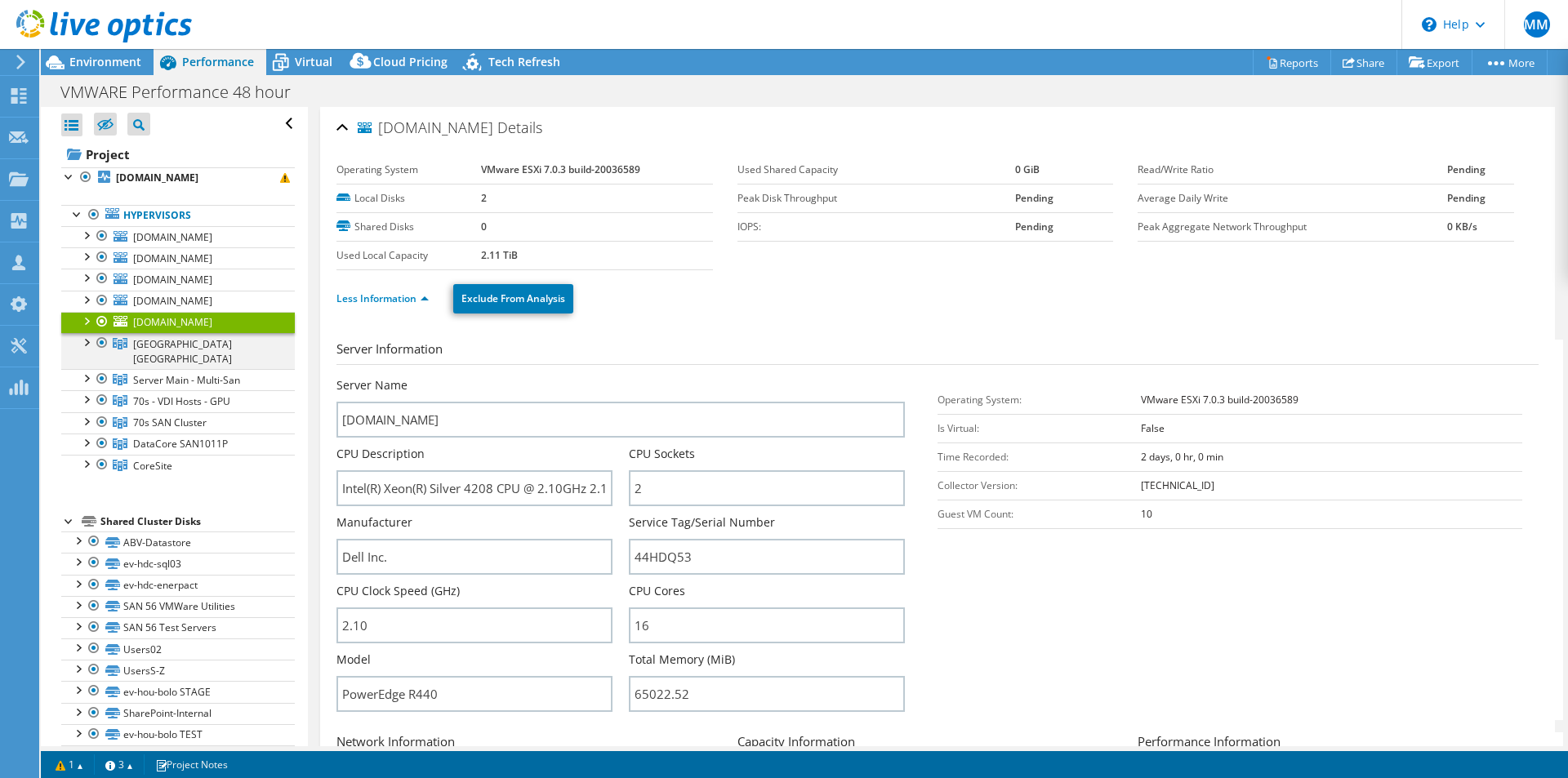
click at [85, 344] on div at bounding box center [85, 341] width 16 height 16
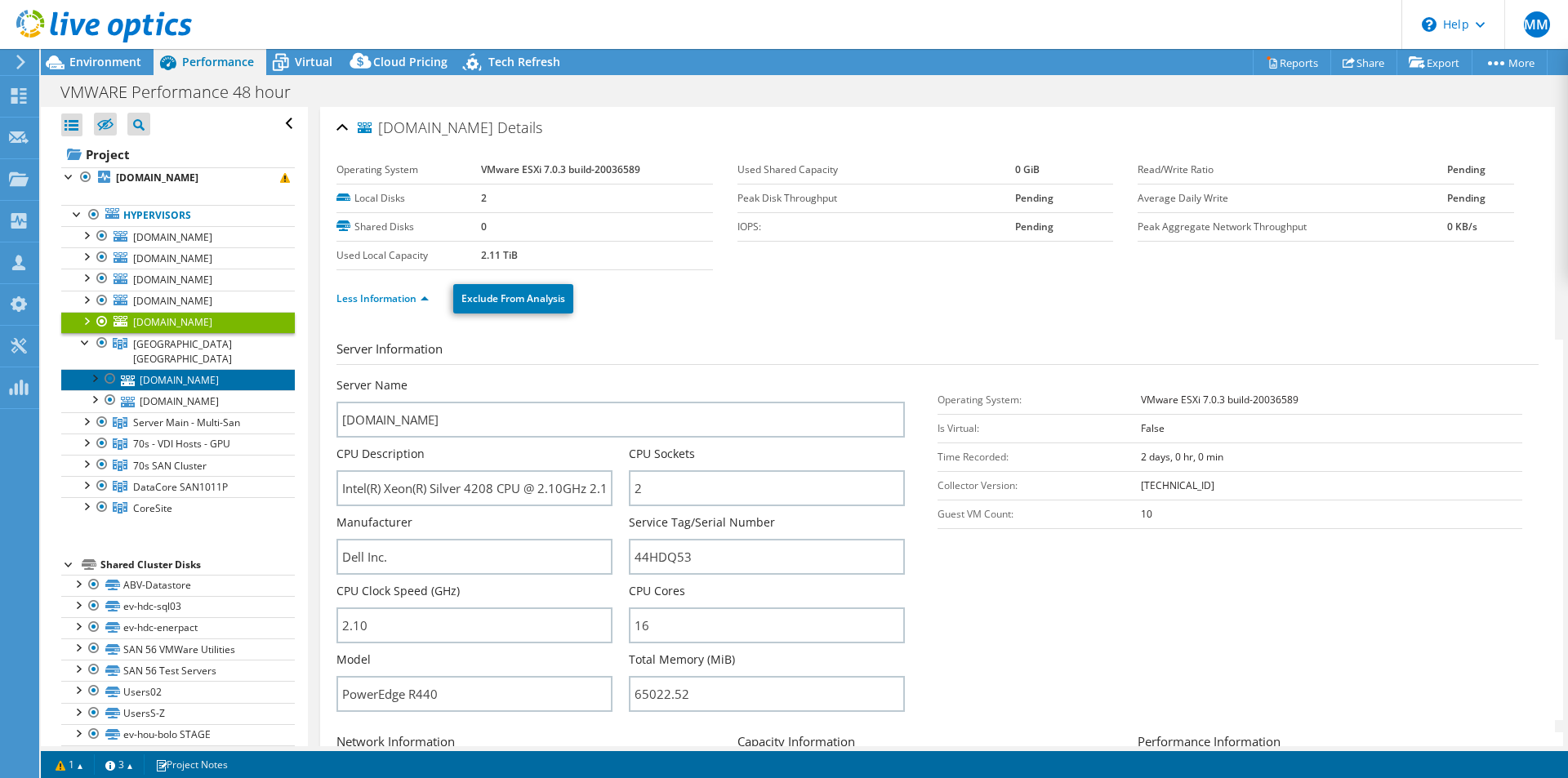
click at [151, 369] on link "[DOMAIN_NAME]" at bounding box center [178, 380] width 233 height 21
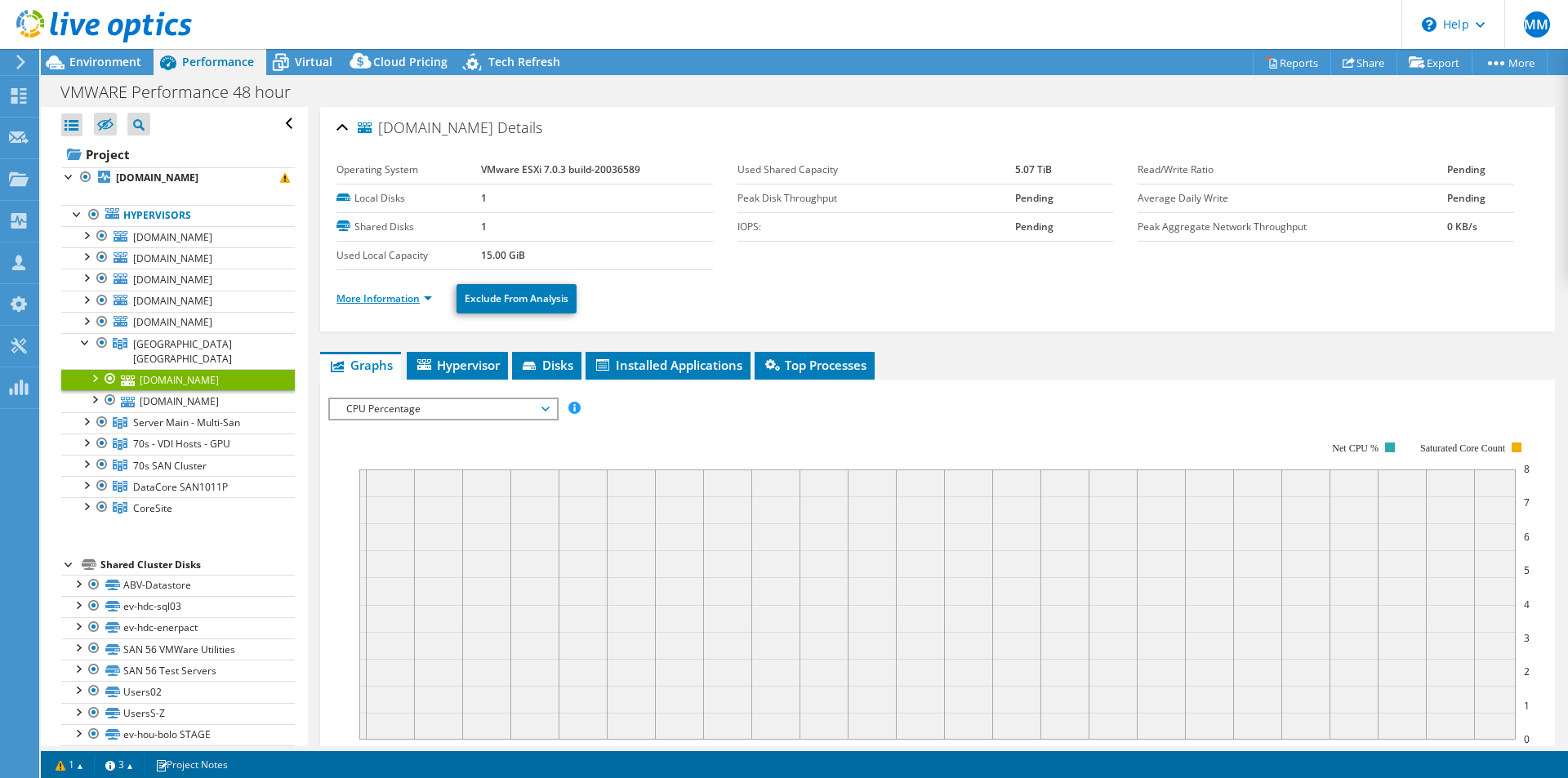
click at [373, 295] on link "More Information" at bounding box center [384, 298] width 96 height 14
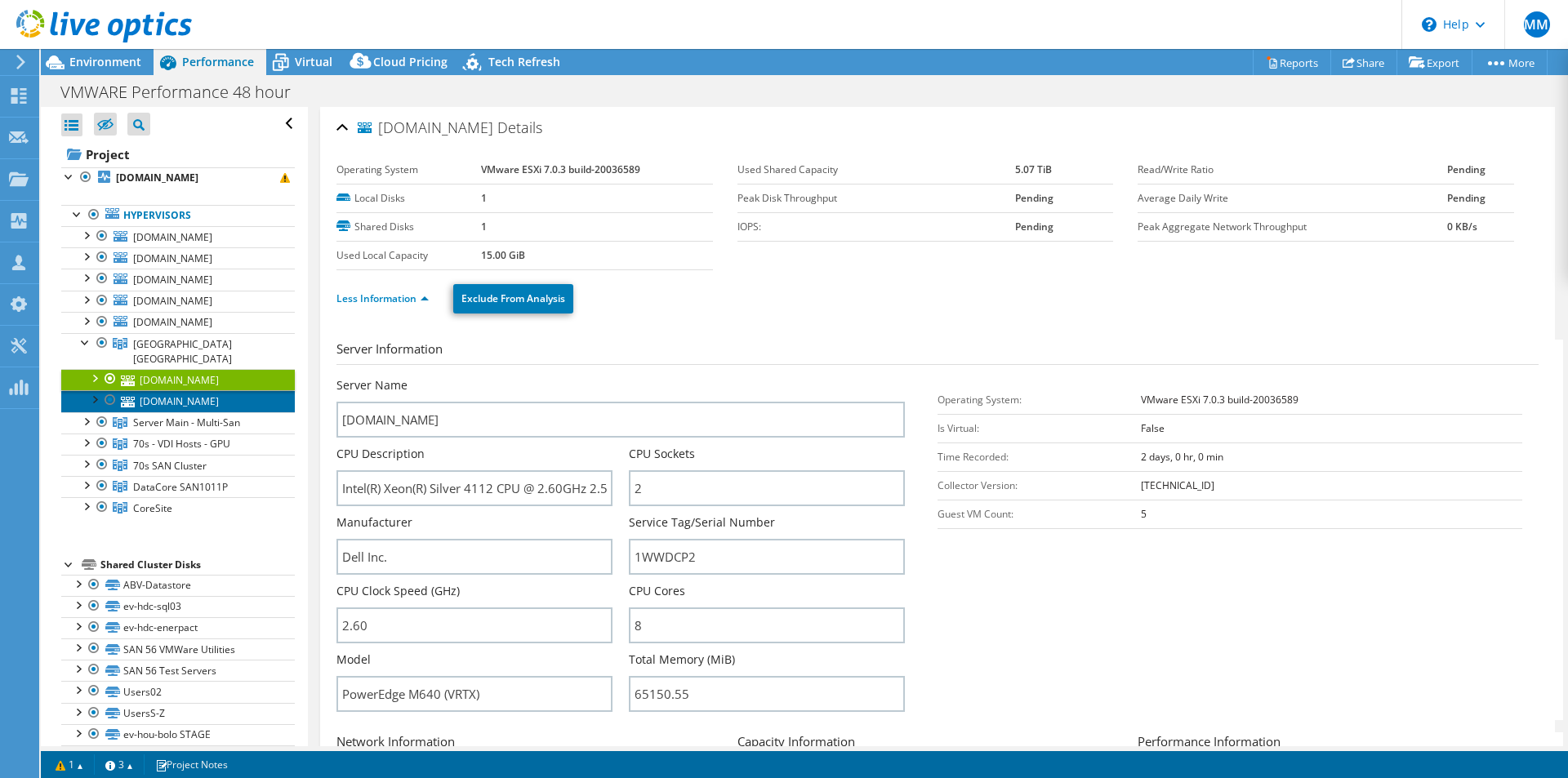
click at [187, 391] on link "[DOMAIN_NAME]" at bounding box center [178, 401] width 233 height 21
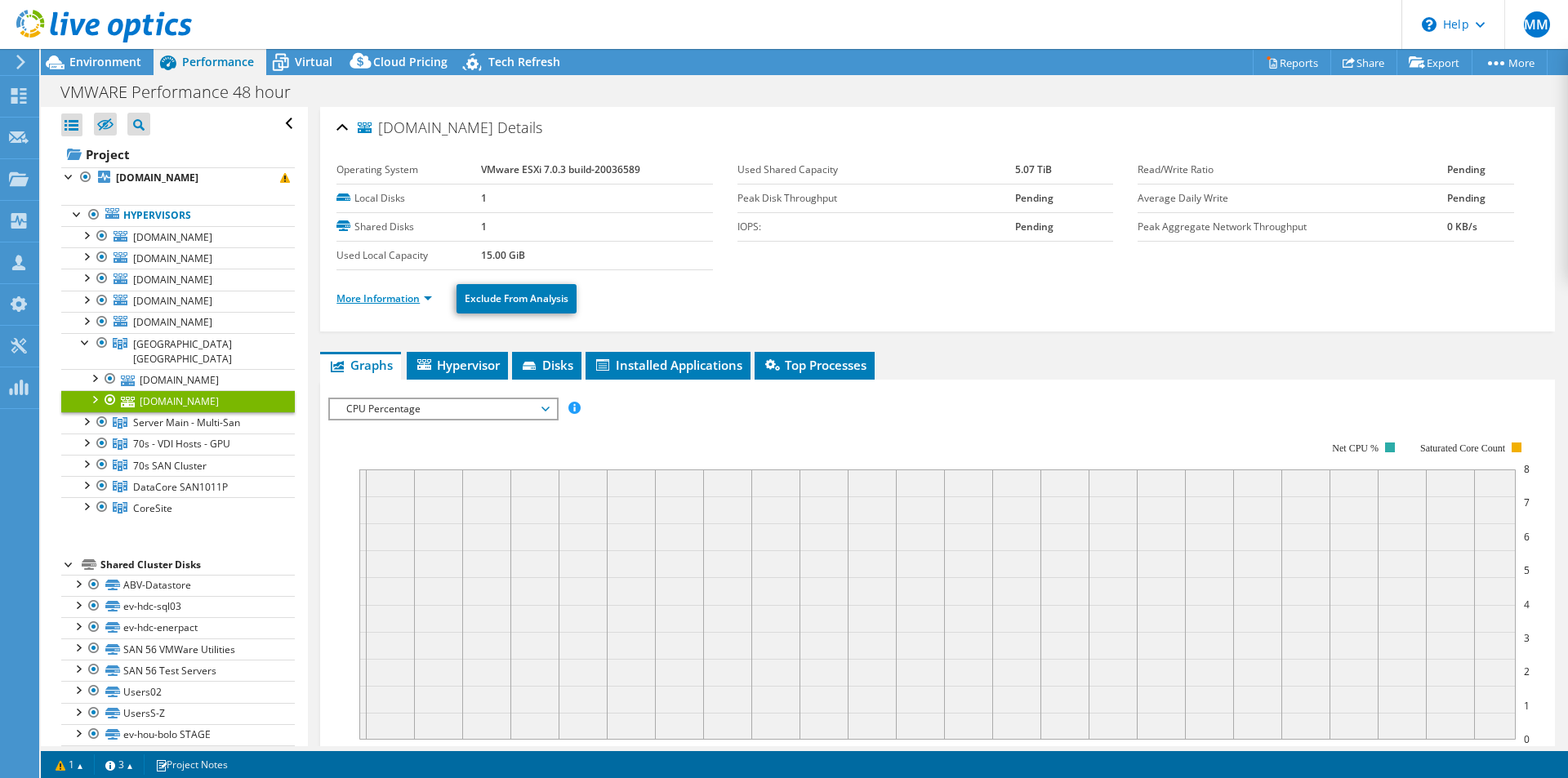
click at [378, 298] on link "More Information" at bounding box center [384, 298] width 96 height 14
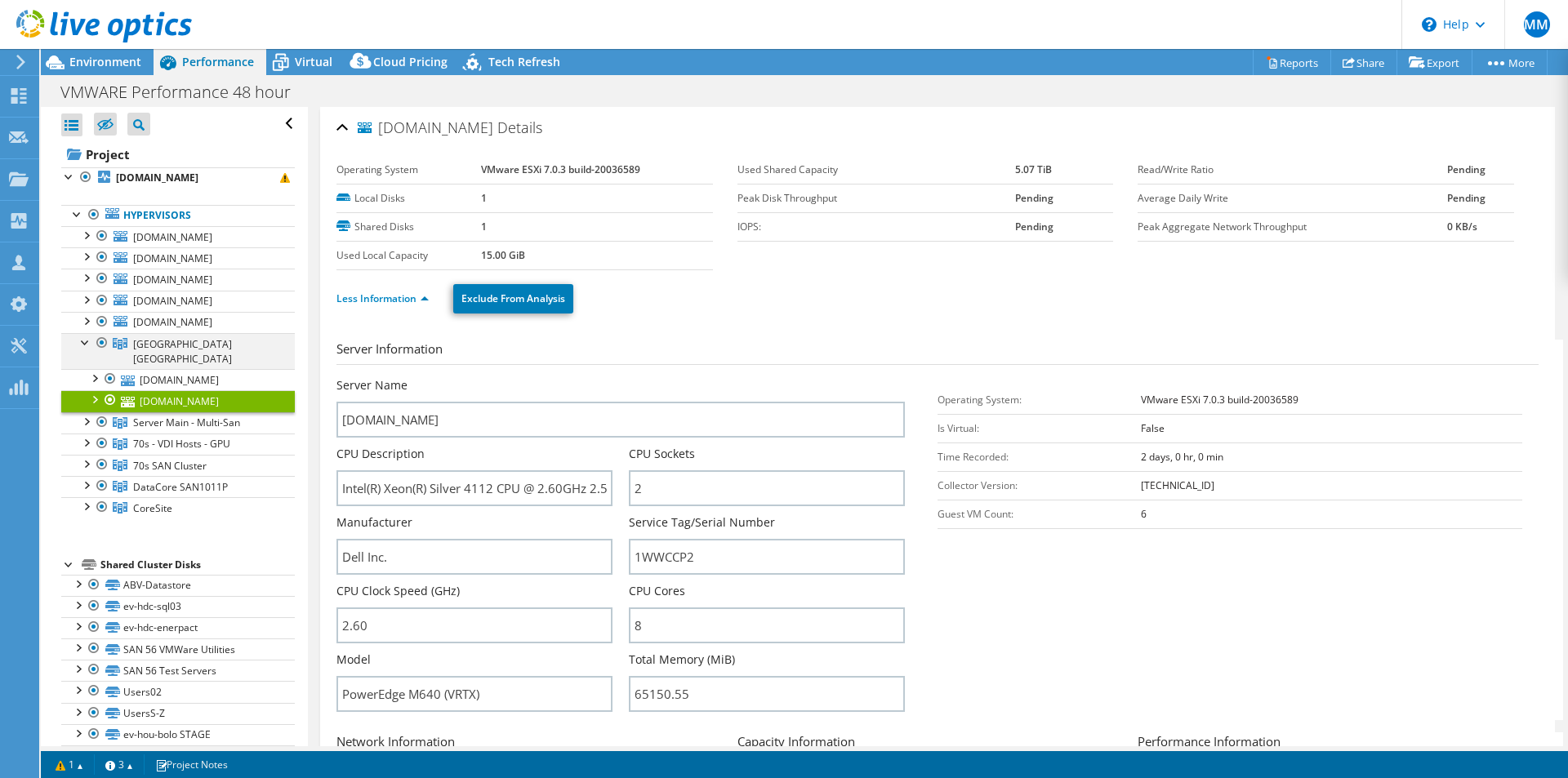
click at [82, 345] on div at bounding box center [85, 341] width 16 height 16
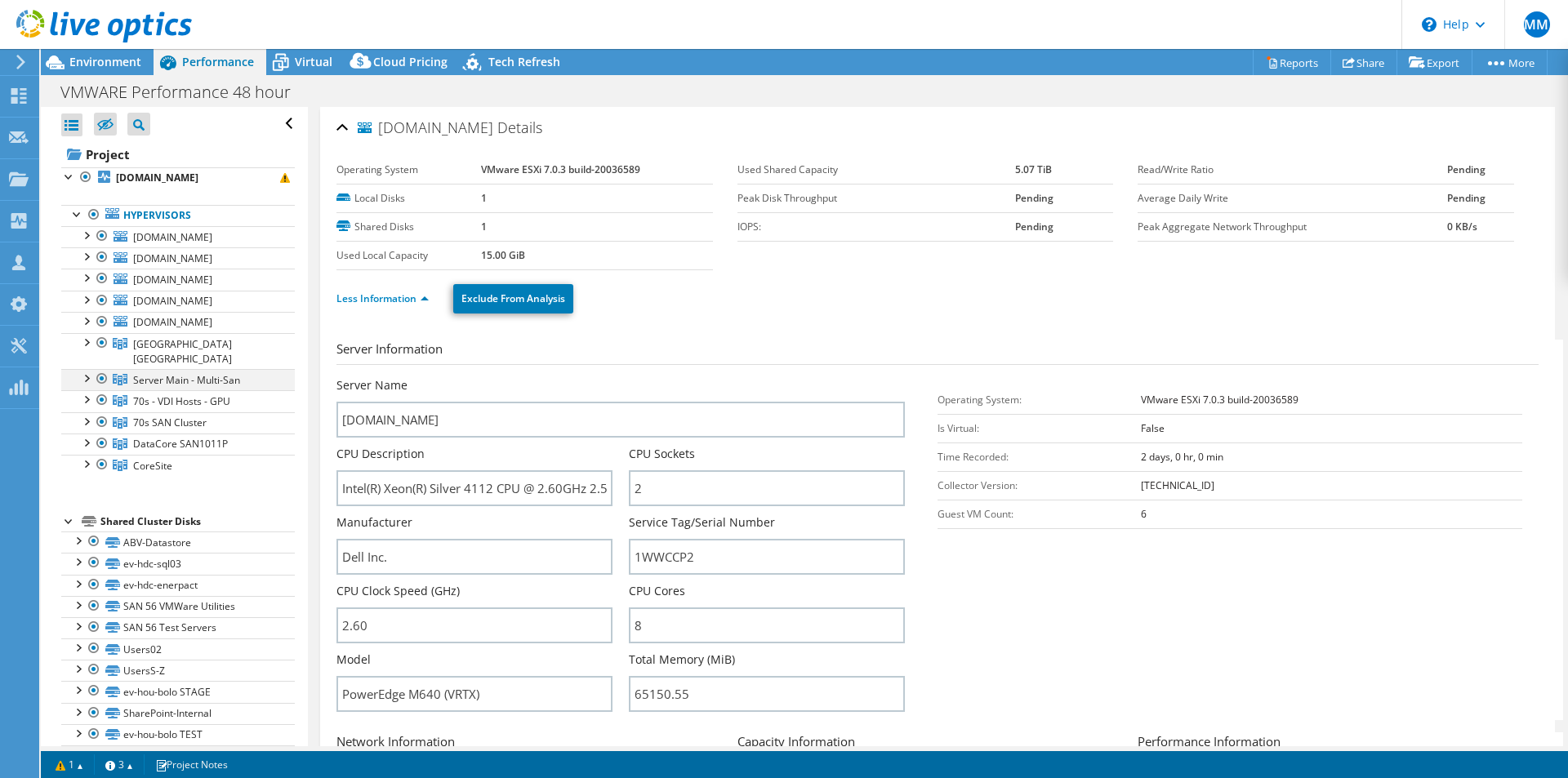
click at [85, 369] on div at bounding box center [85, 377] width 16 height 16
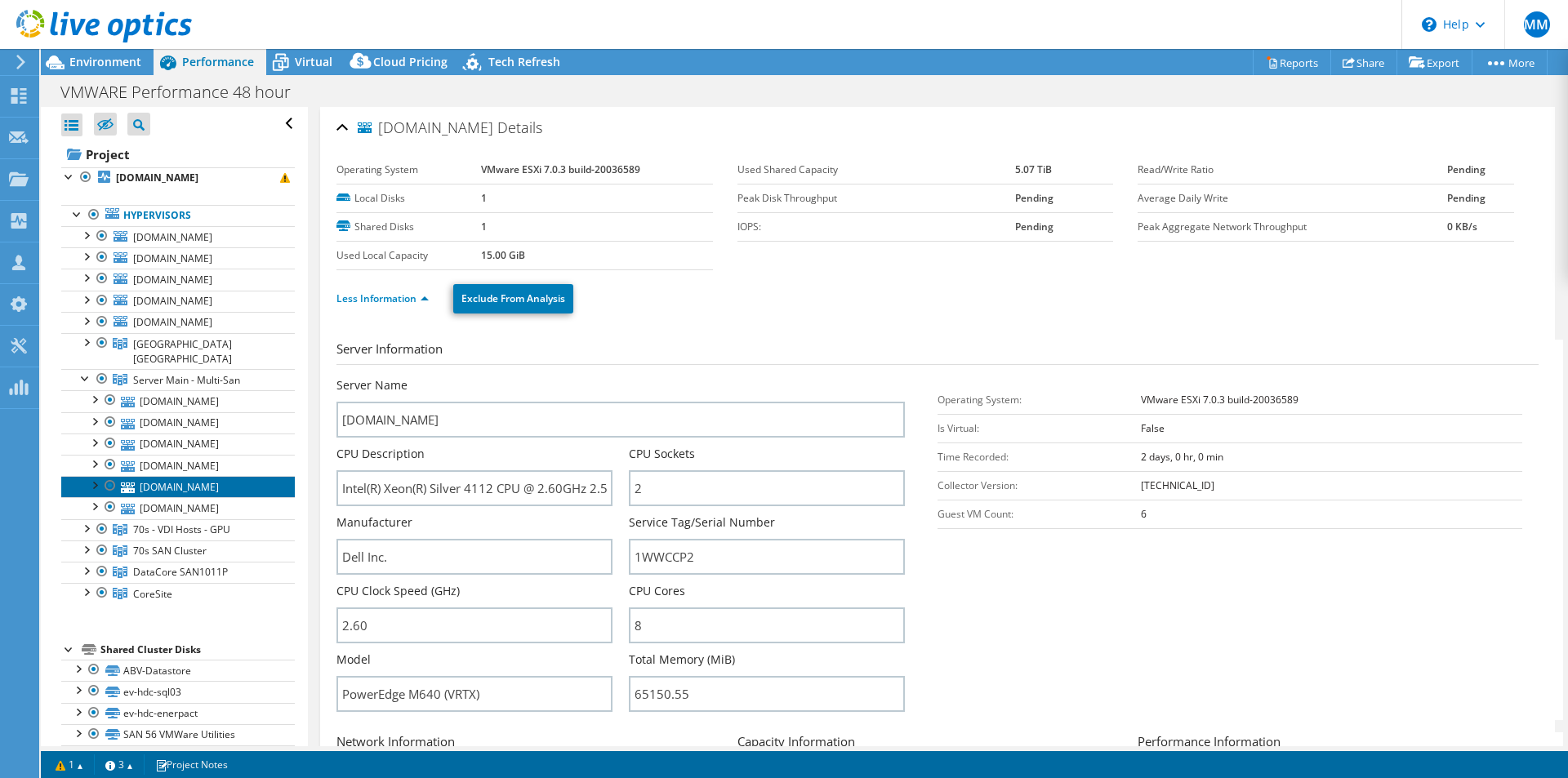
click at [179, 476] on link "[DOMAIN_NAME]" at bounding box center [178, 486] width 233 height 21
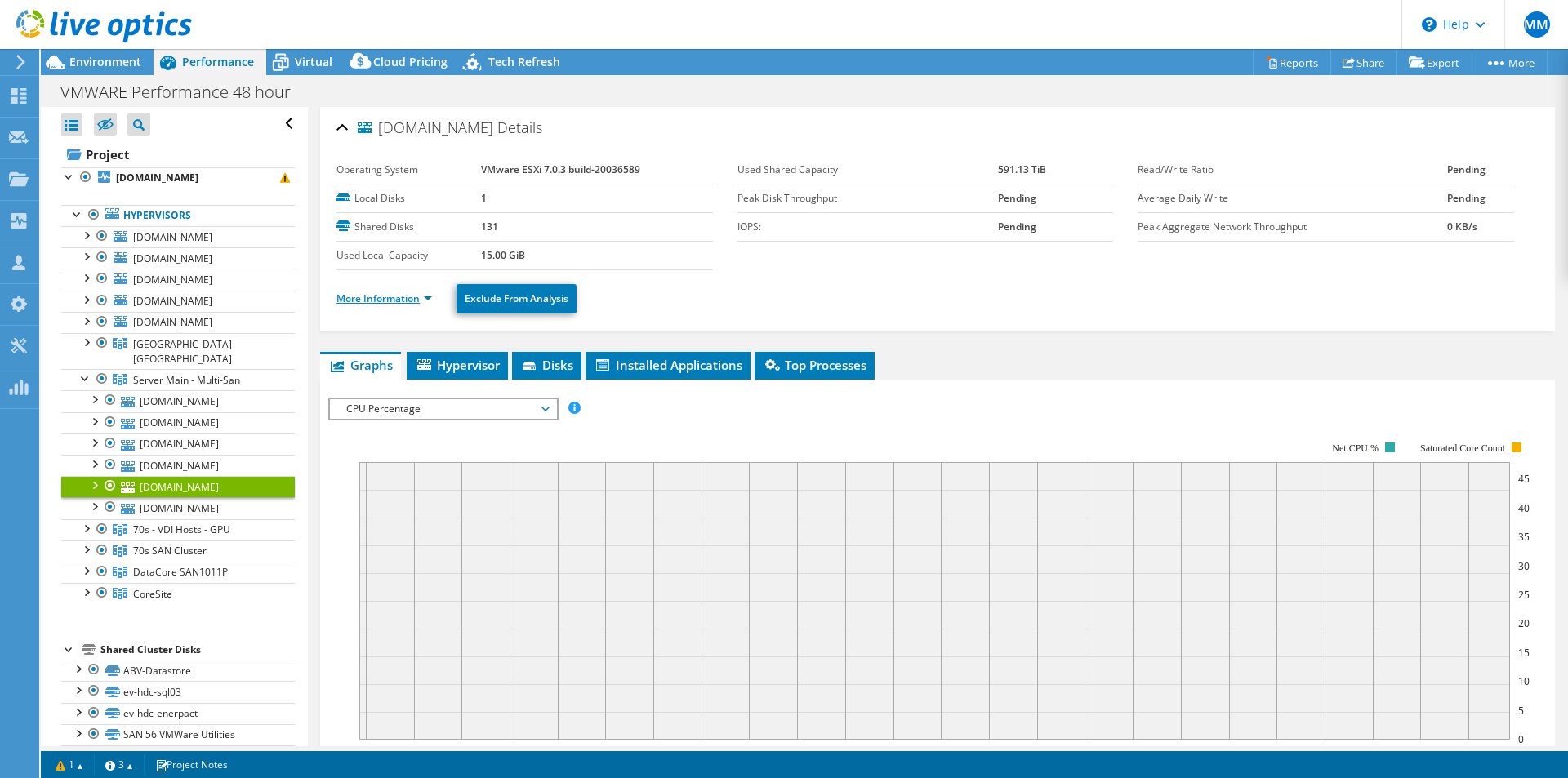
click at [392, 301] on link "More Information" at bounding box center [384, 298] width 96 height 14
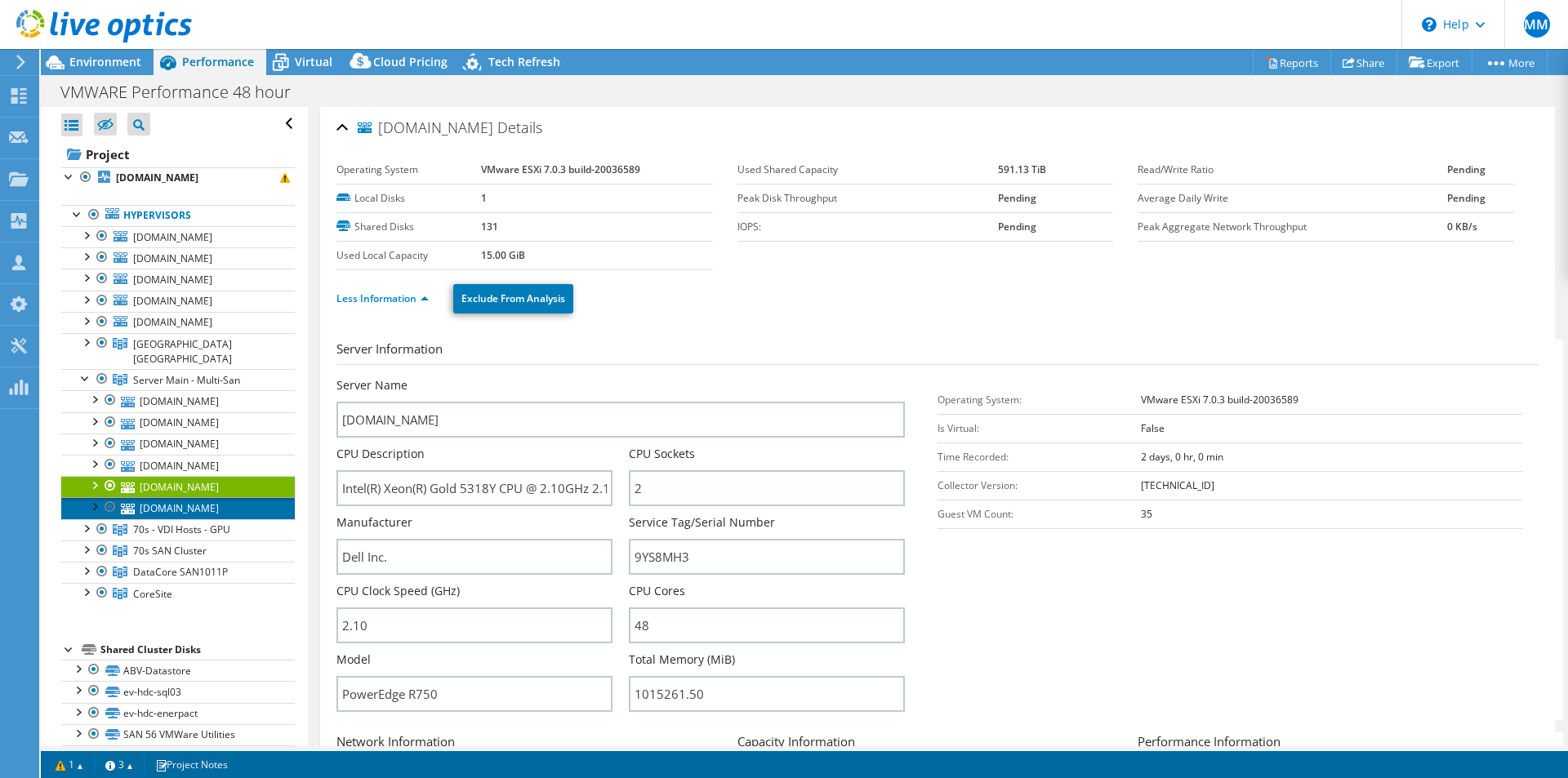
click at [153, 498] on link "[DOMAIN_NAME]" at bounding box center [178, 508] width 233 height 21
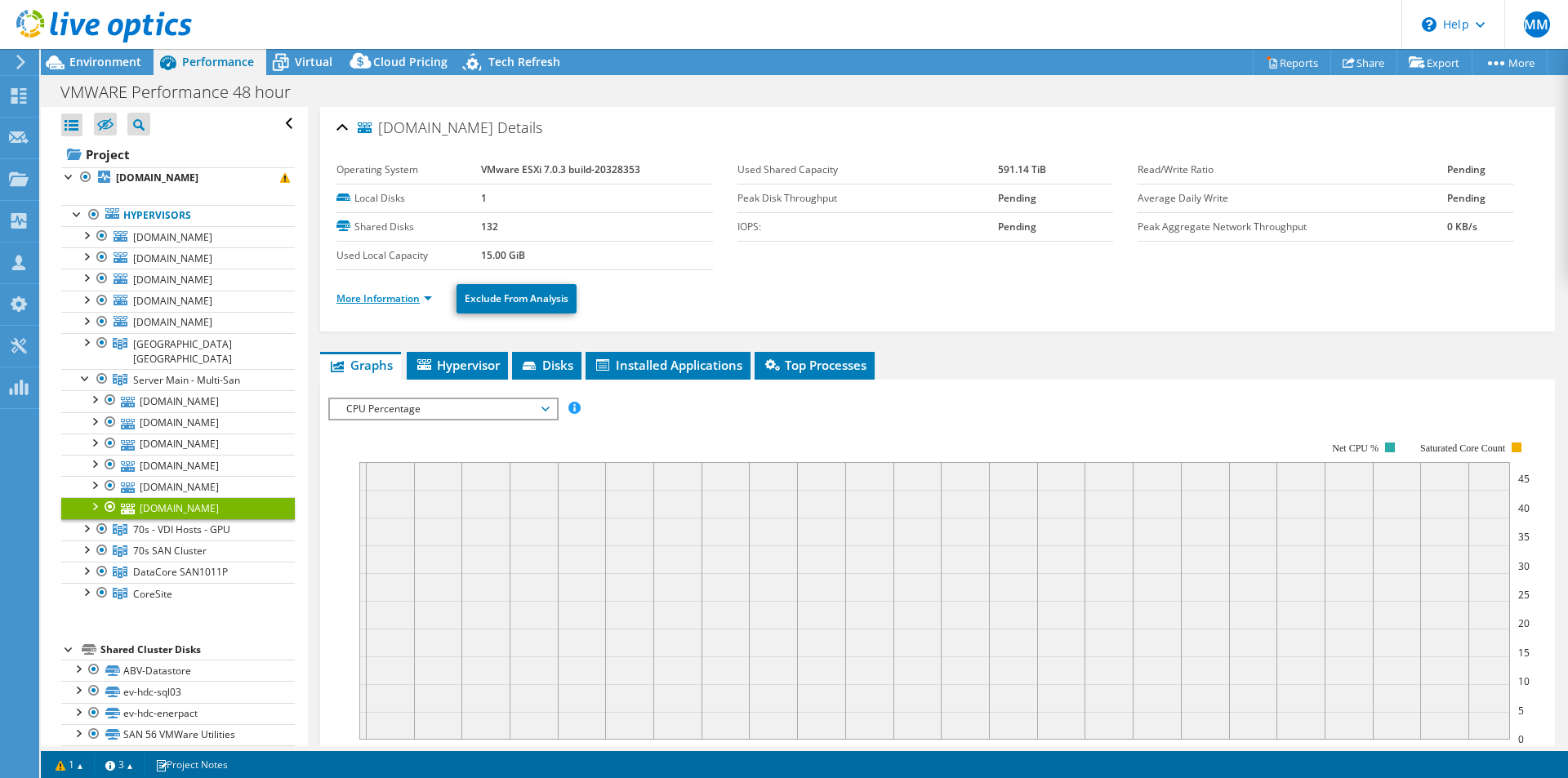
click at [370, 301] on link "More Information" at bounding box center [384, 298] width 96 height 14
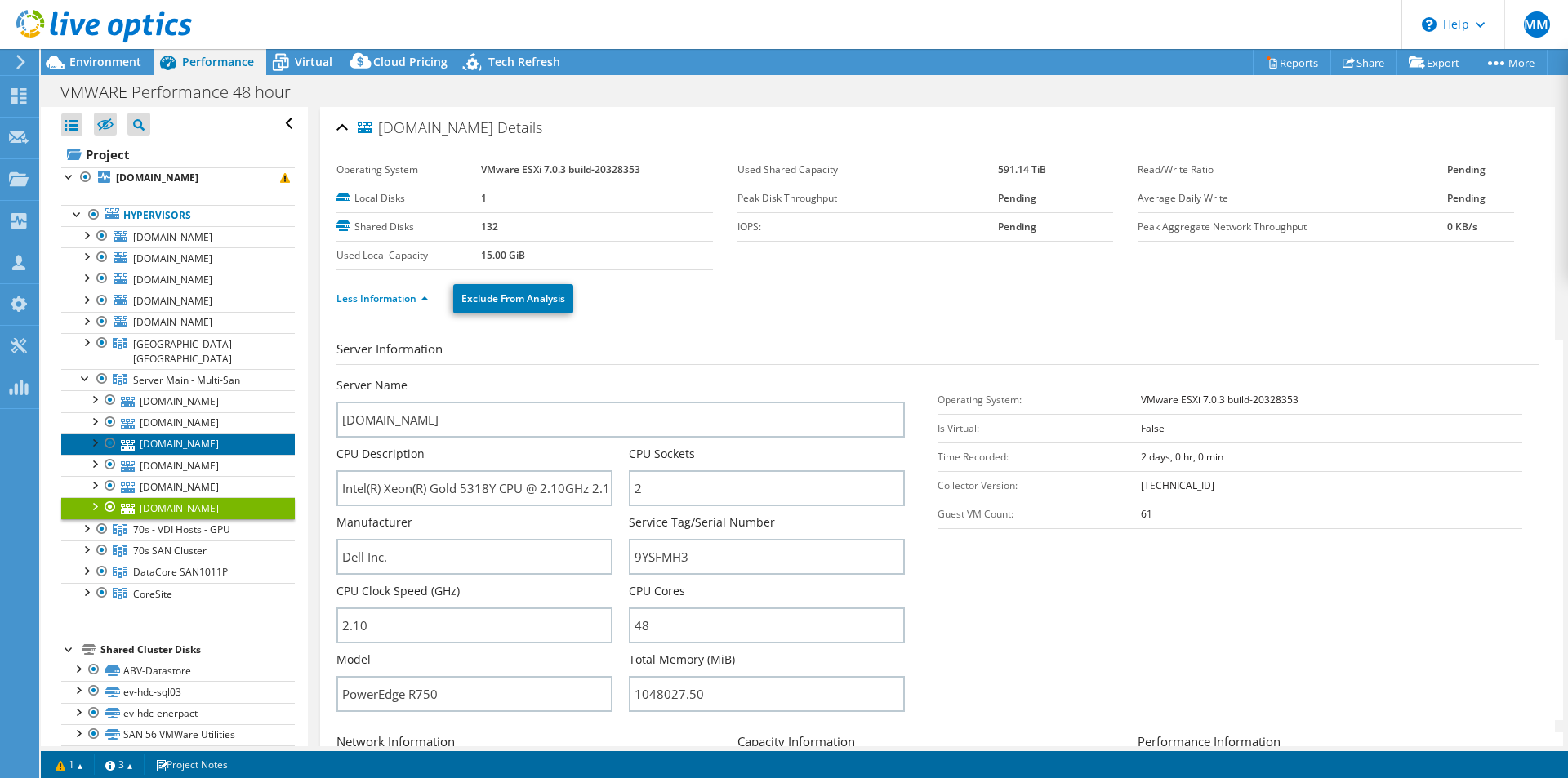
click at [192, 433] on link "[DOMAIN_NAME]" at bounding box center [178, 444] width 233 height 21
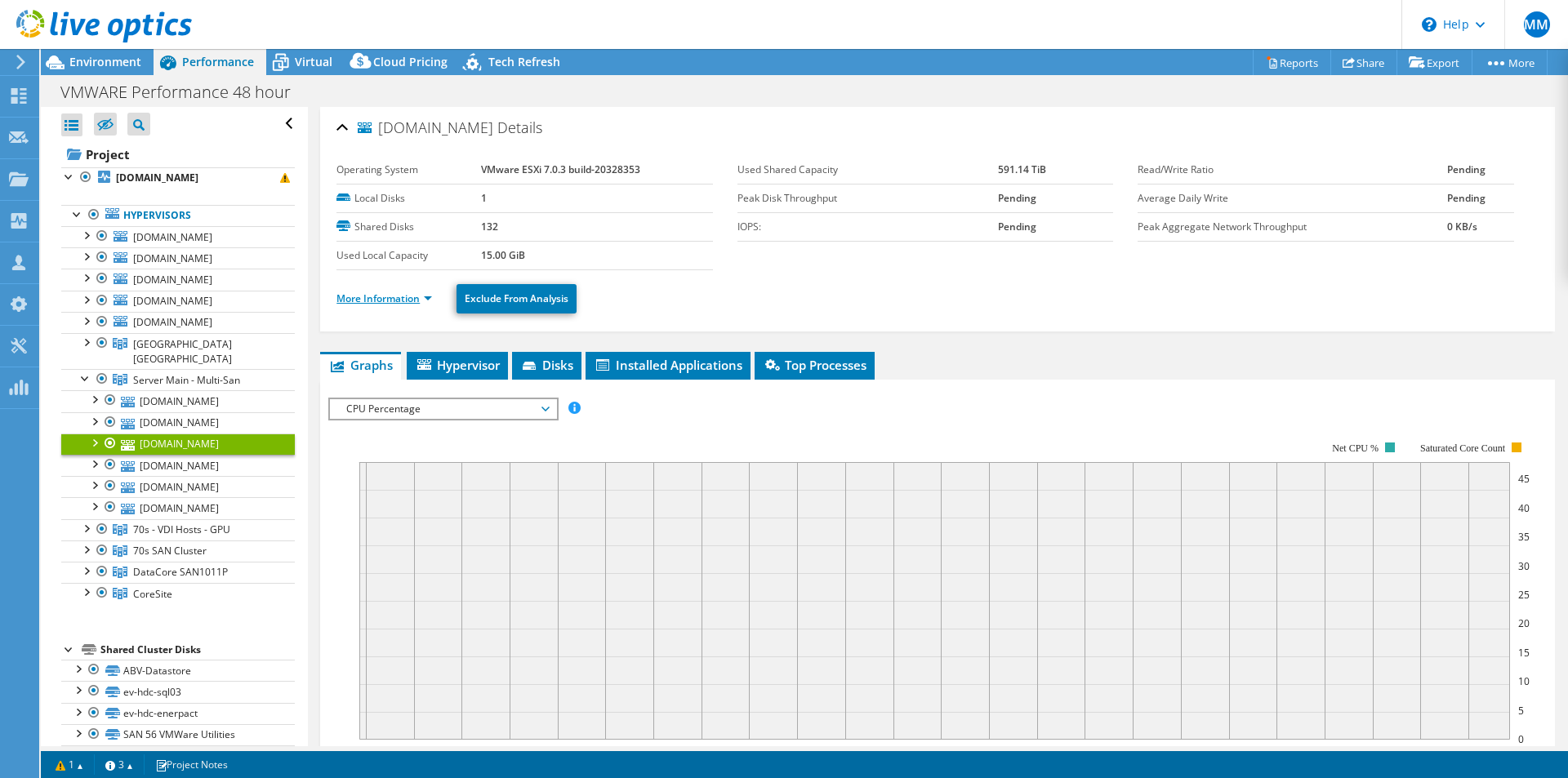
click at [381, 298] on link "More Information" at bounding box center [384, 298] width 96 height 14
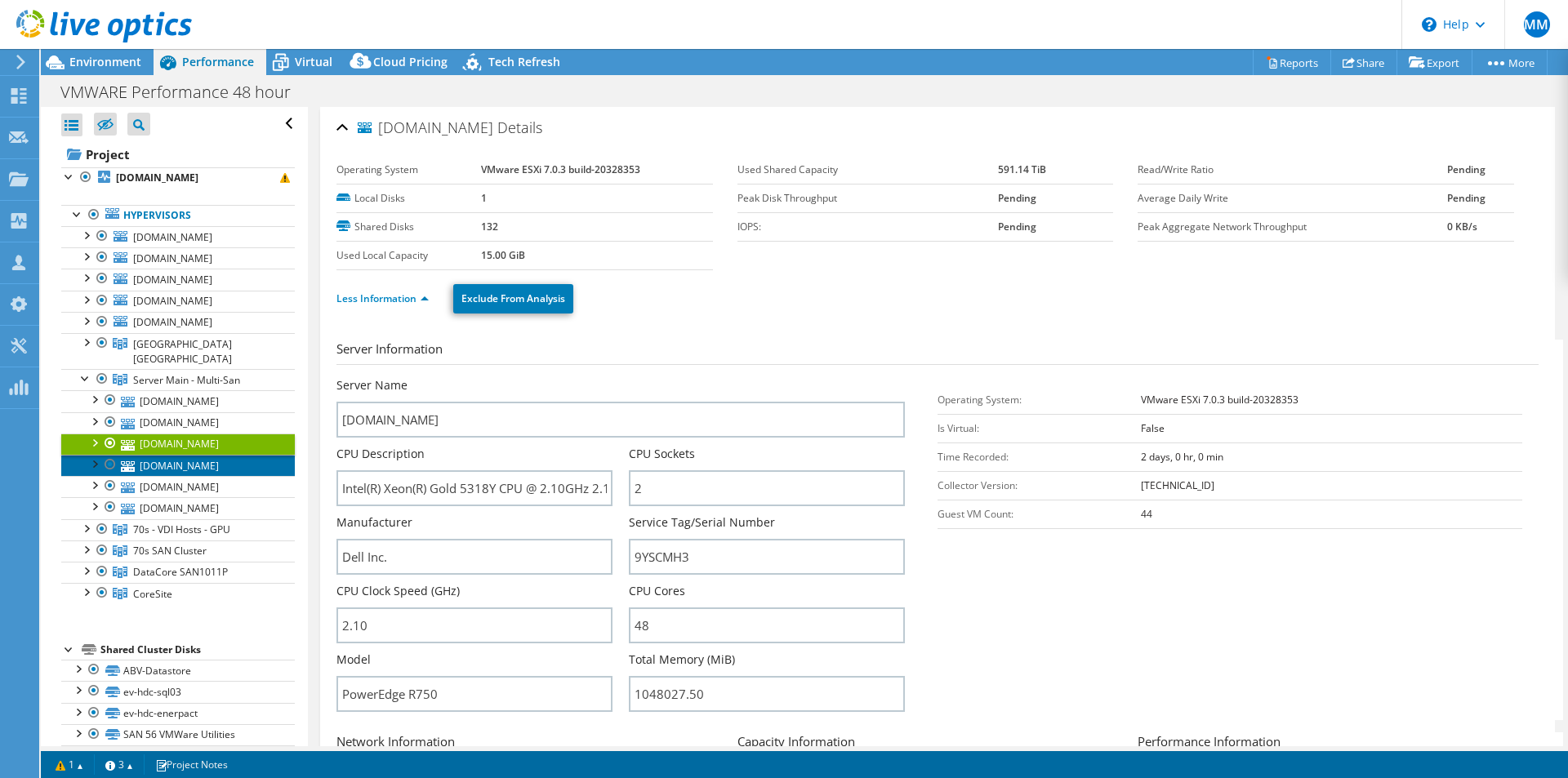
click at [182, 455] on link "[DOMAIN_NAME]" at bounding box center [178, 465] width 233 height 21
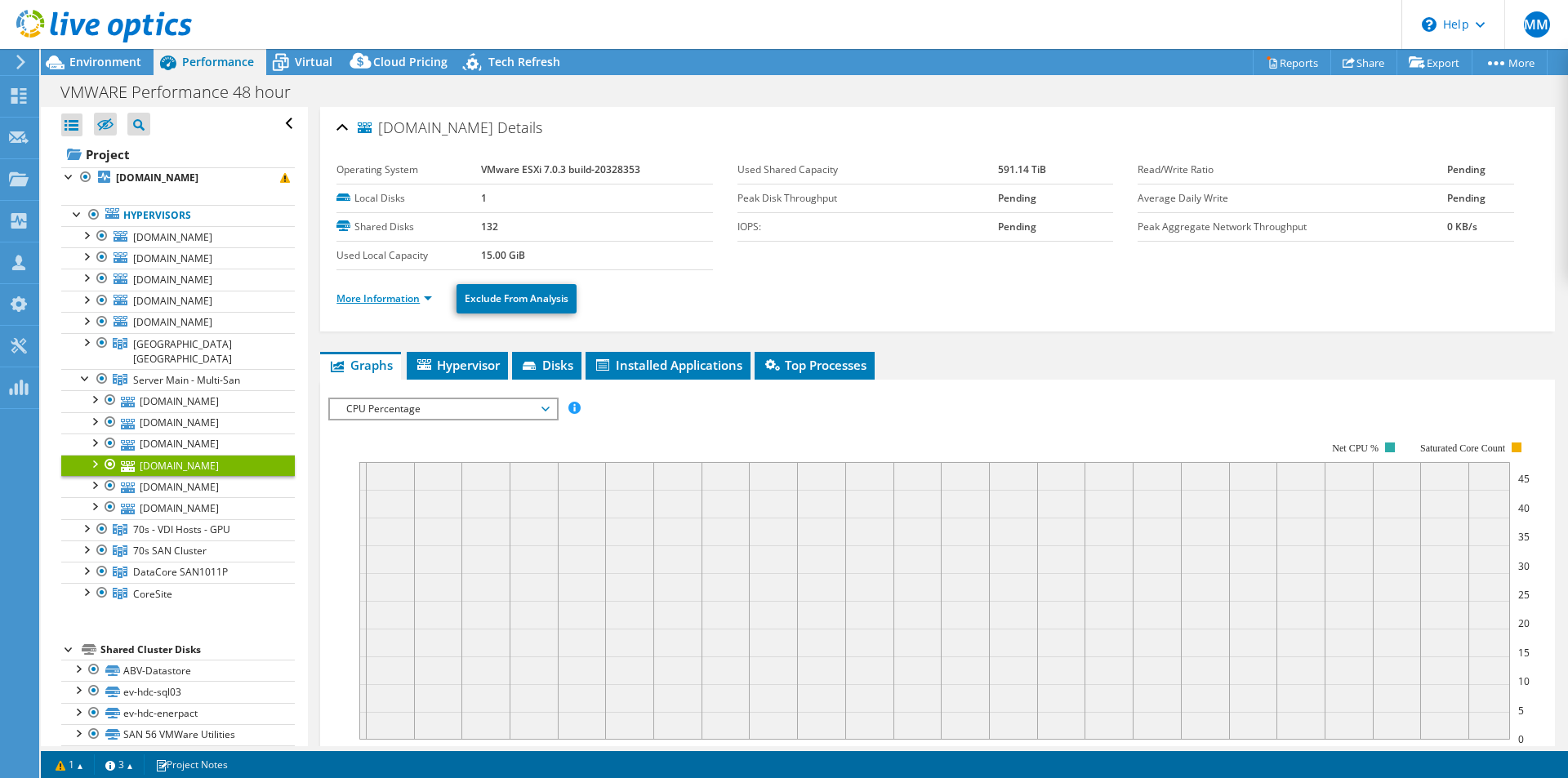
click at [379, 293] on link "More Information" at bounding box center [384, 298] width 96 height 14
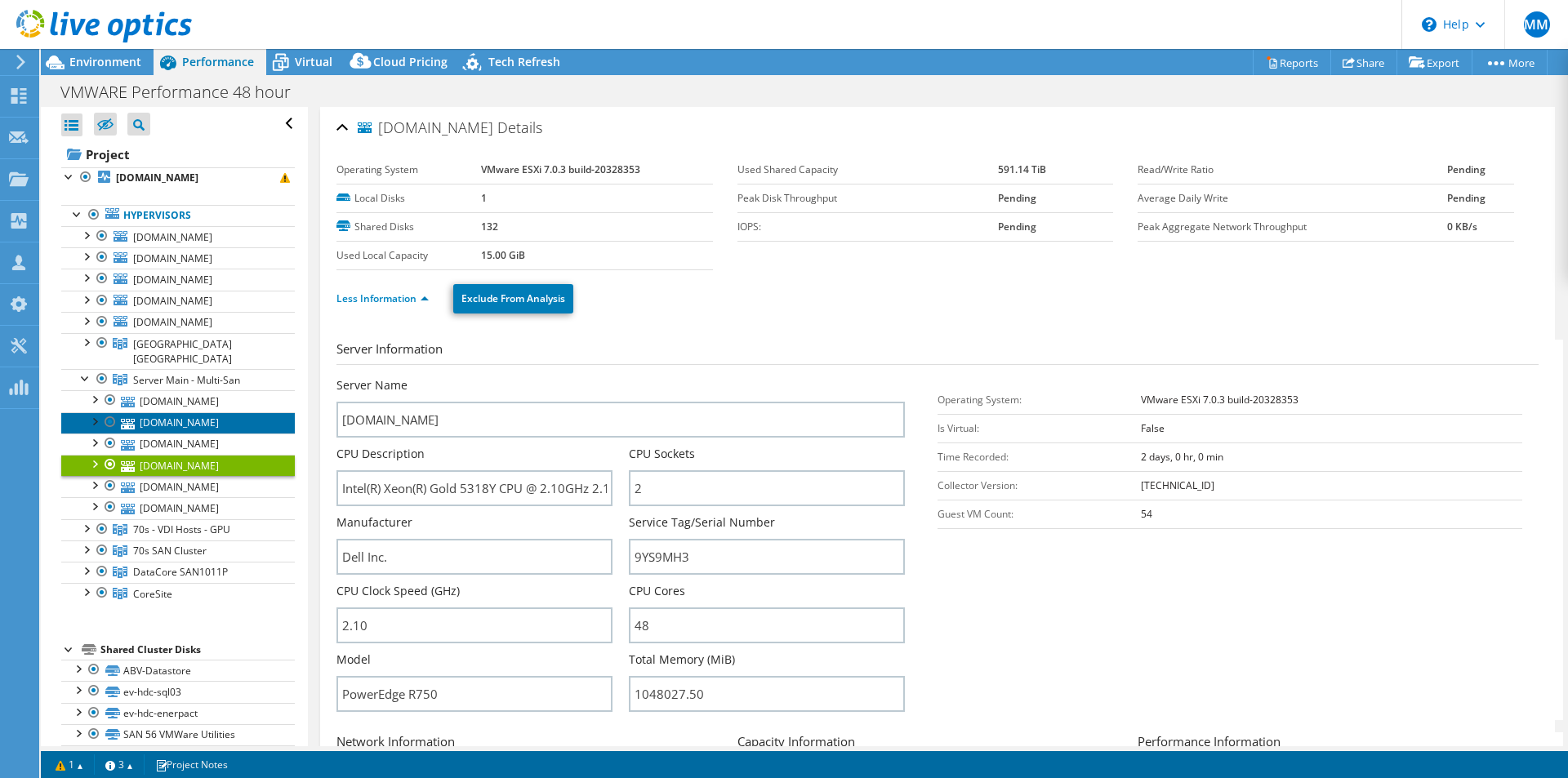
click at [201, 412] on link "[DOMAIN_NAME]" at bounding box center [178, 422] width 233 height 21
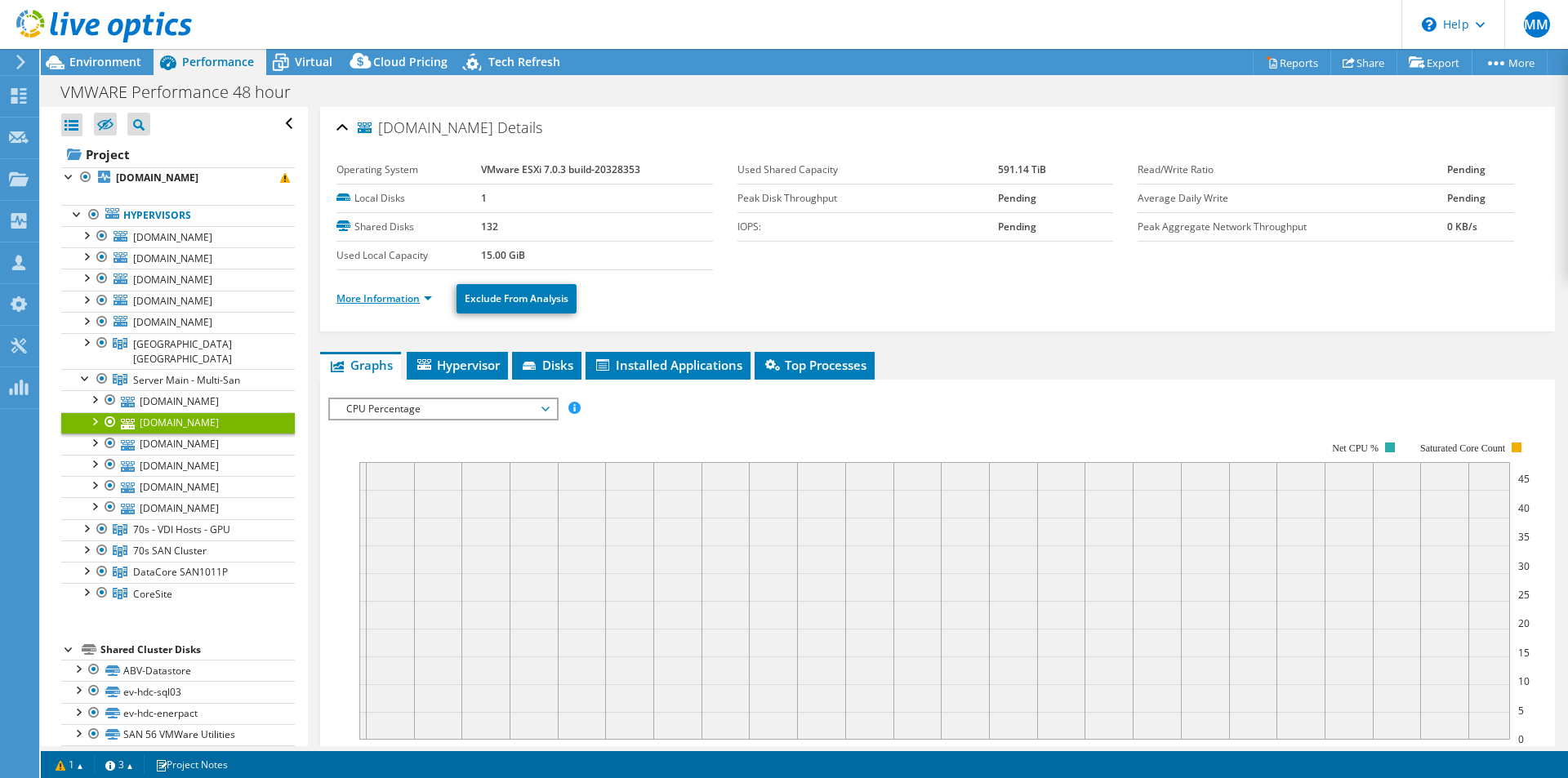
click at [391, 304] on link "More Information" at bounding box center [384, 298] width 96 height 14
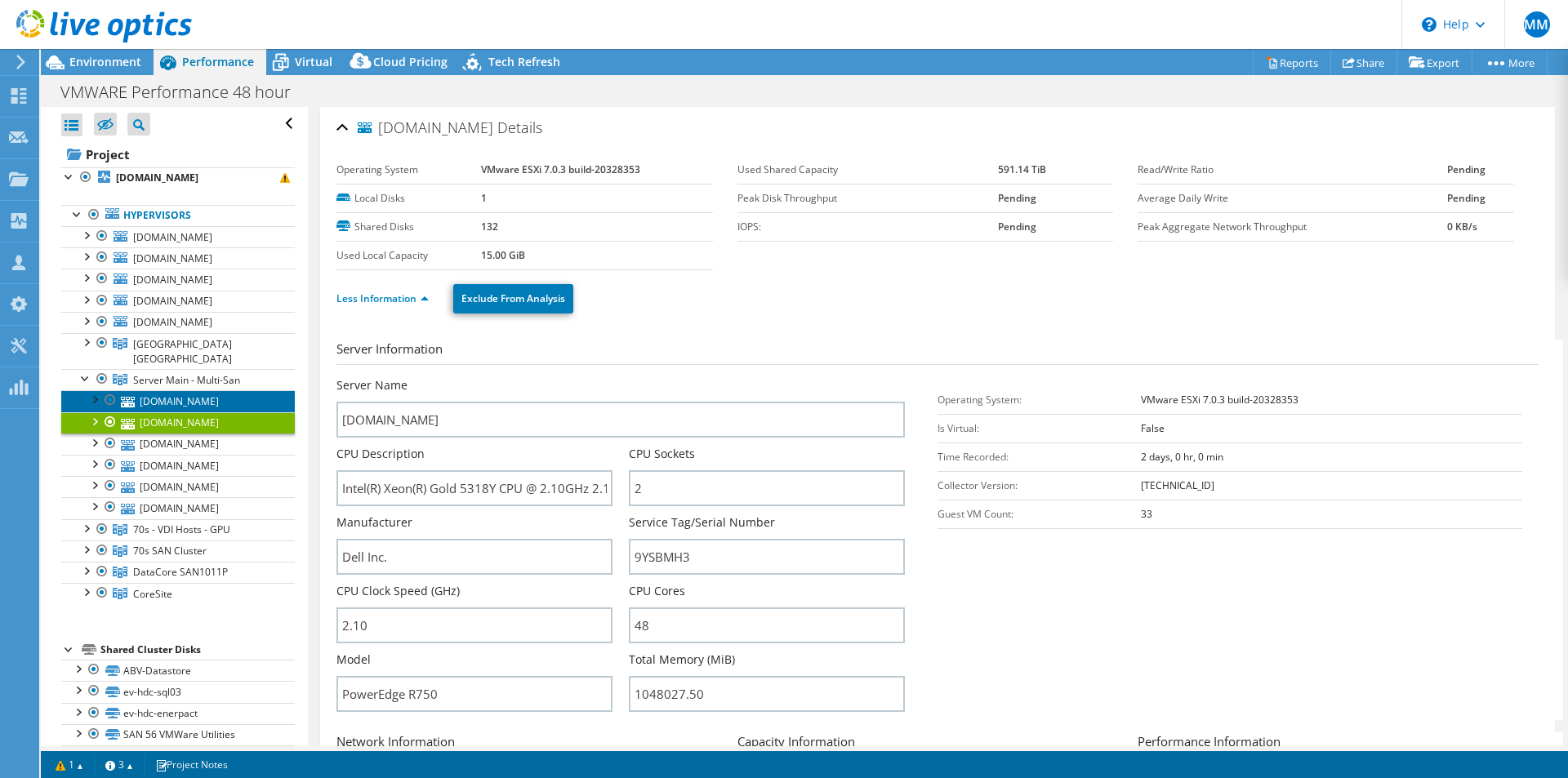
click at [220, 391] on link "[DOMAIN_NAME]" at bounding box center [178, 401] width 233 height 21
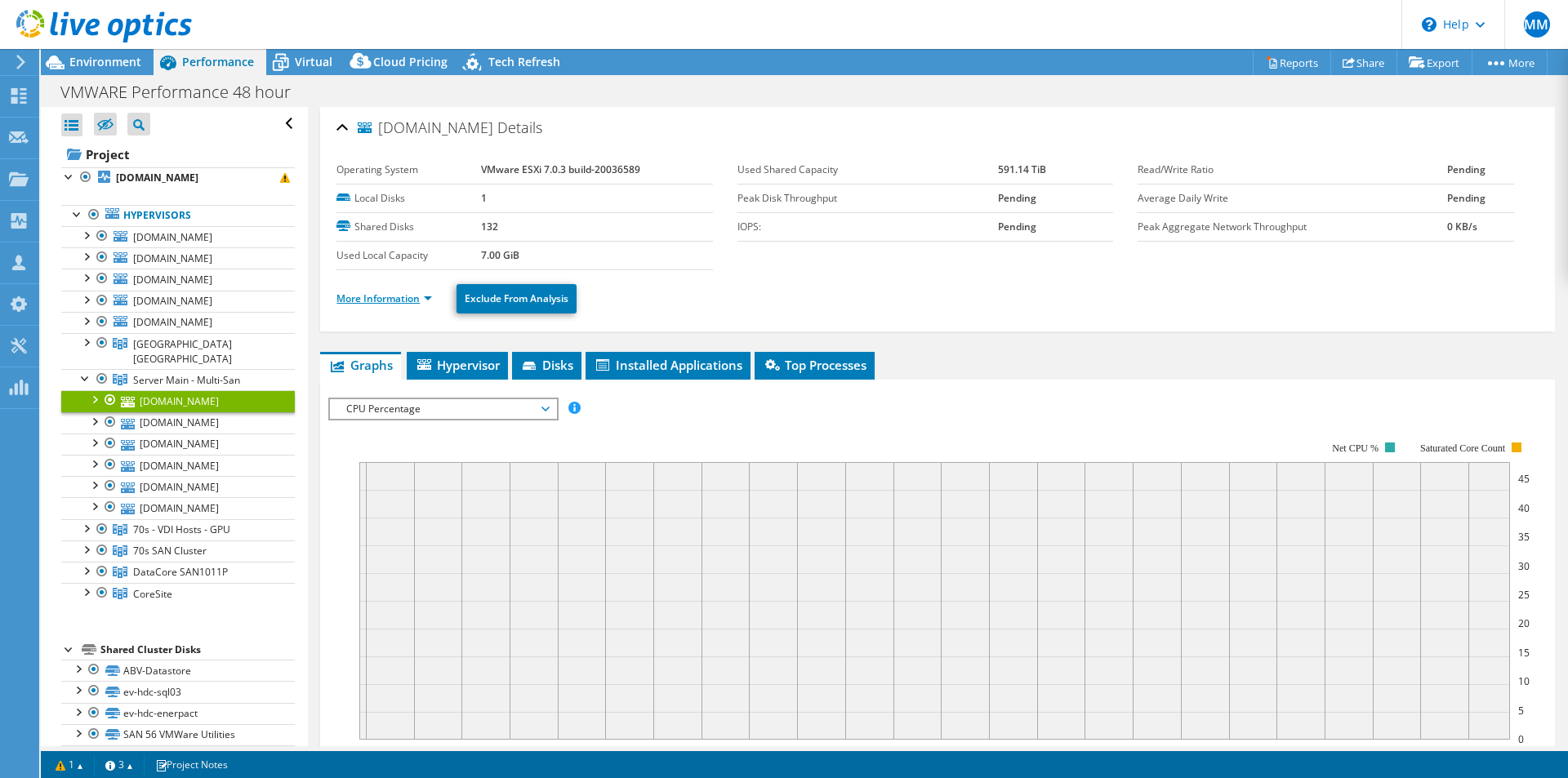
click at [374, 295] on link "More Information" at bounding box center [384, 298] width 96 height 14
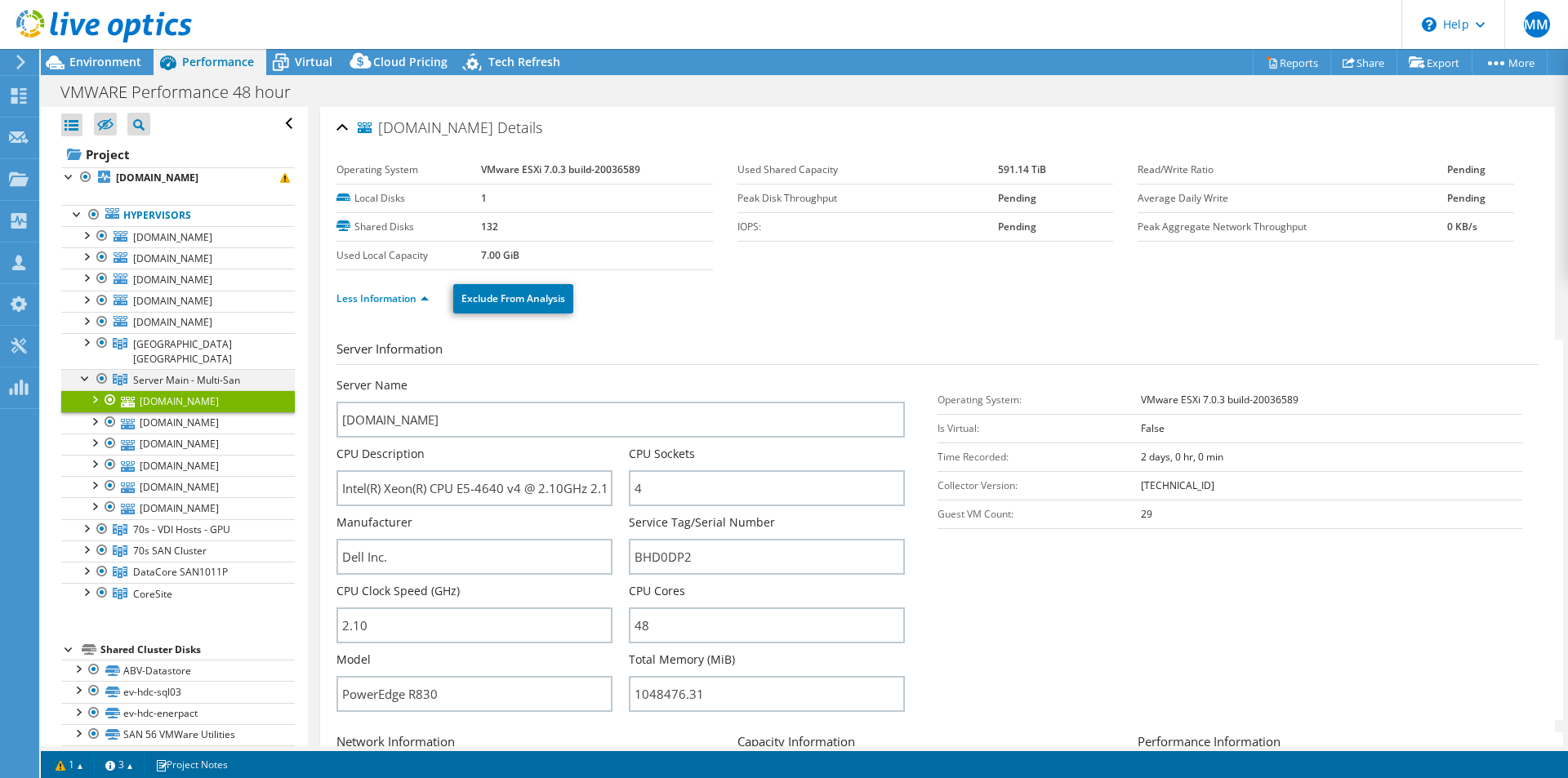
click at [85, 369] on div at bounding box center [85, 377] width 16 height 16
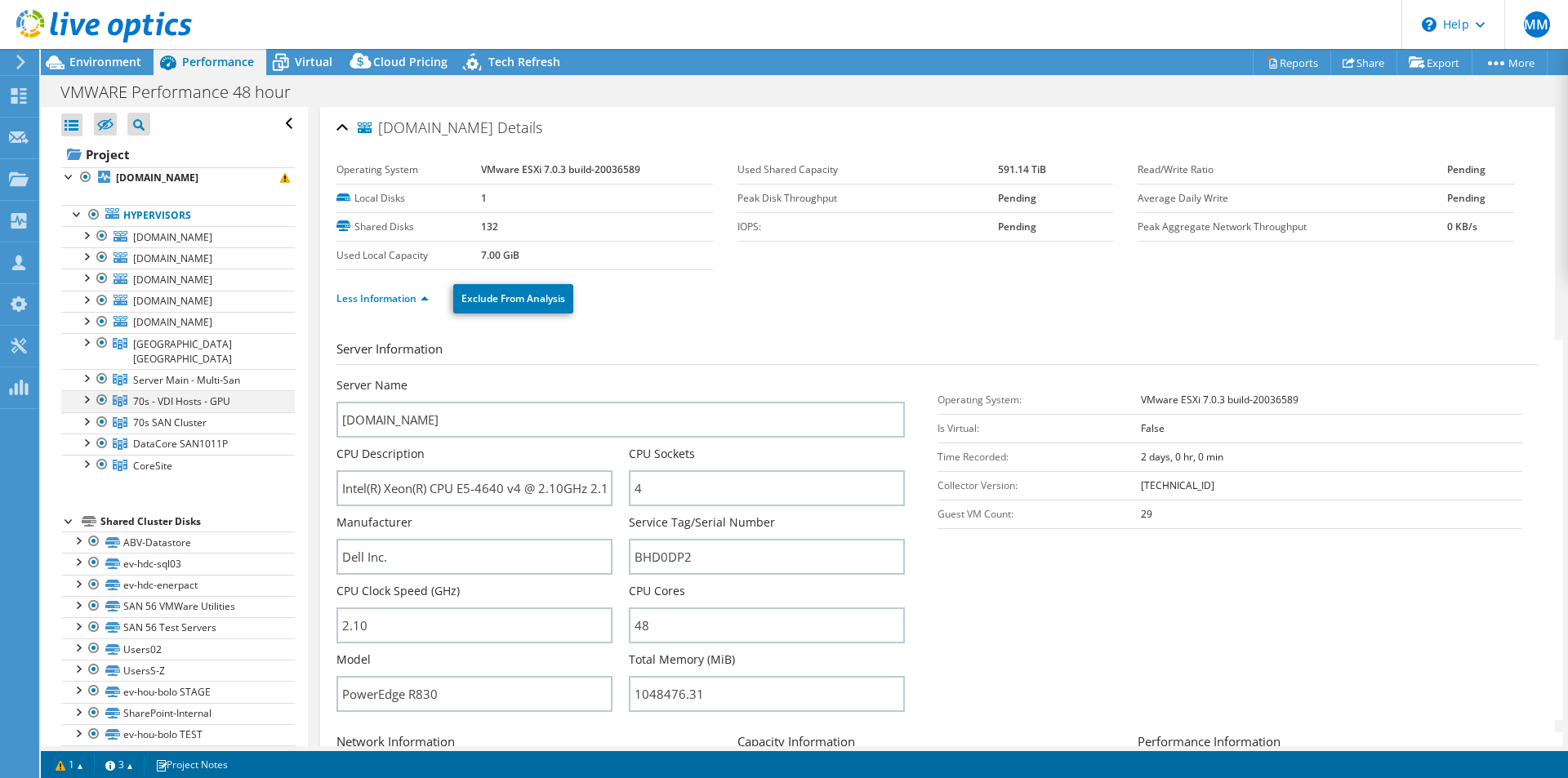
click at [85, 391] on div at bounding box center [85, 398] width 16 height 16
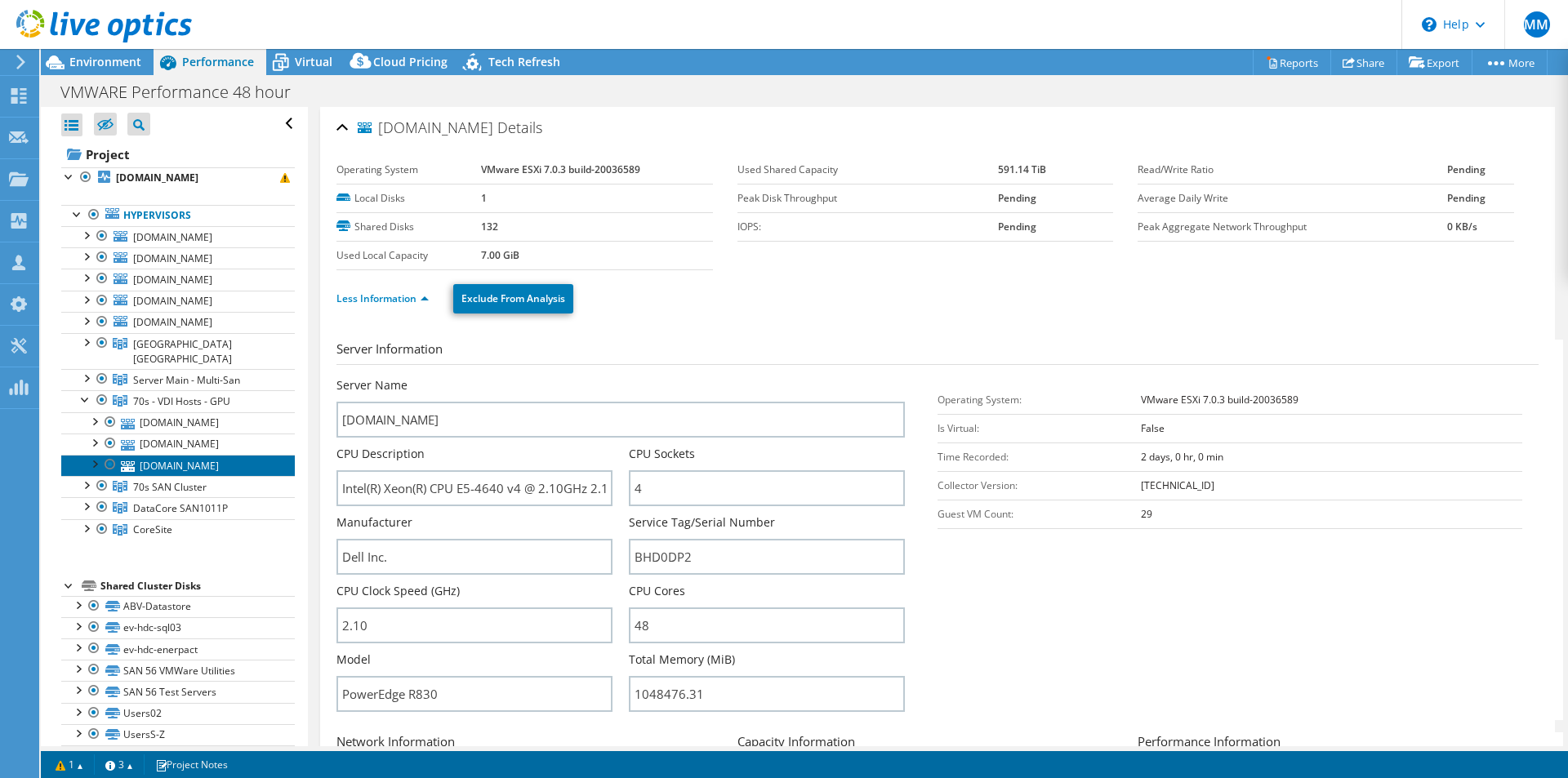
click at [201, 455] on link "[DOMAIN_NAME]" at bounding box center [178, 465] width 233 height 21
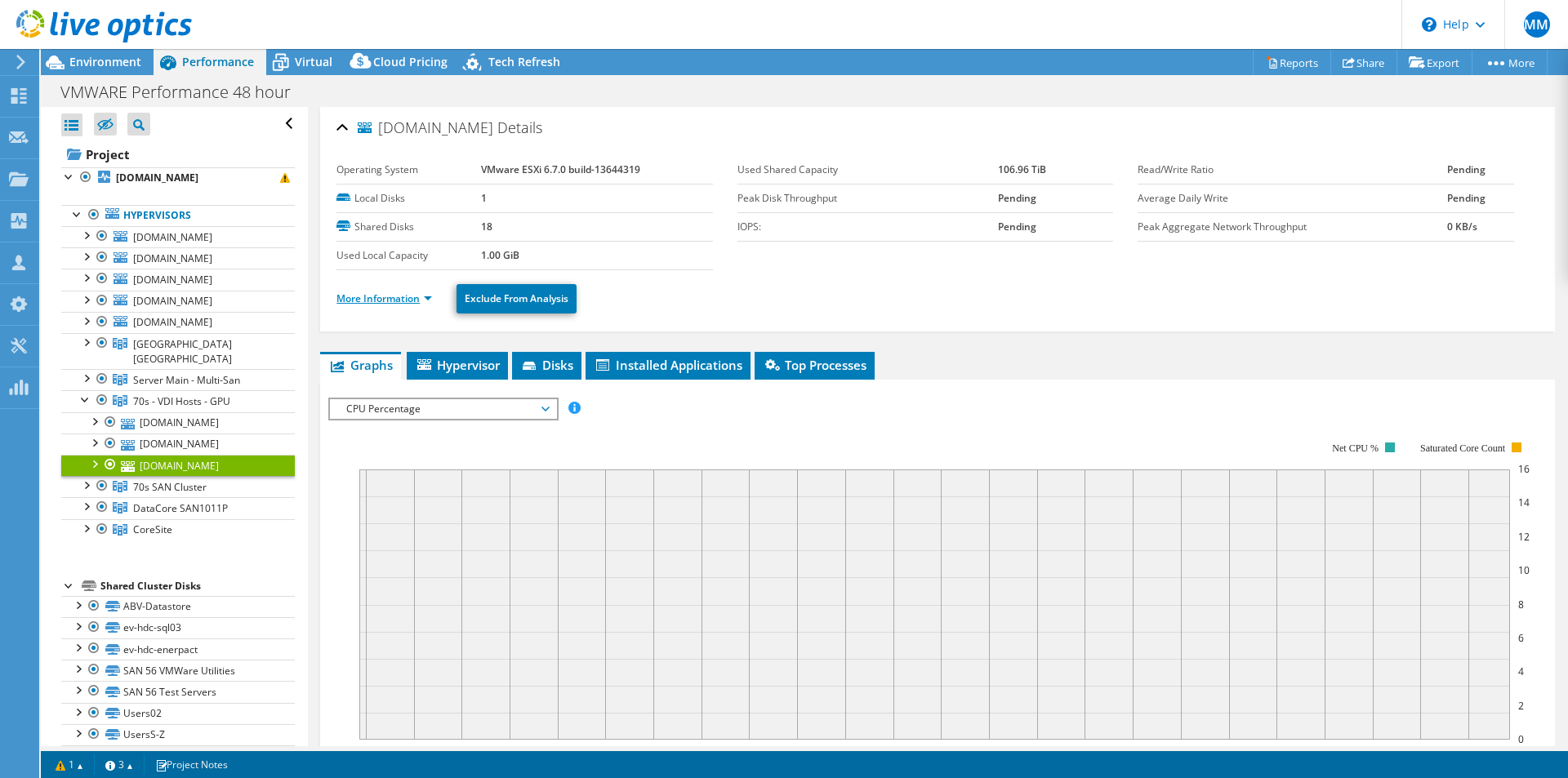
click at [407, 295] on link "More Information" at bounding box center [384, 298] width 96 height 14
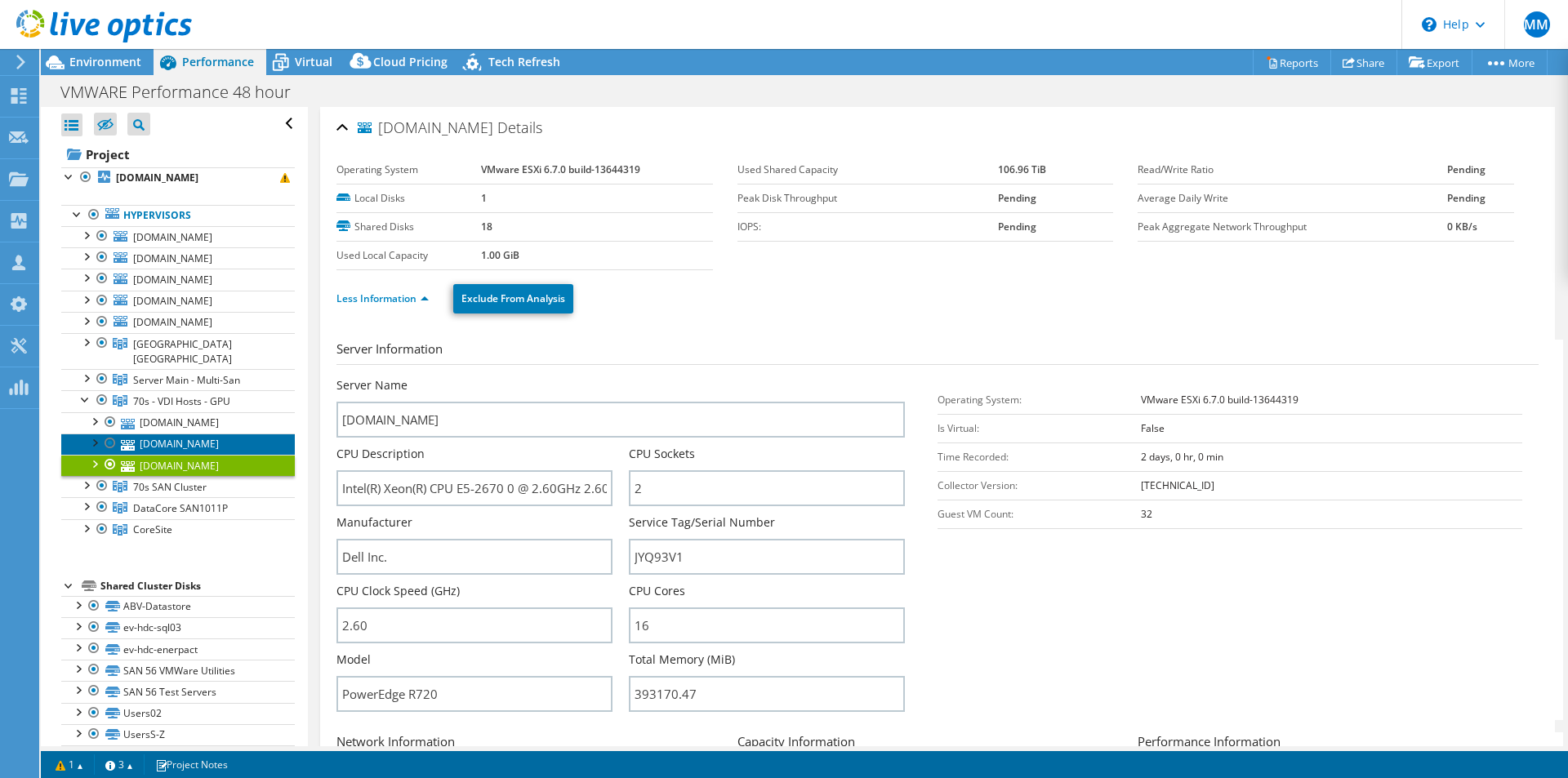
click at [213, 433] on link "[DOMAIN_NAME]" at bounding box center [178, 444] width 233 height 21
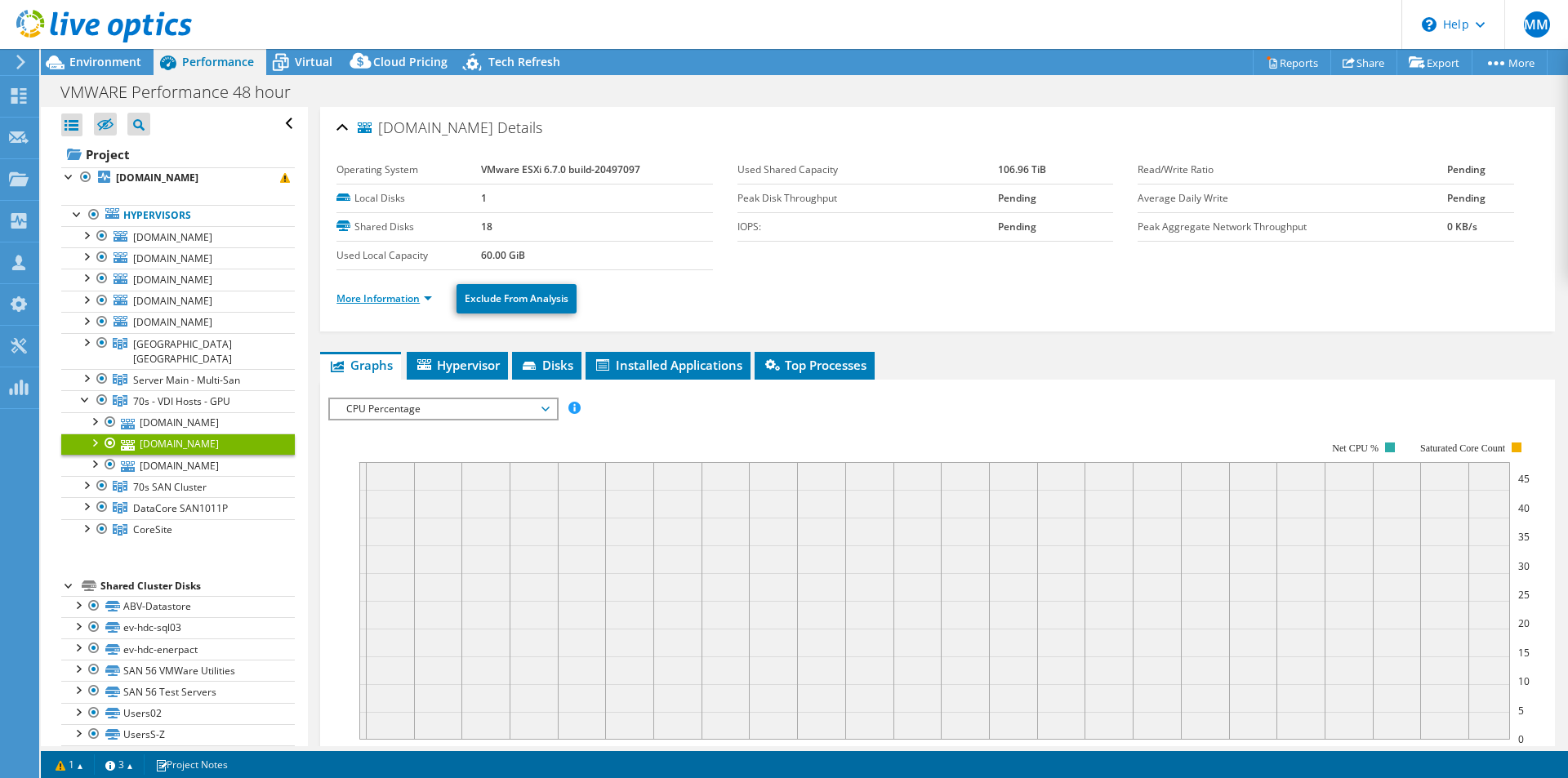
click at [373, 299] on link "More Information" at bounding box center [384, 298] width 96 height 14
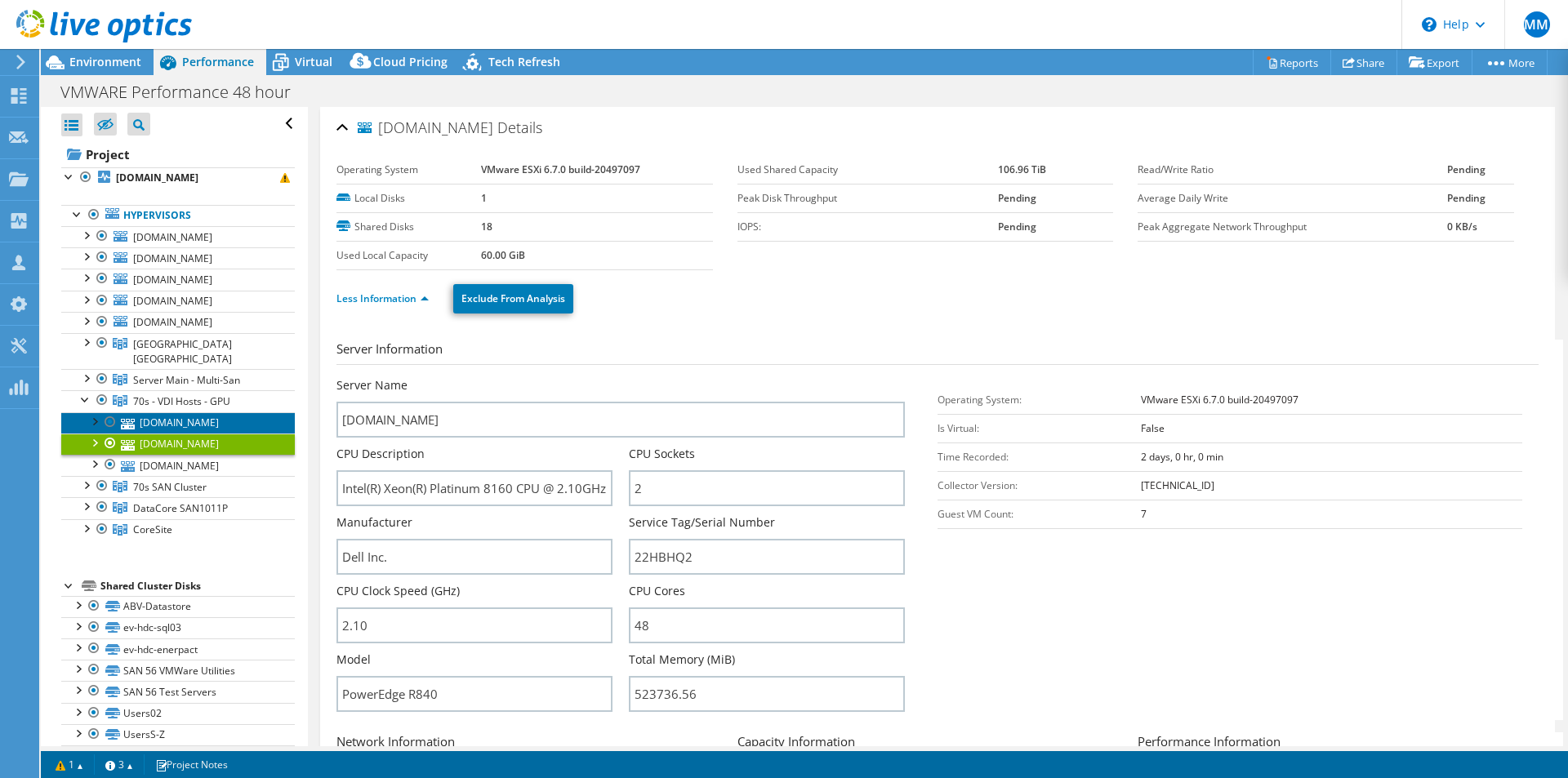
click at [153, 412] on link "[DOMAIN_NAME]" at bounding box center [178, 422] width 233 height 21
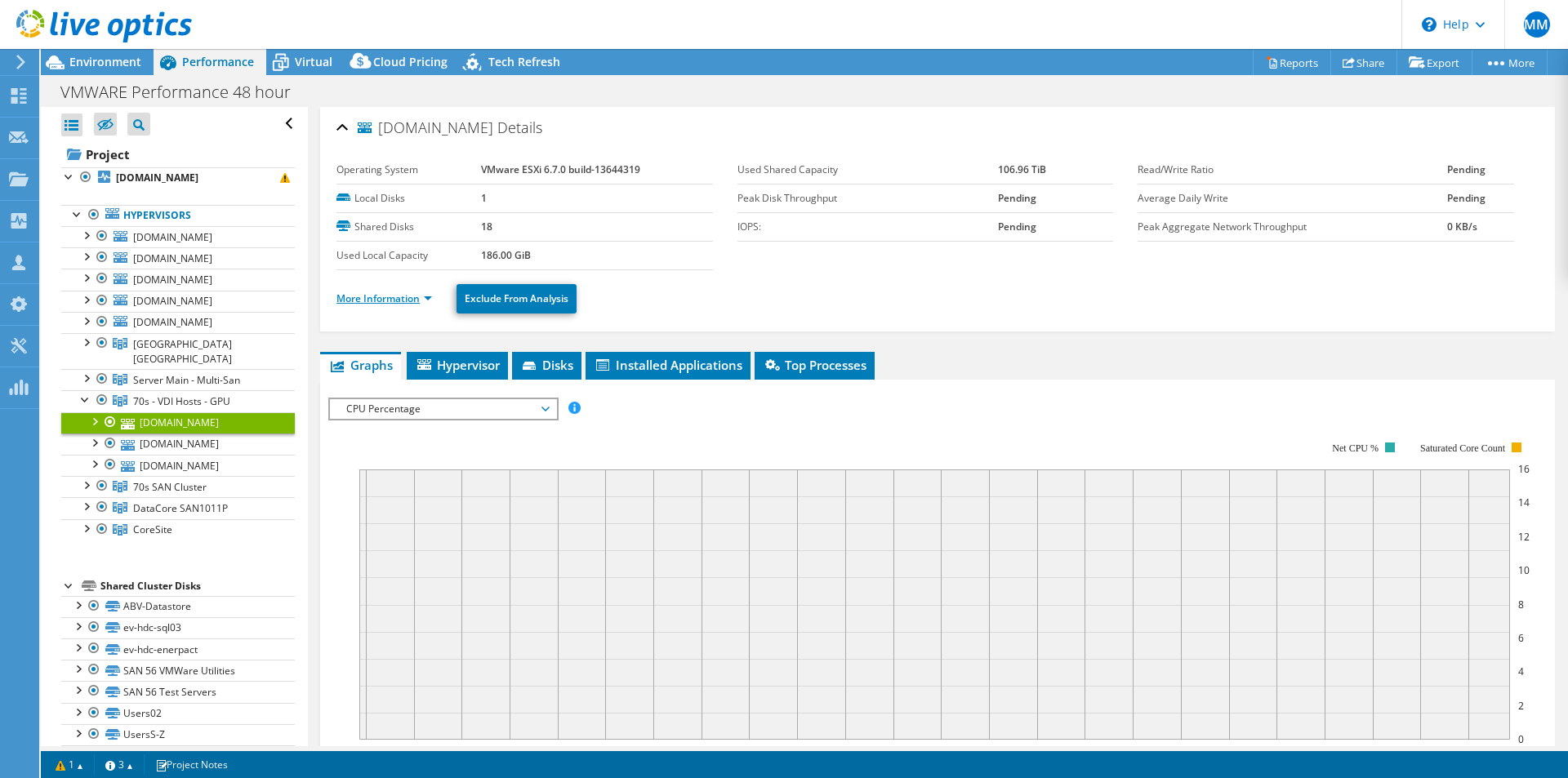
click at [395, 302] on link "More Information" at bounding box center [384, 298] width 96 height 14
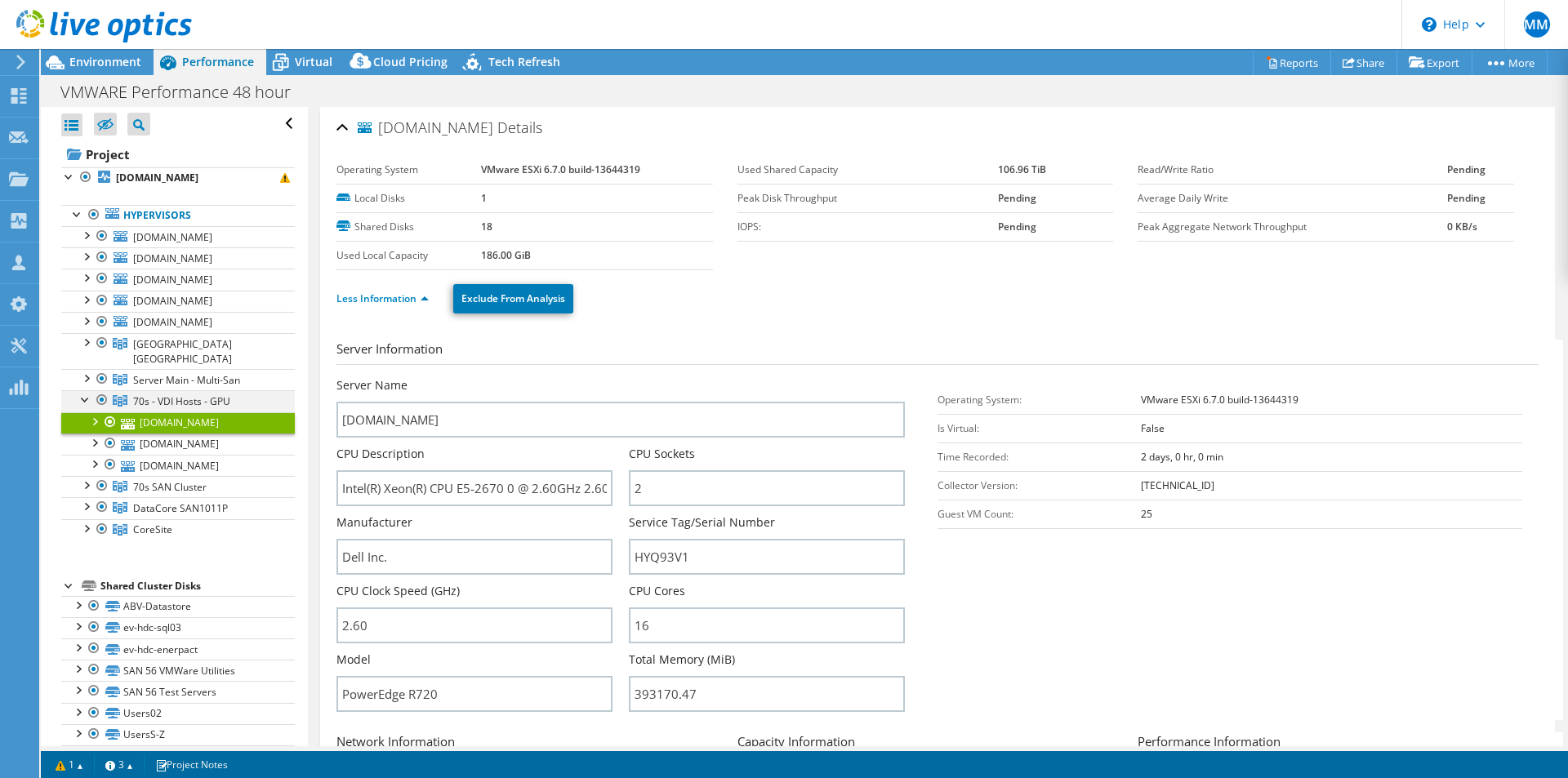
click at [85, 391] on div at bounding box center [85, 398] width 16 height 16
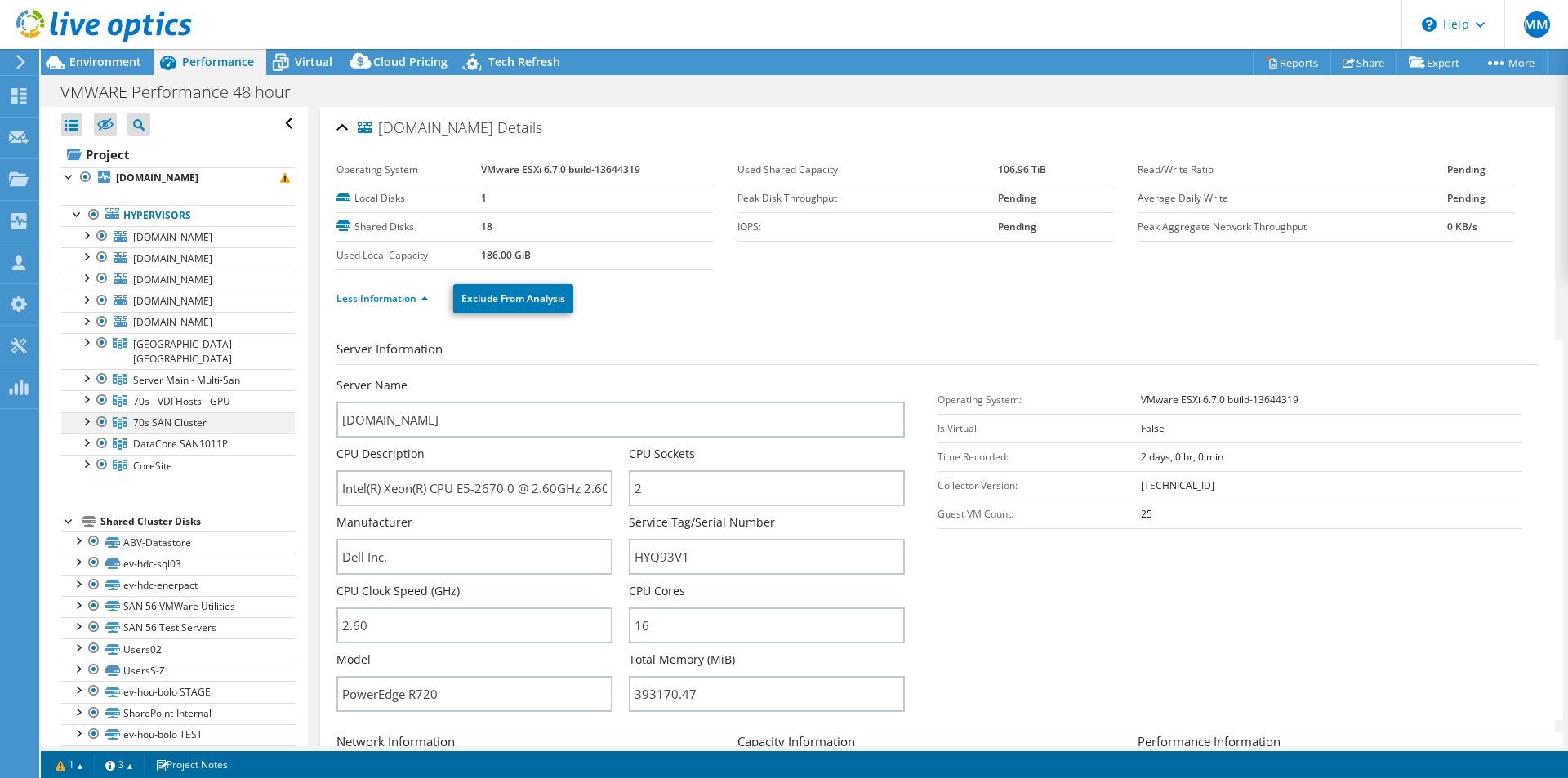
click at [90, 412] on div at bounding box center [85, 420] width 16 height 16
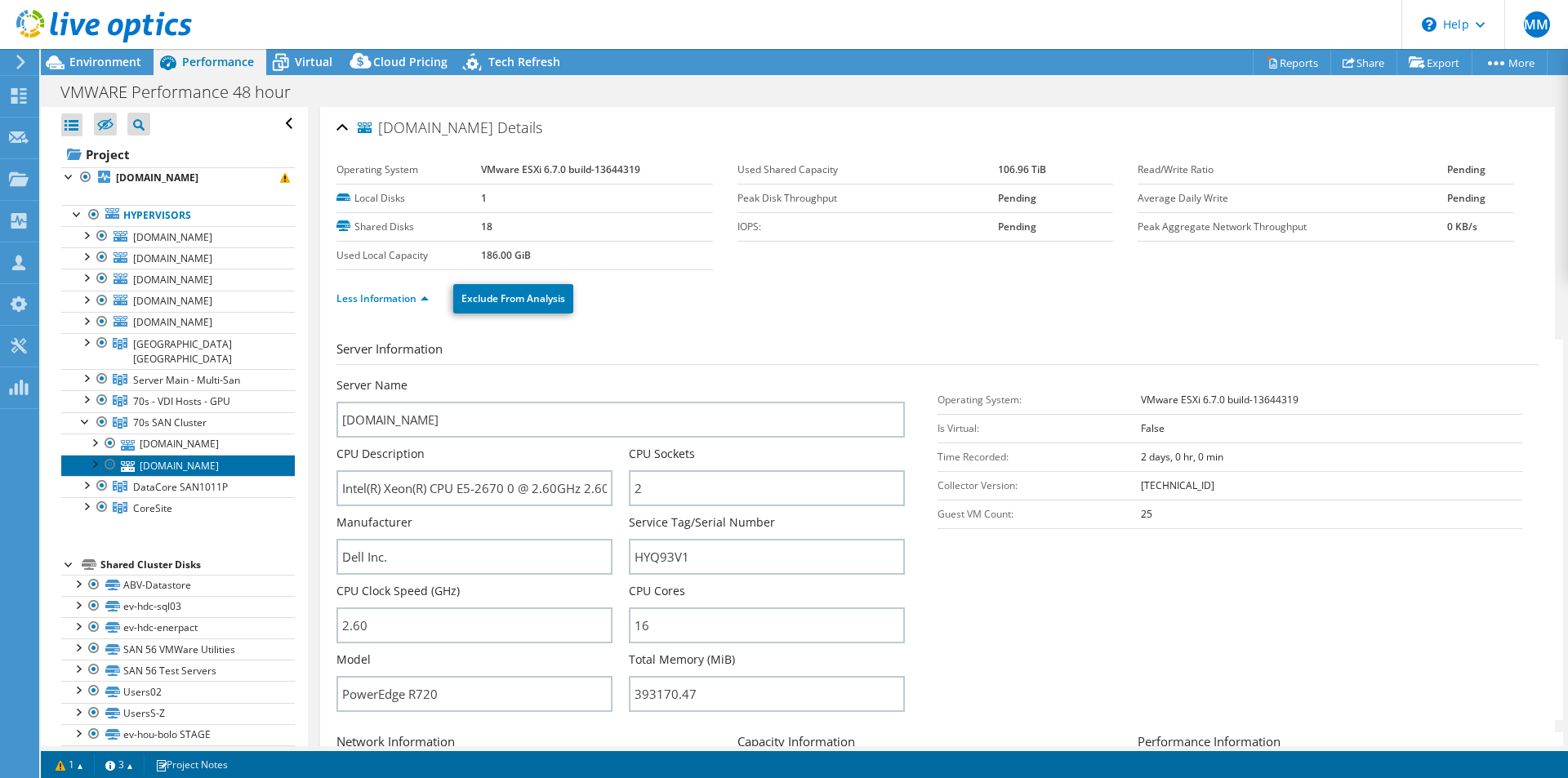
click at [215, 455] on link "[DOMAIN_NAME]" at bounding box center [178, 465] width 233 height 21
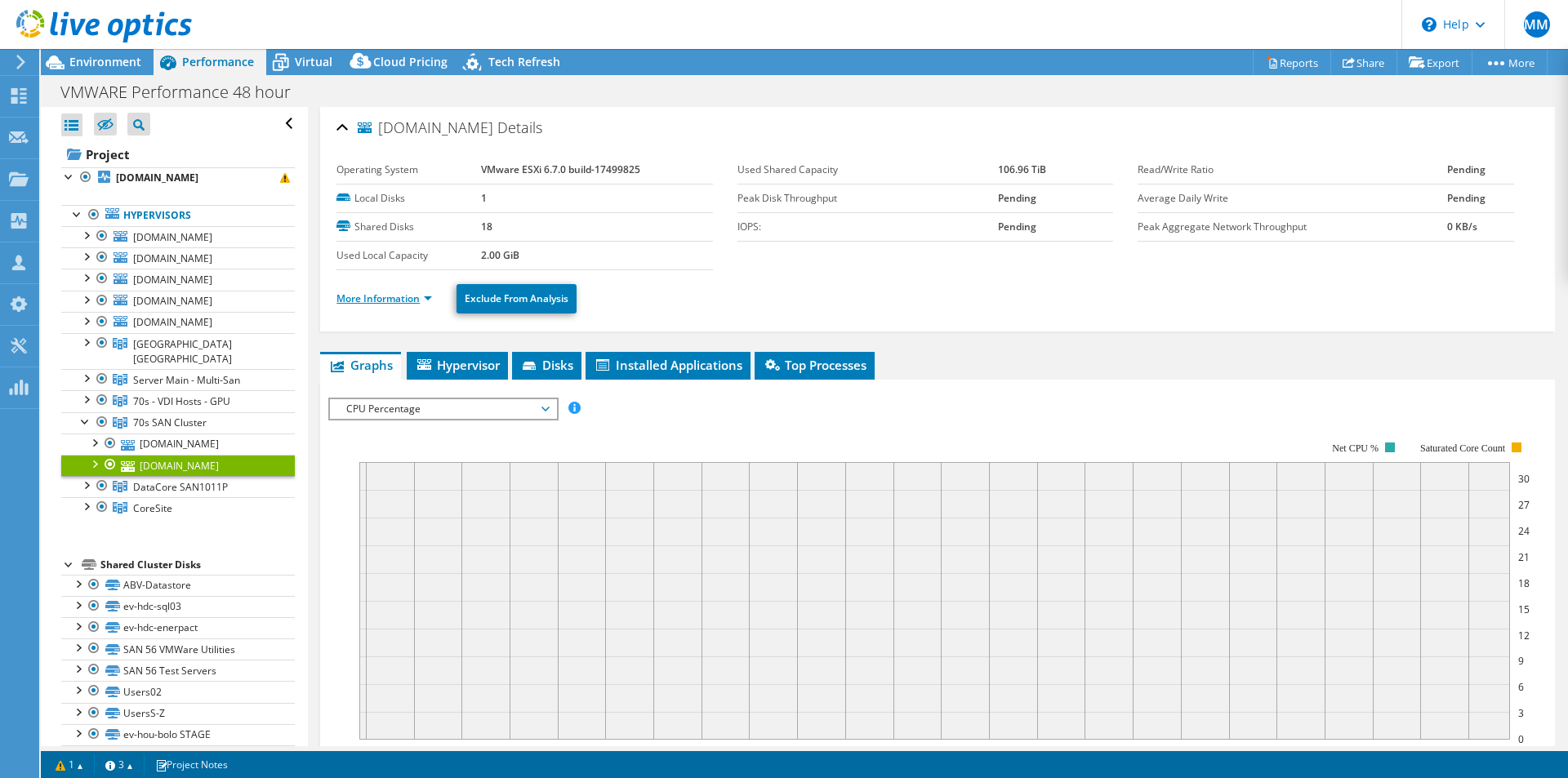
click at [380, 298] on link "More Information" at bounding box center [384, 298] width 96 height 14
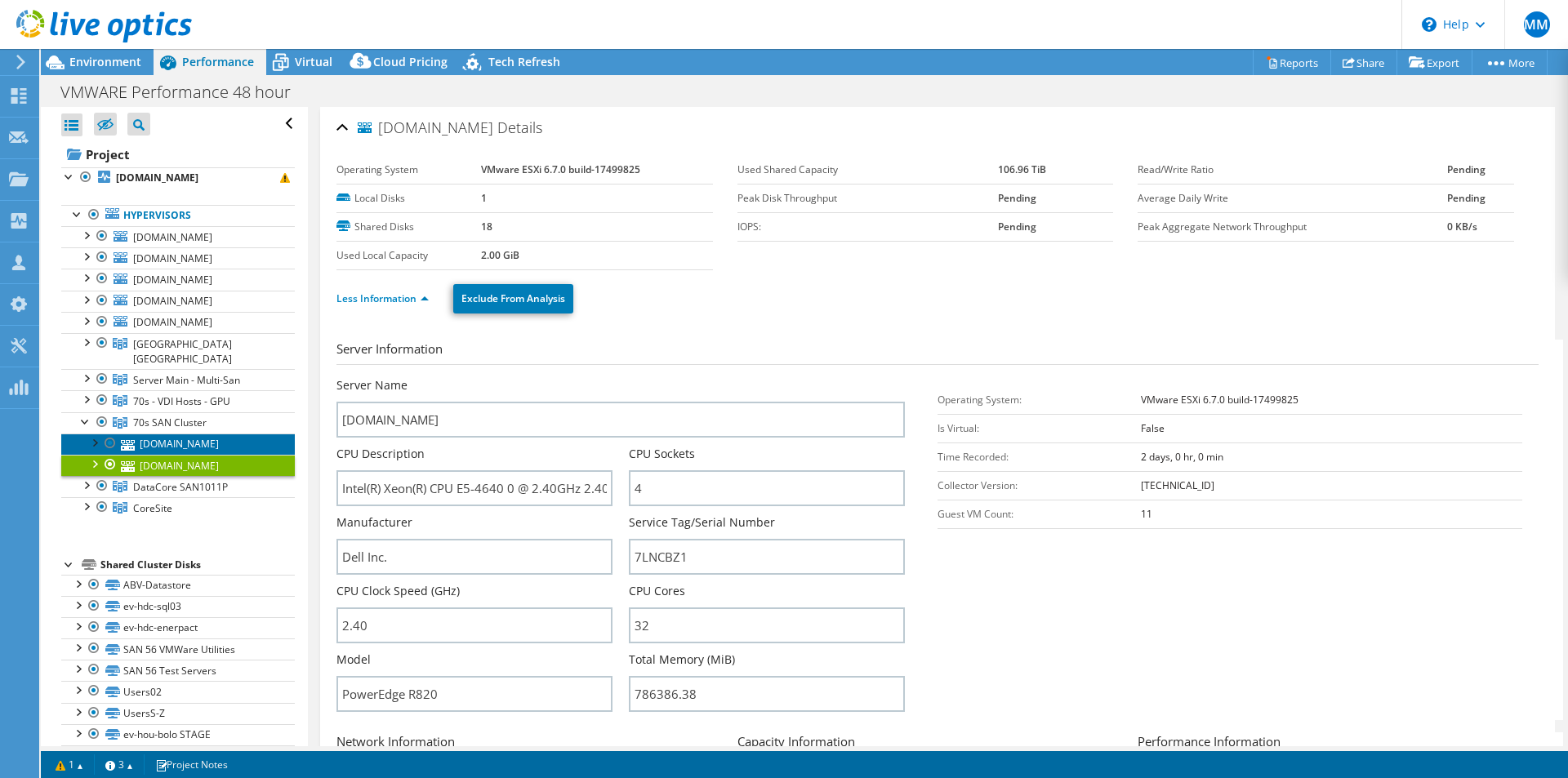
click at [196, 433] on link "[DOMAIN_NAME]" at bounding box center [178, 444] width 233 height 21
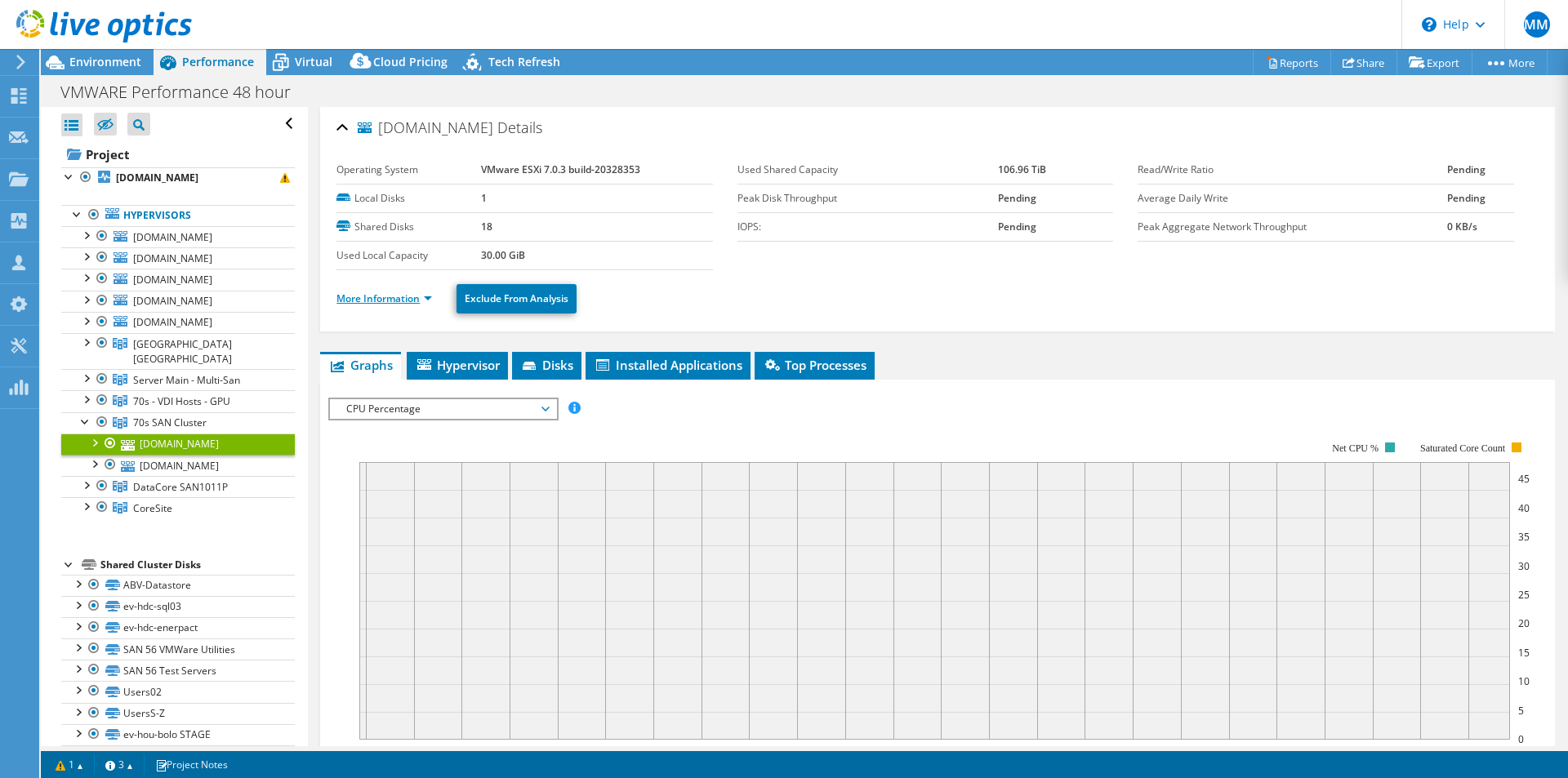
click at [361, 301] on link "More Information" at bounding box center [384, 298] width 96 height 14
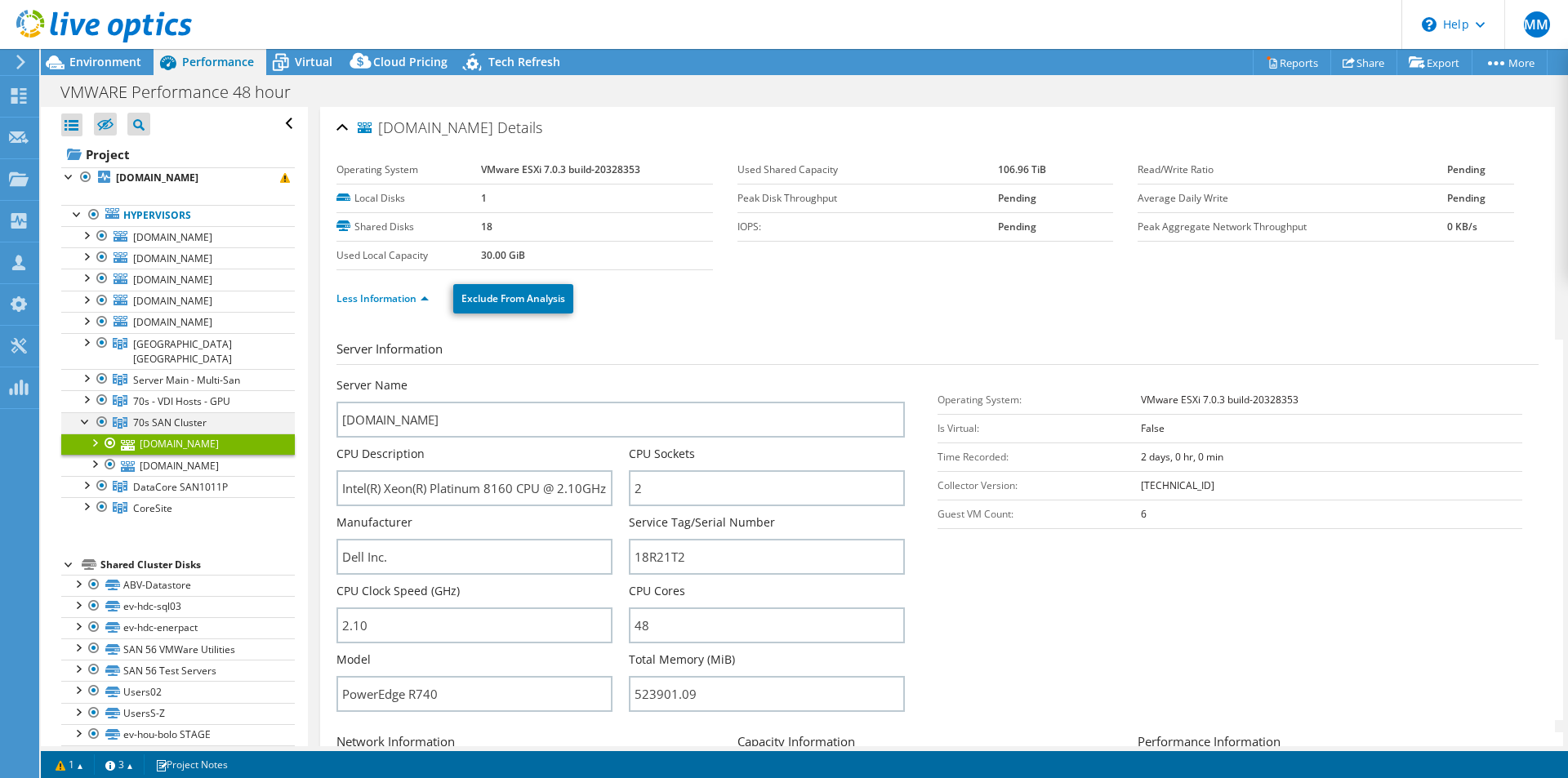
click at [82, 412] on div at bounding box center [85, 420] width 16 height 16
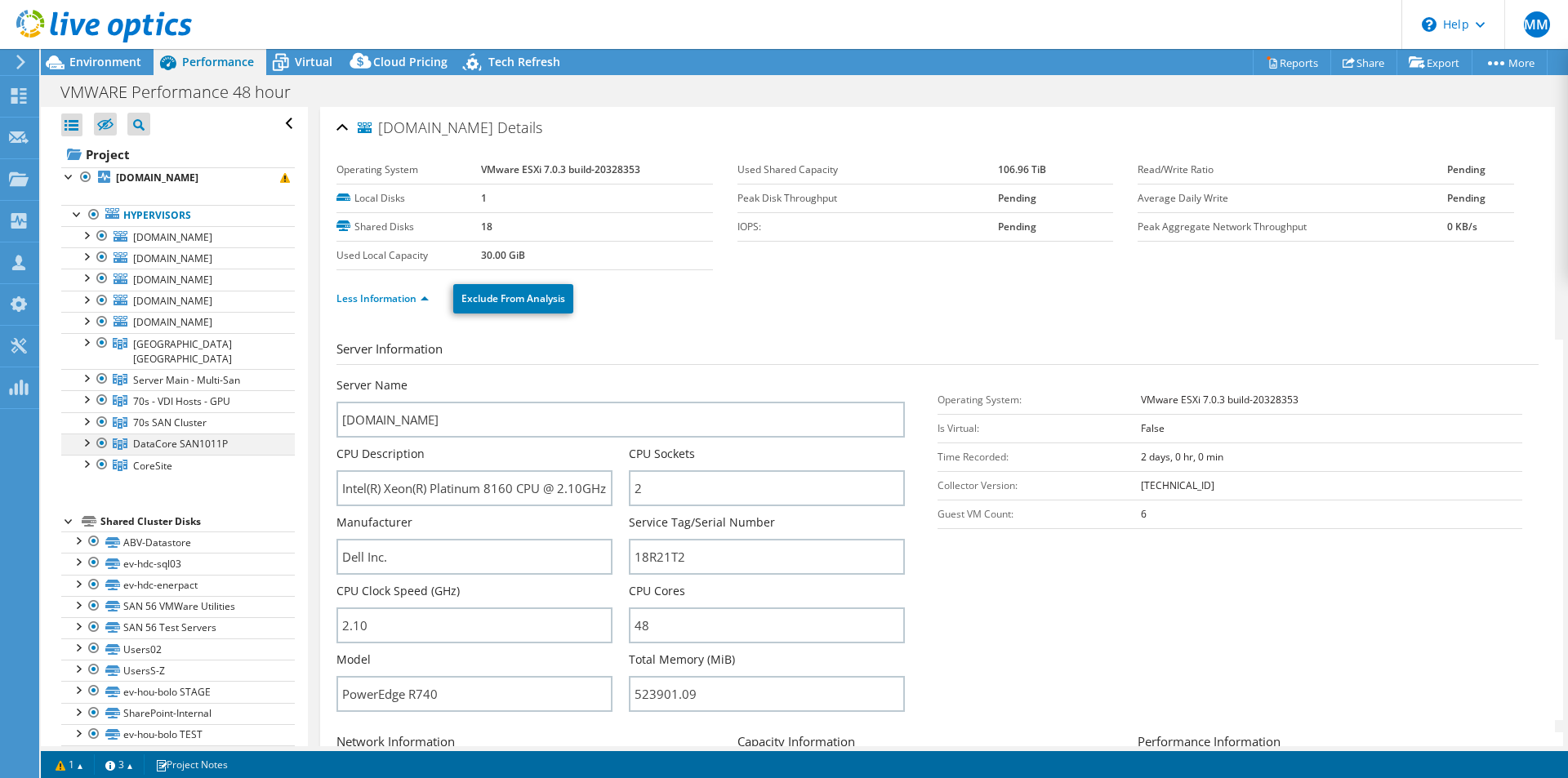
click at [86, 433] on div at bounding box center [85, 441] width 16 height 16
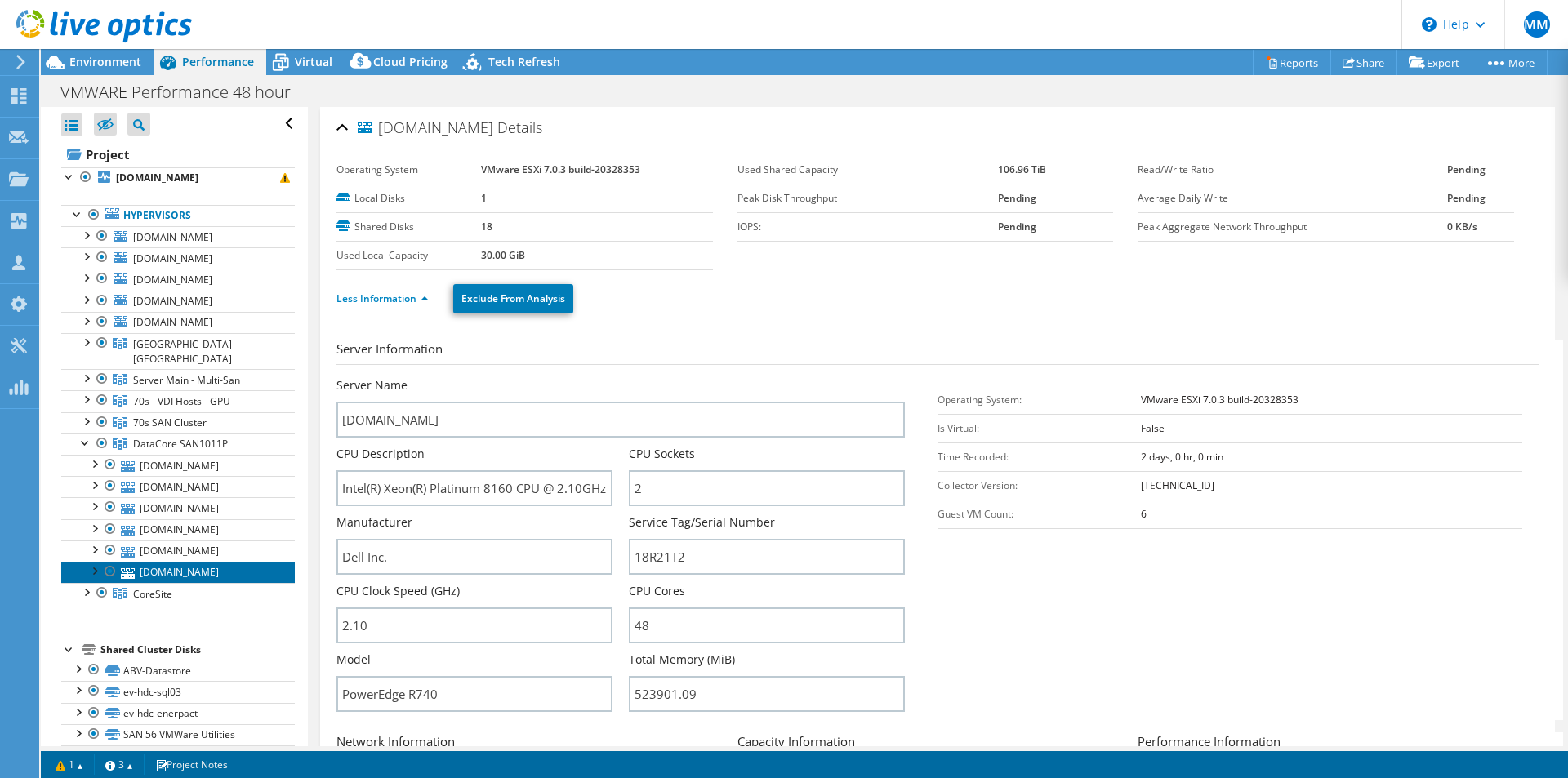
click at [203, 562] on link "[DOMAIN_NAME]" at bounding box center [178, 572] width 233 height 21
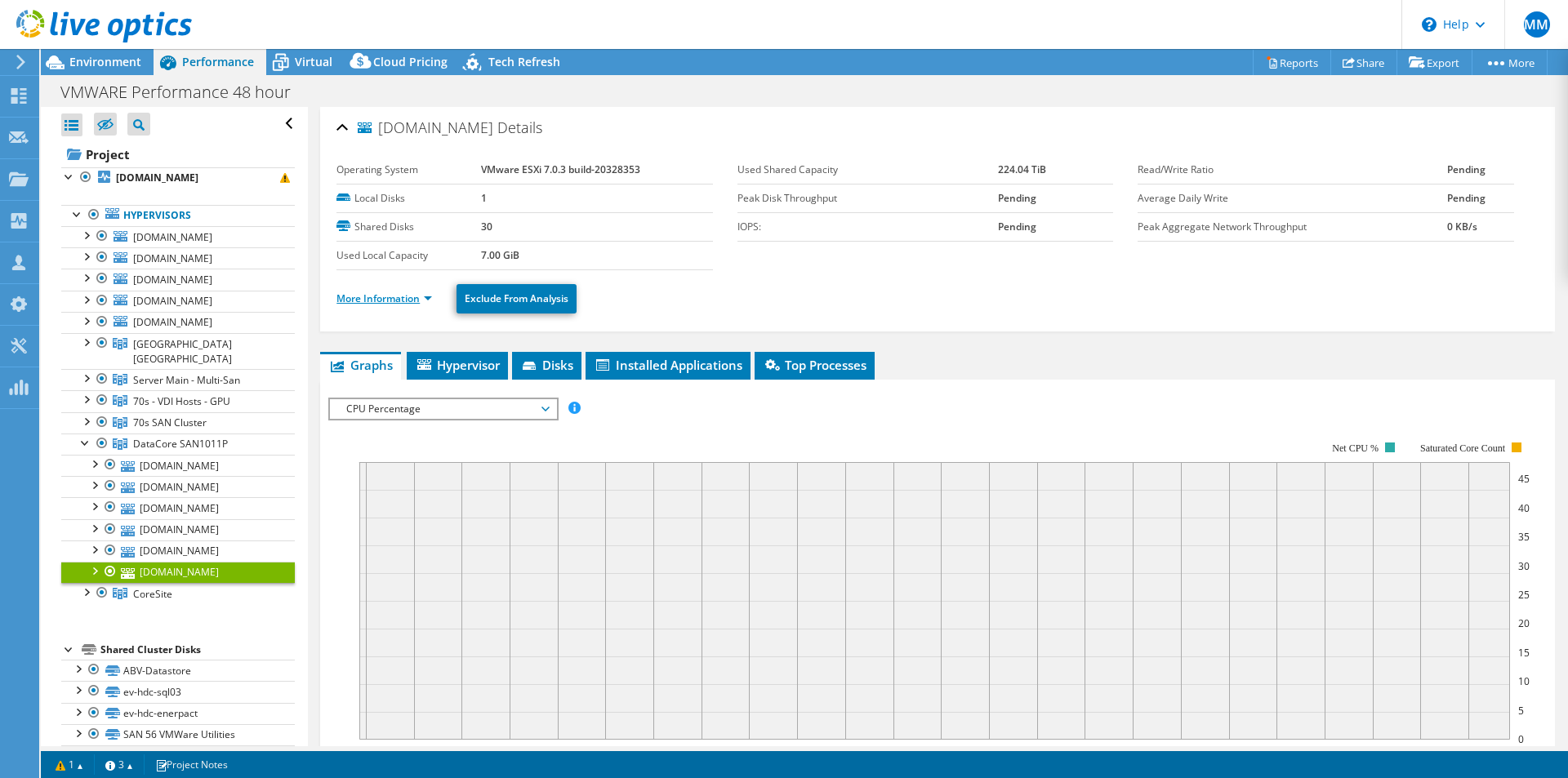
click at [372, 302] on link "More Information" at bounding box center [384, 298] width 96 height 14
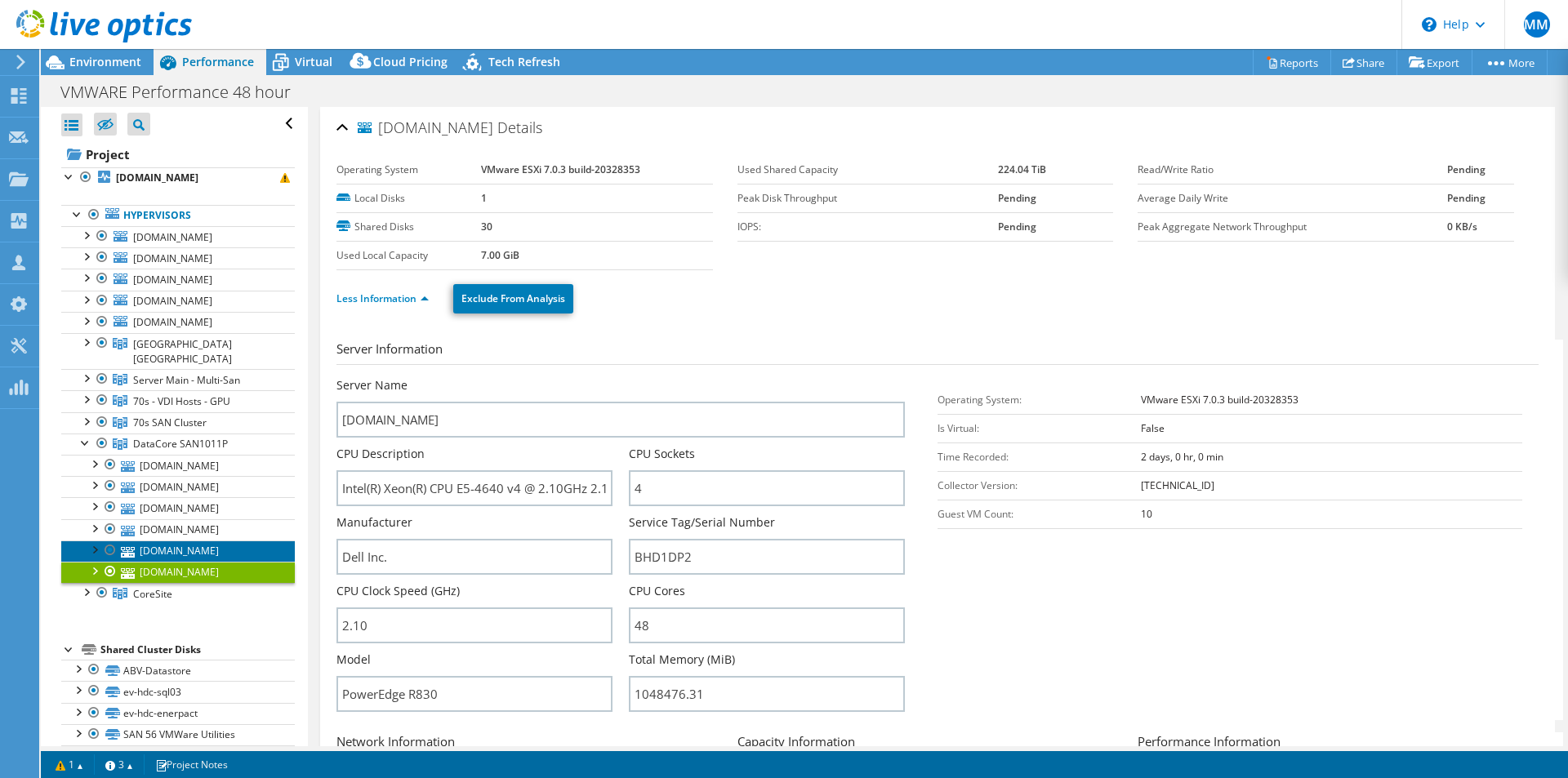
click at [170, 540] on link "[DOMAIN_NAME]" at bounding box center [178, 551] width 233 height 21
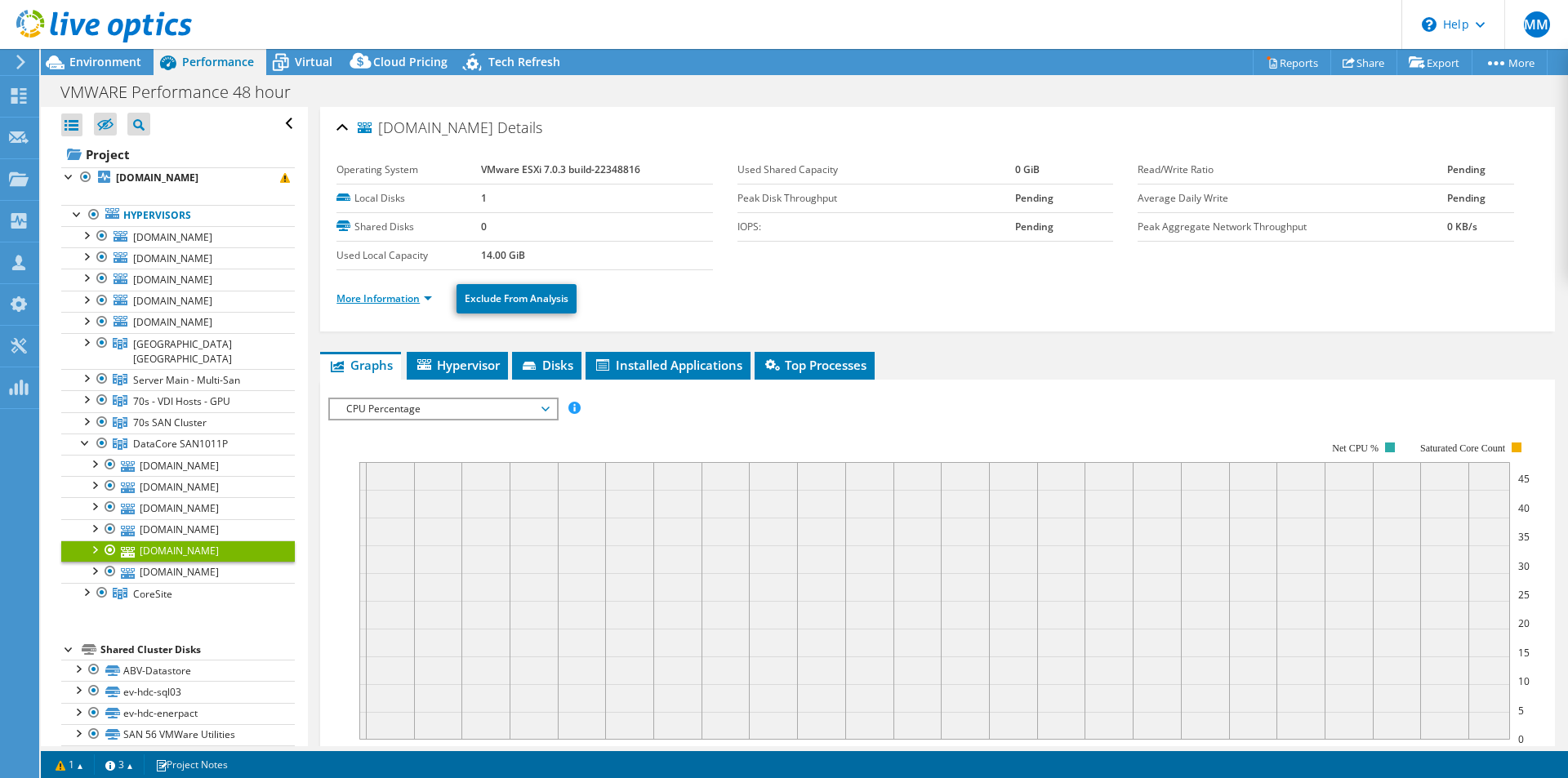
click at [379, 296] on link "More Information" at bounding box center [384, 298] width 96 height 14
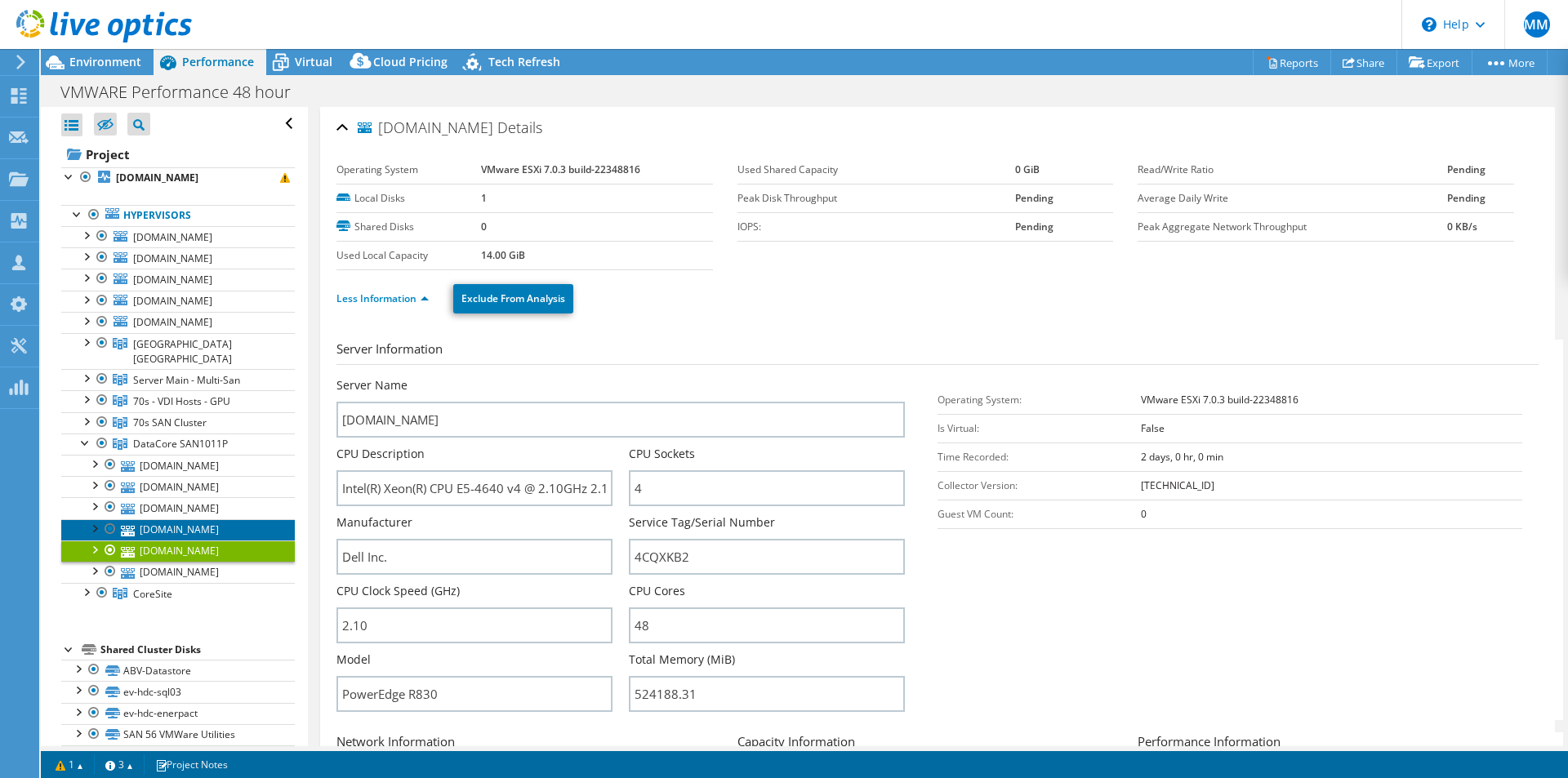
click at [163, 519] on link "[DOMAIN_NAME]" at bounding box center [178, 529] width 233 height 21
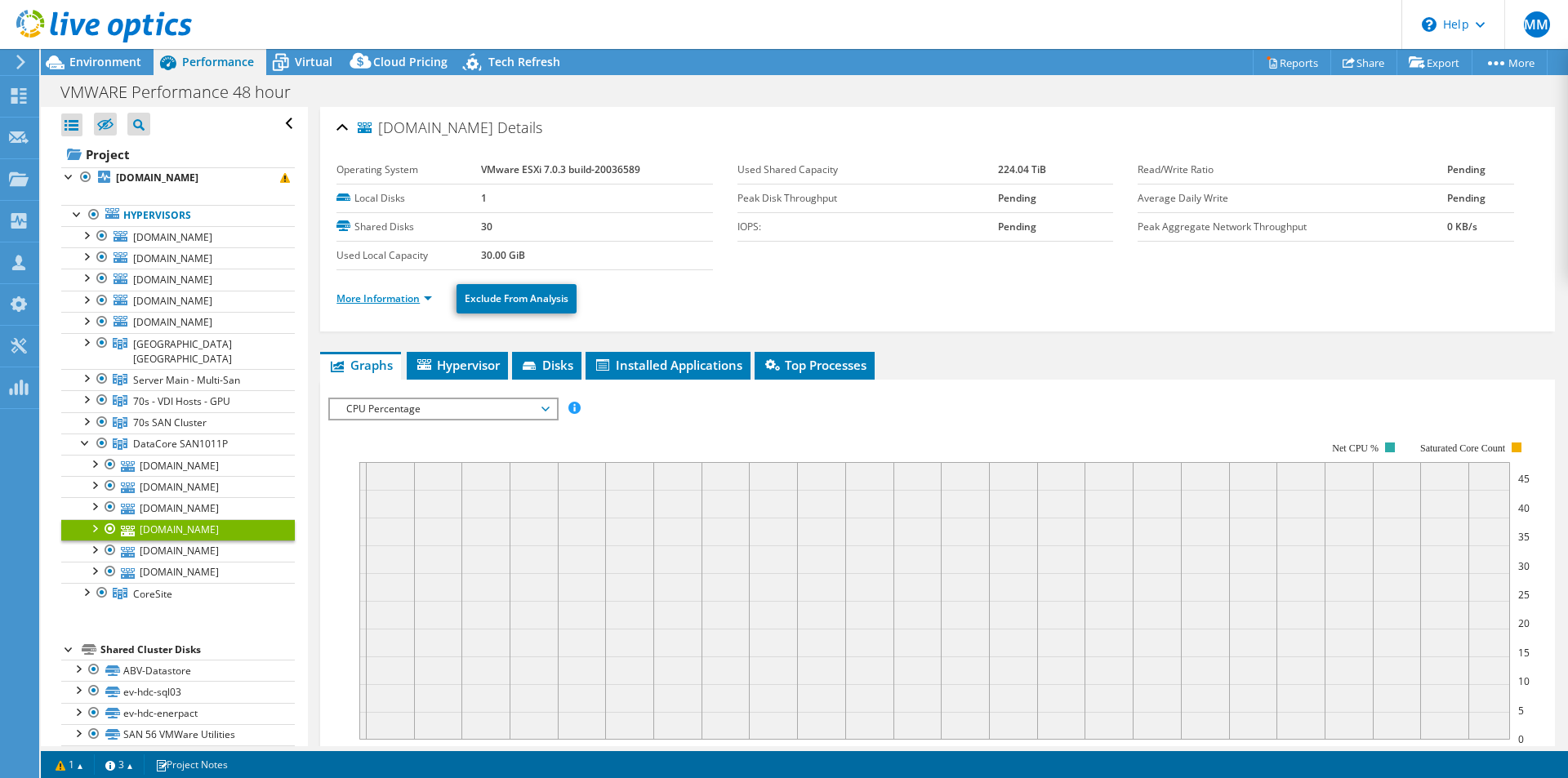
click at [386, 299] on link "More Information" at bounding box center [384, 298] width 96 height 14
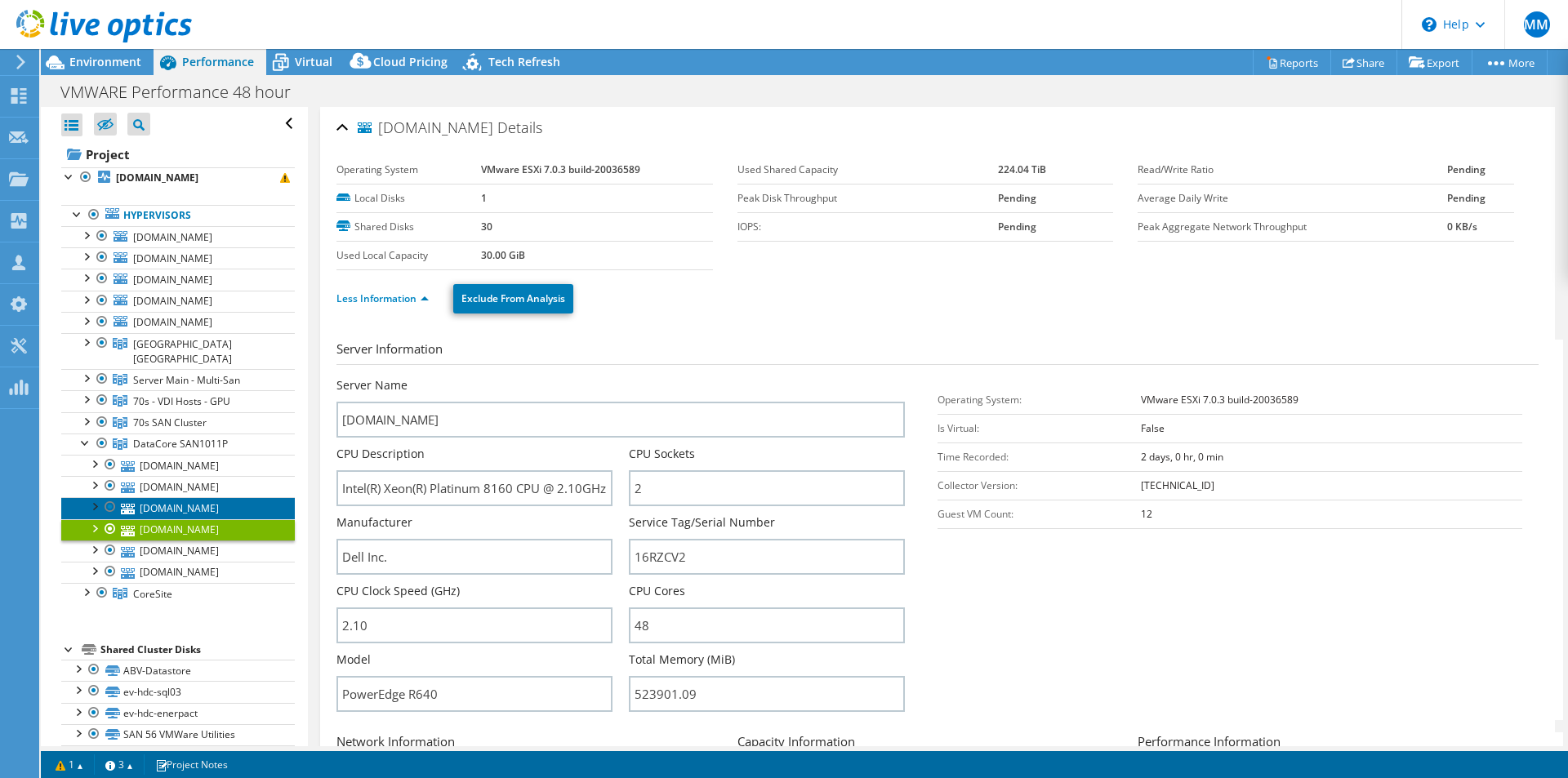
click at [222, 498] on link "[DOMAIN_NAME]" at bounding box center [178, 508] width 233 height 21
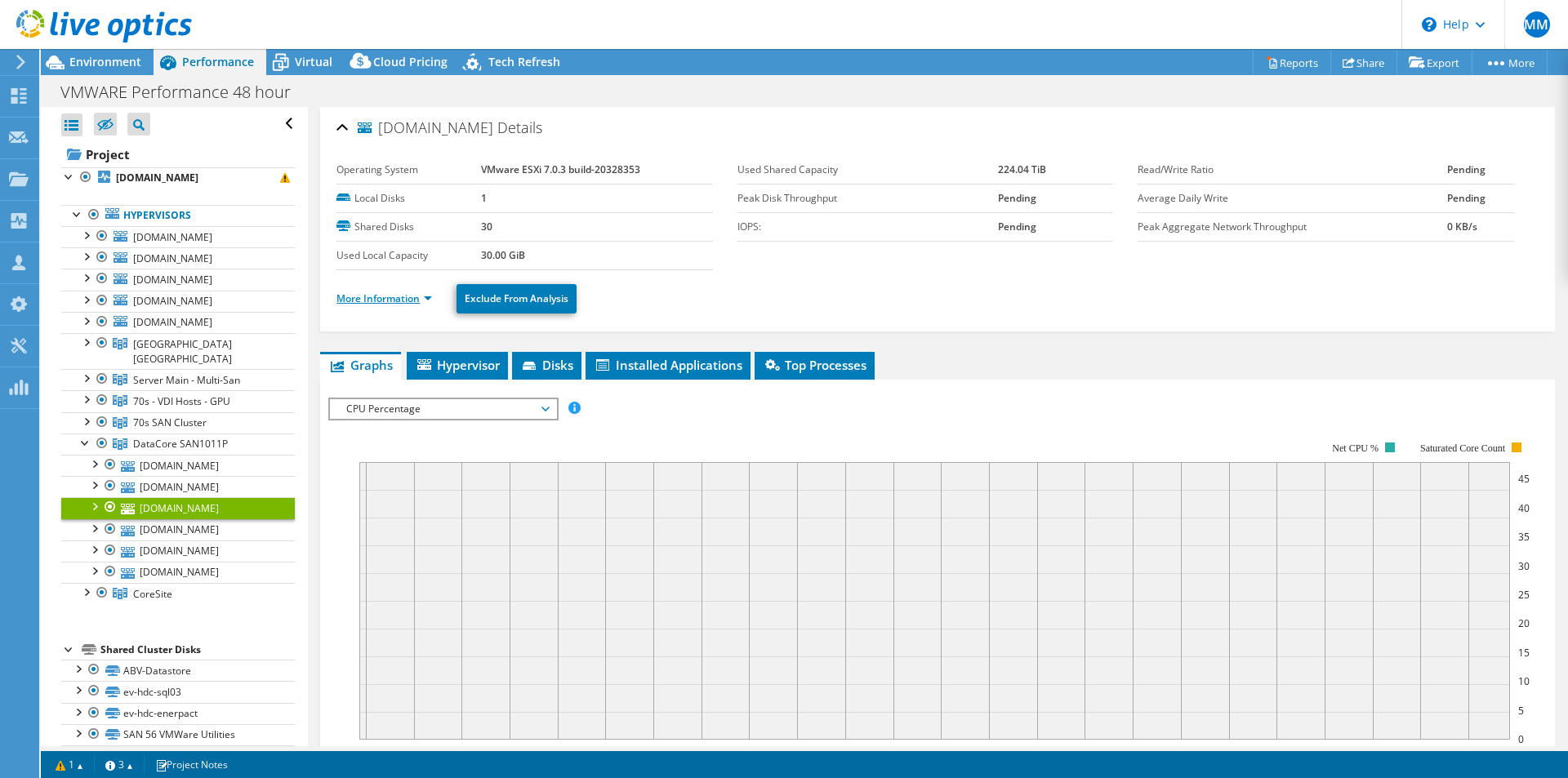
click at [385, 300] on link "More Information" at bounding box center [384, 298] width 96 height 14
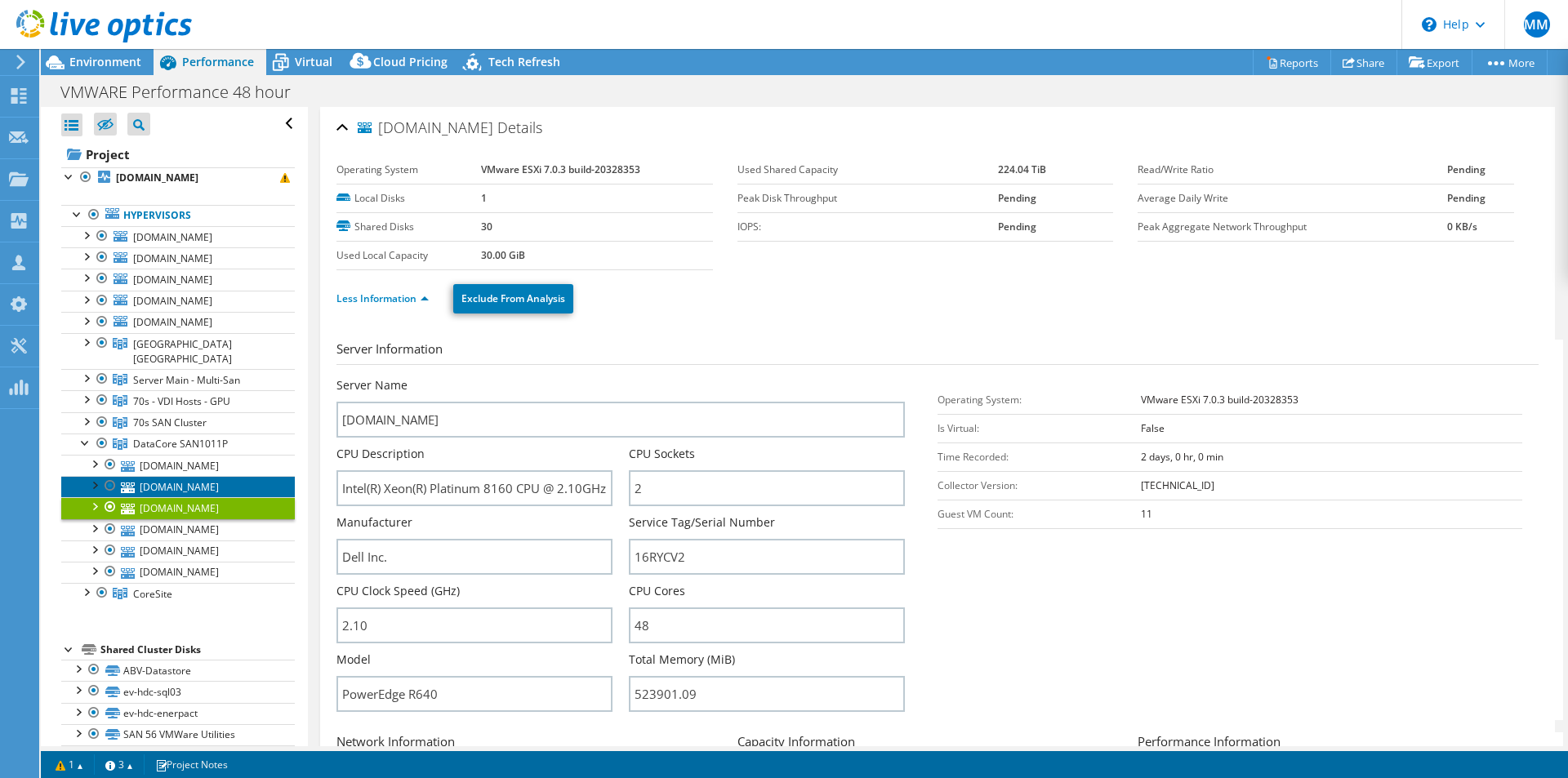
click at [210, 476] on link "[DOMAIN_NAME]" at bounding box center [178, 486] width 233 height 21
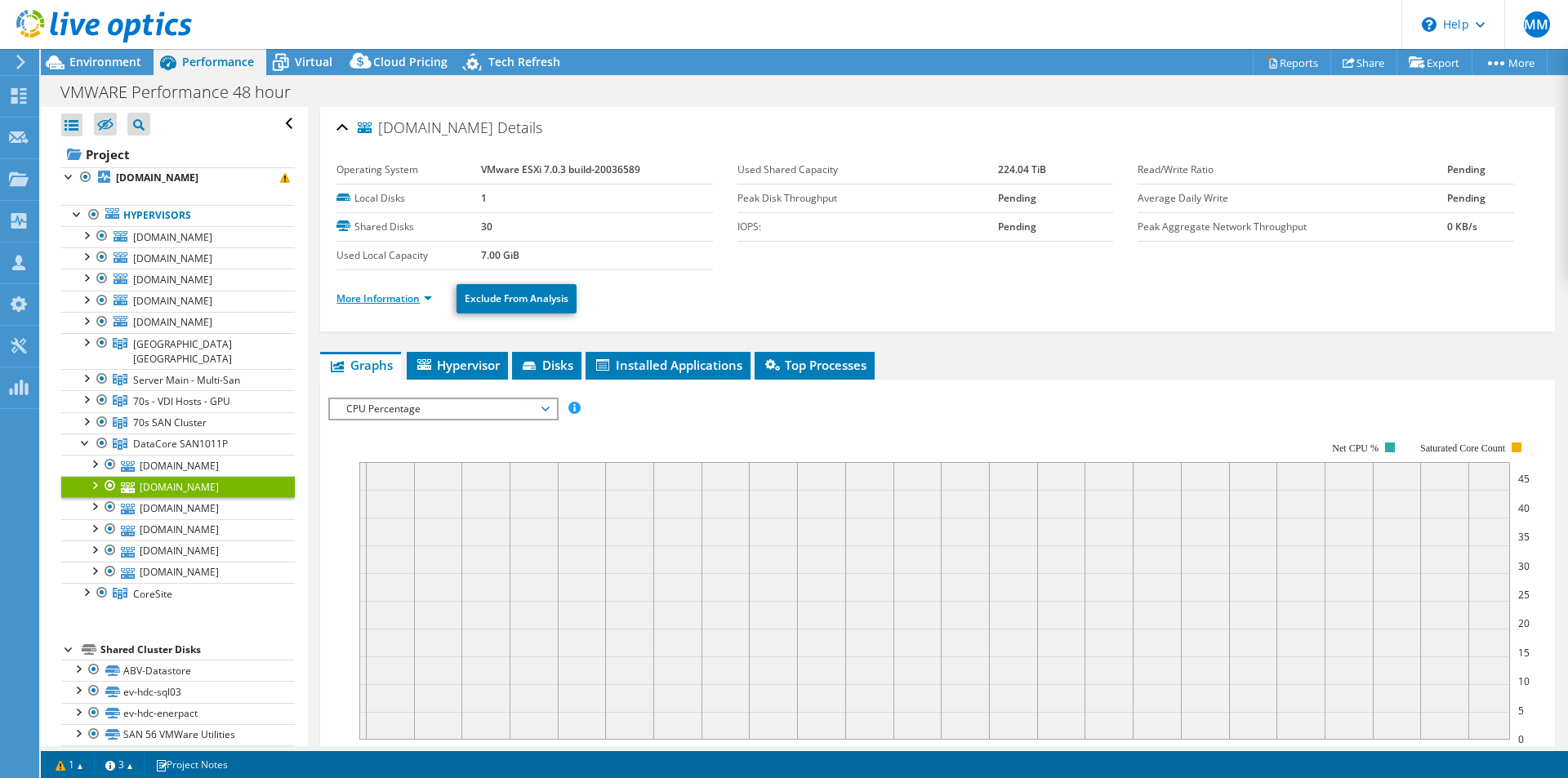
click at [394, 304] on link "More Information" at bounding box center [384, 298] width 96 height 14
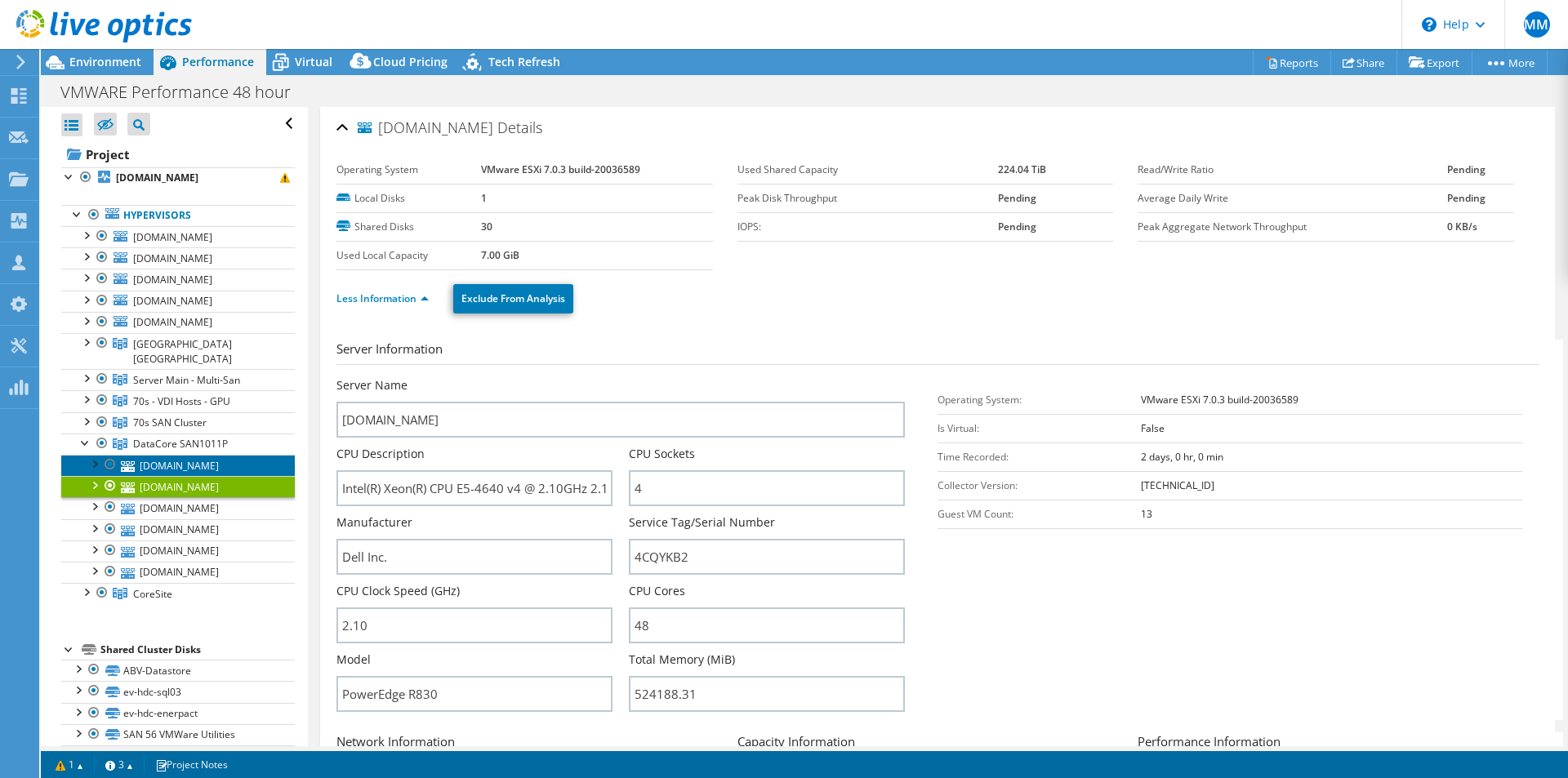
click at [215, 455] on link "[DOMAIN_NAME]" at bounding box center [178, 465] width 233 height 21
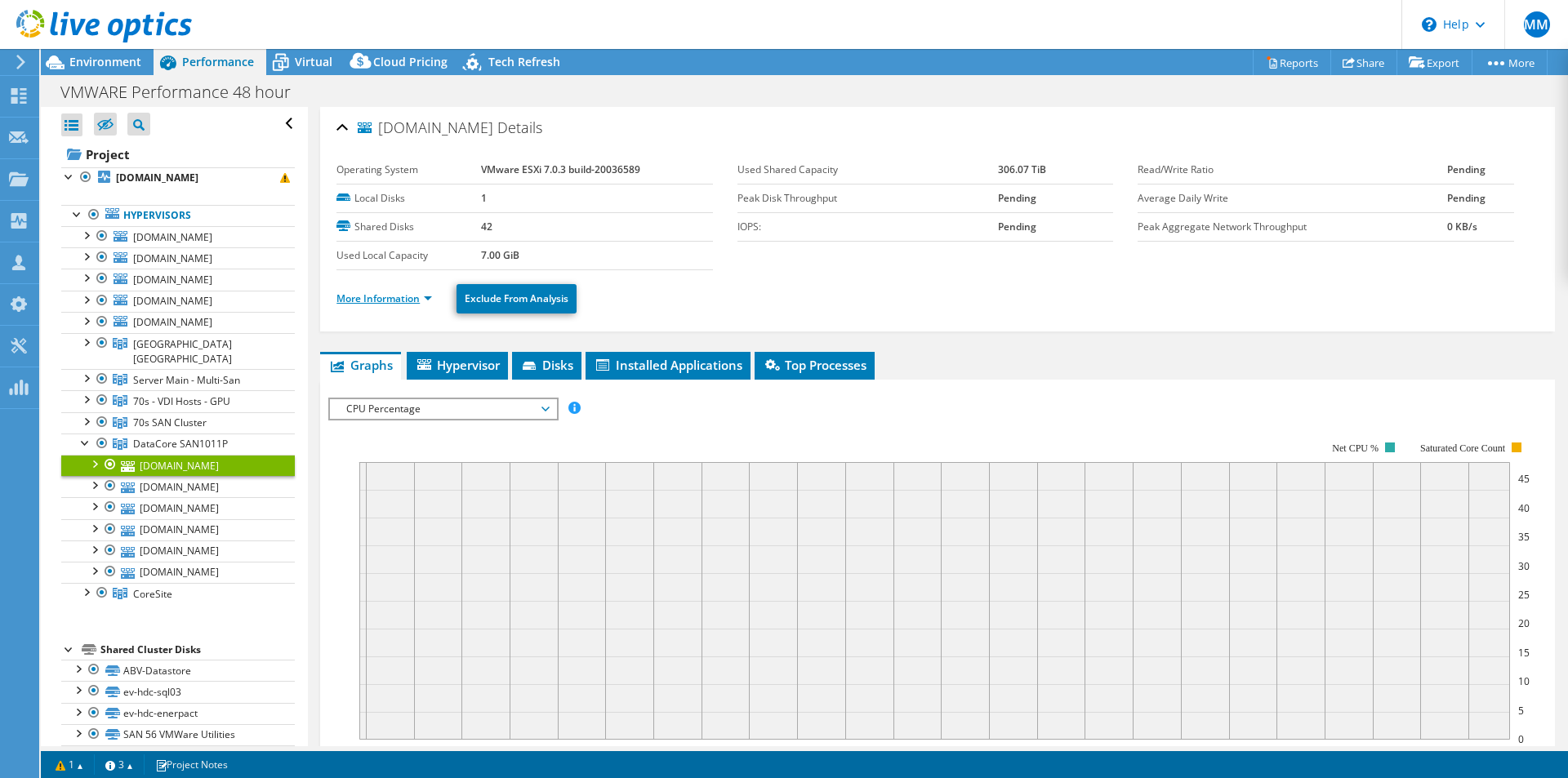
click at [385, 298] on link "More Information" at bounding box center [384, 298] width 96 height 14
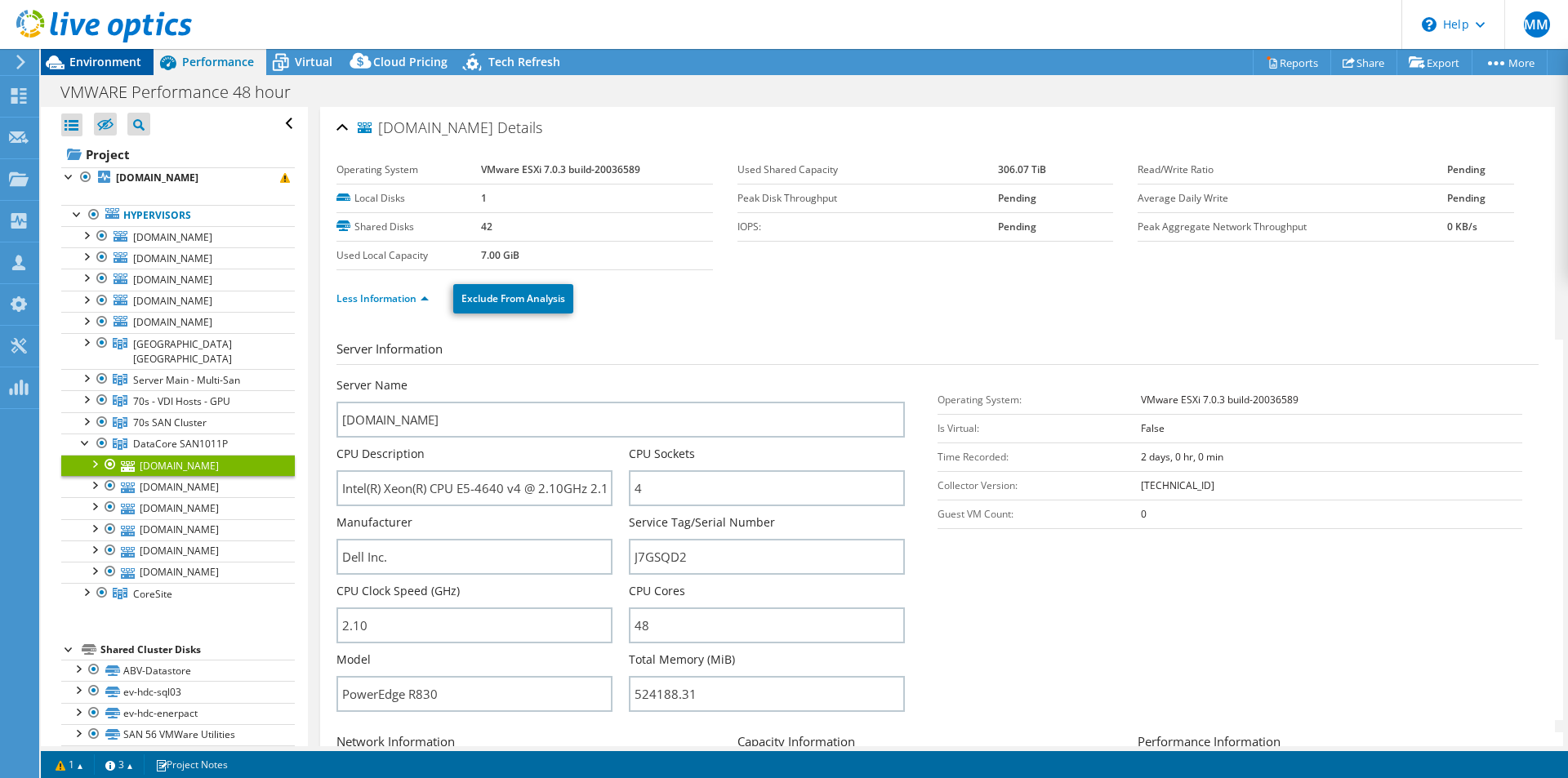
click at [131, 59] on span "Environment" at bounding box center [105, 62] width 72 height 15
